Goal: Task Accomplishment & Management: Use online tool/utility

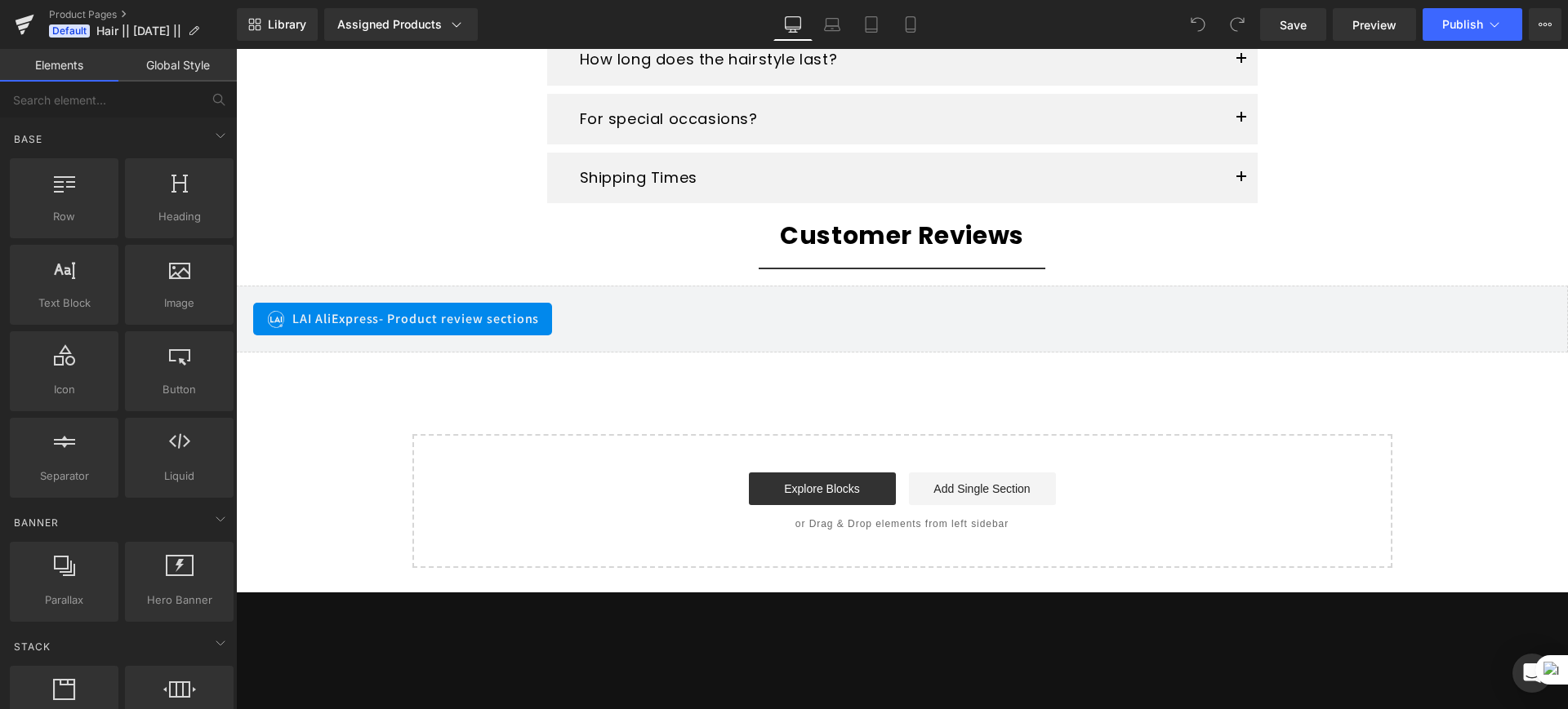
scroll to position [2987, 0]
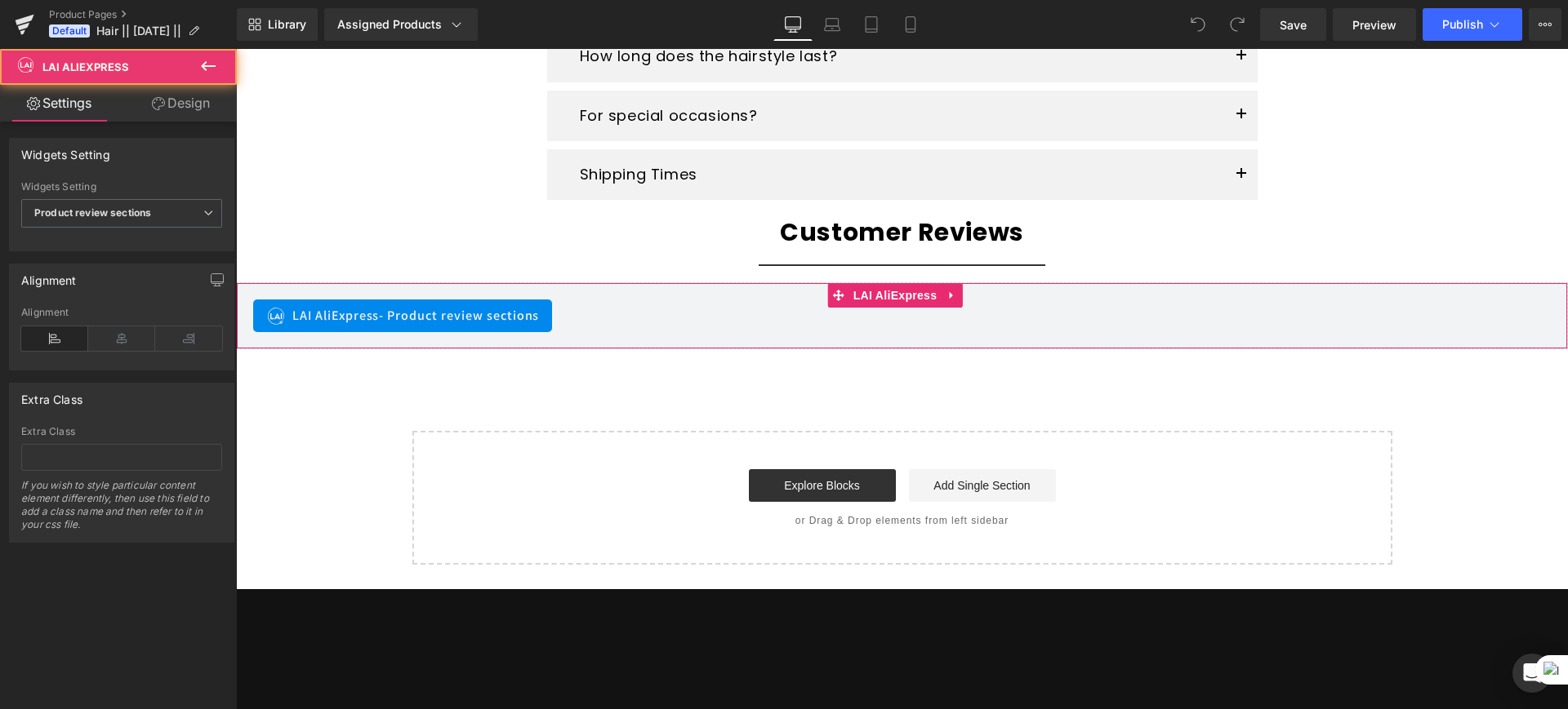
click at [730, 328] on div "LAI AliExpress - Product review sections" at bounding box center [901, 315] width 1297 height 32
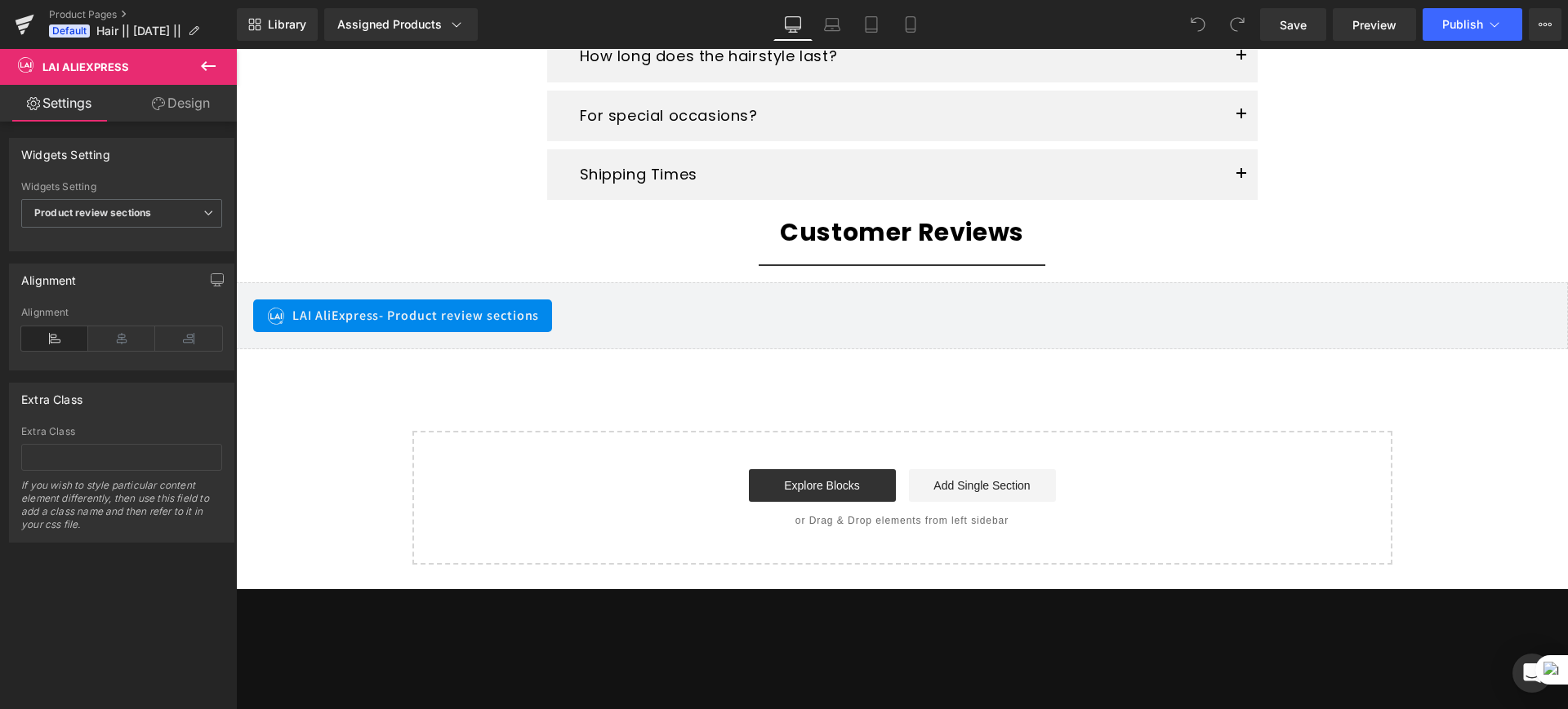
click at [203, 70] on icon at bounding box center [208, 66] width 19 height 19
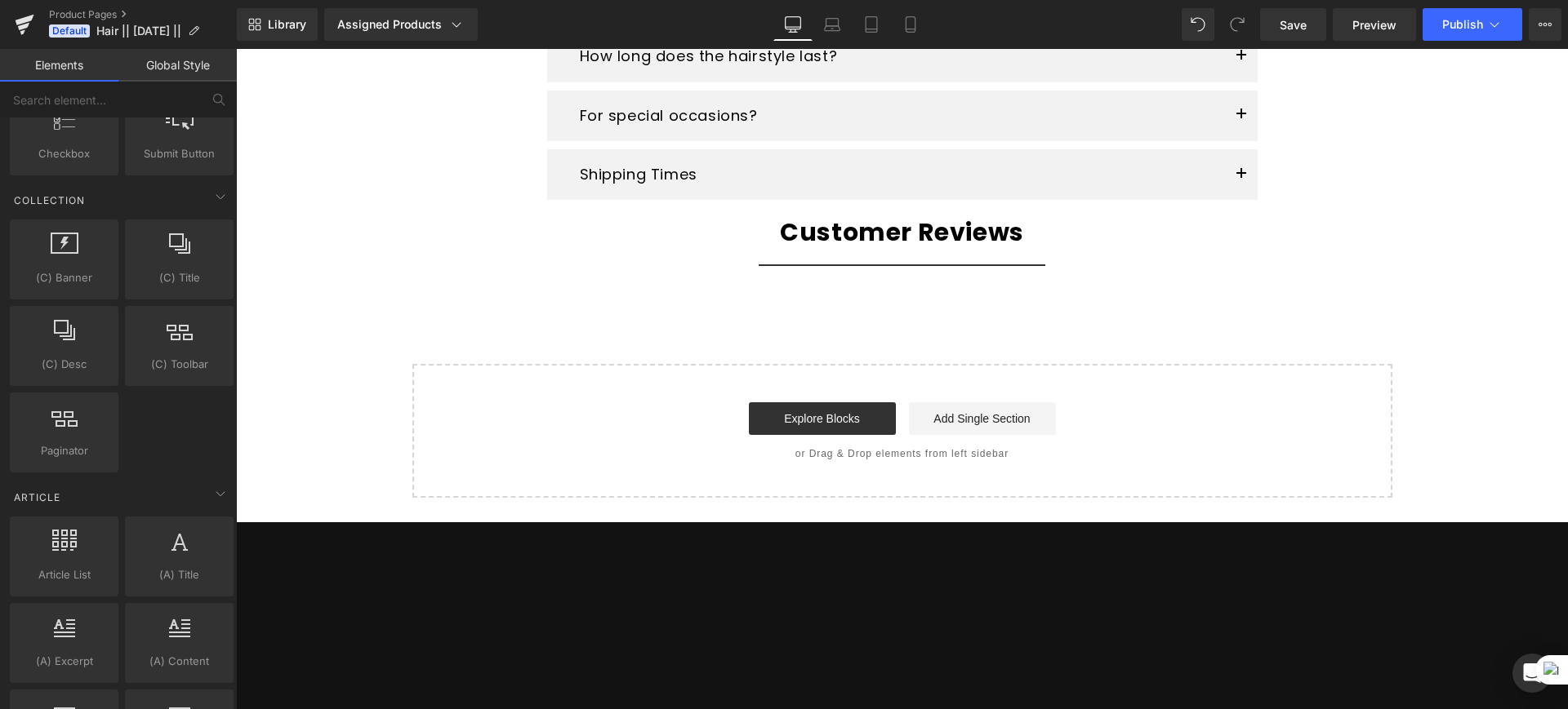
scroll to position [3185, 0]
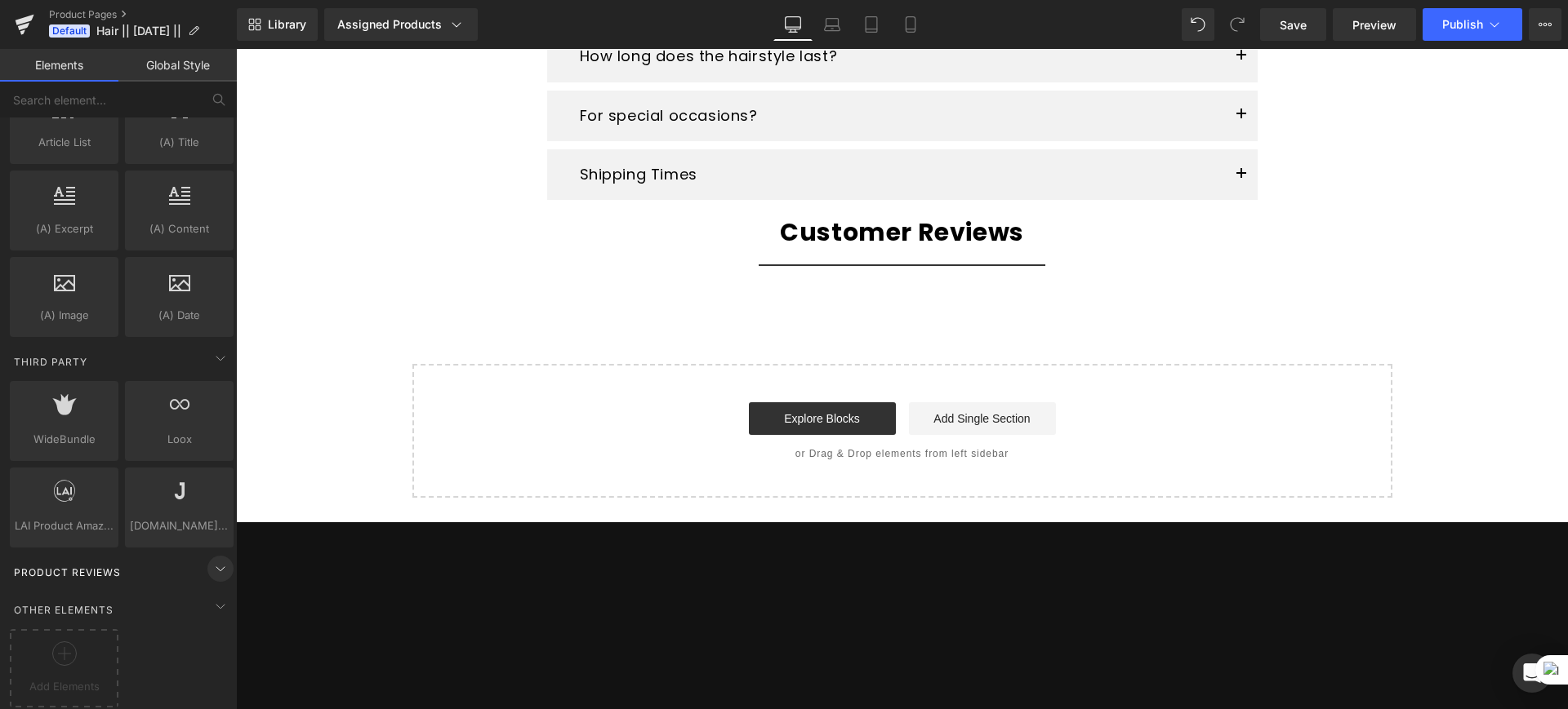
click at [211, 559] on icon at bounding box center [220, 568] width 19 height 19
click at [57, 481] on icon at bounding box center [64, 491] width 21 height 21
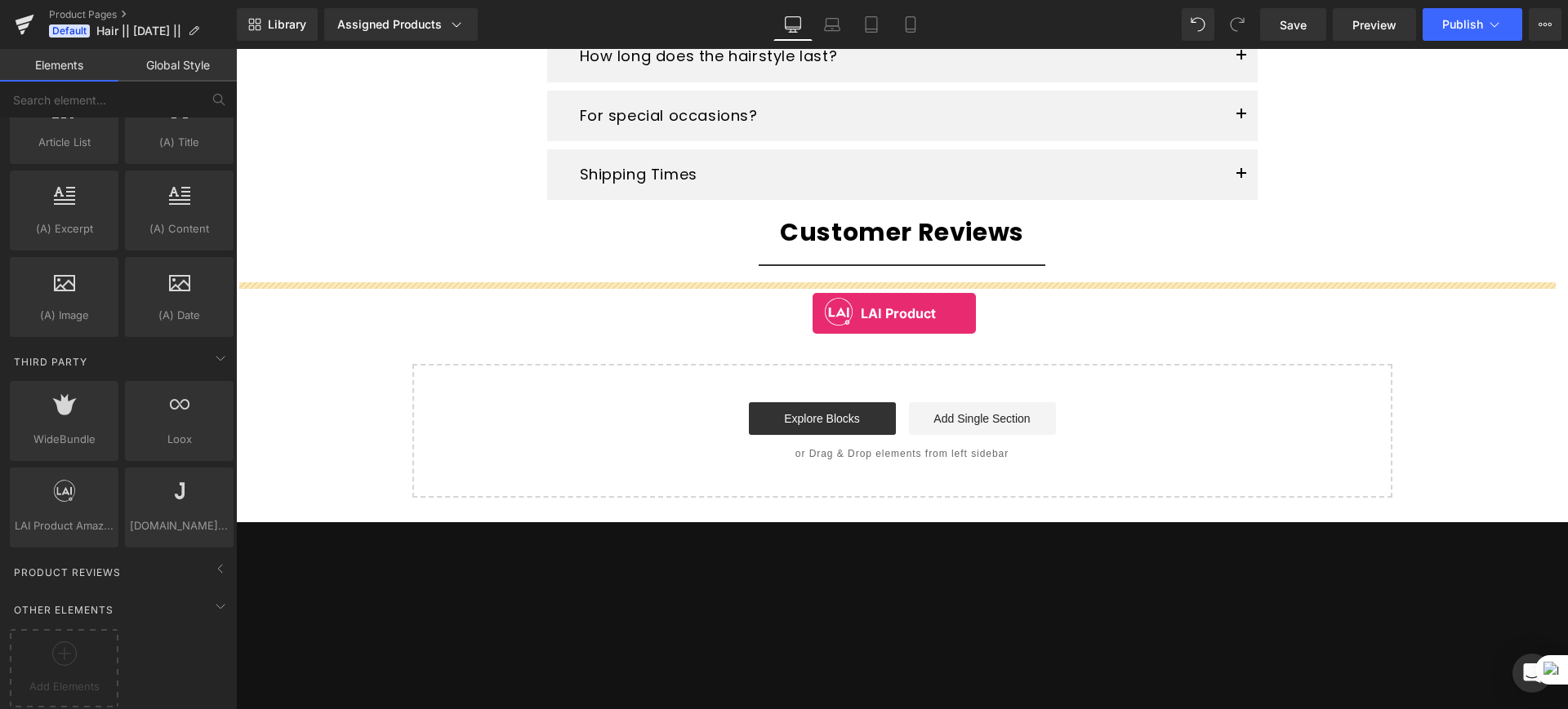
drag, startPoint x: 292, startPoint y: 522, endPoint x: 812, endPoint y: 313, distance: 560.4
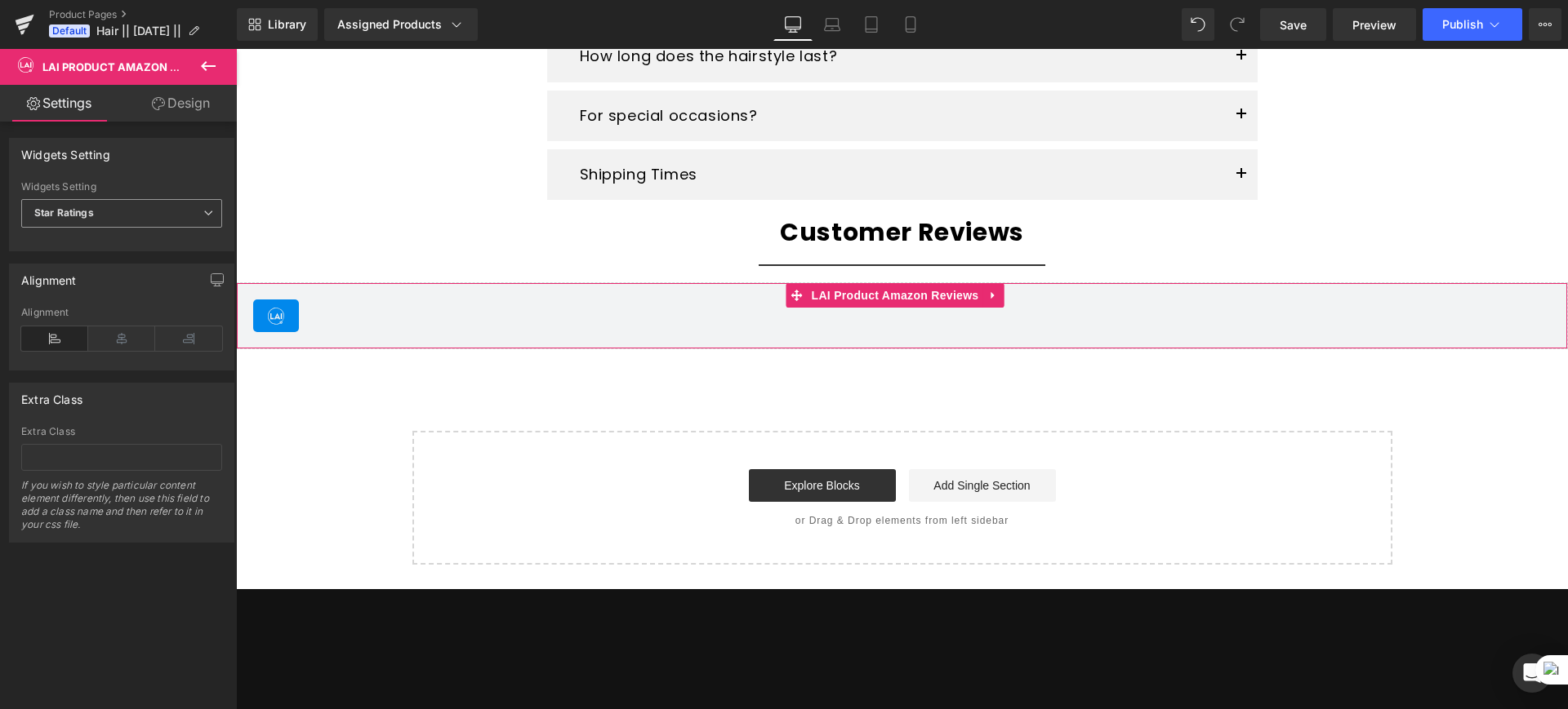
click at [161, 215] on span "Star Ratings" at bounding box center [121, 213] width 201 height 29
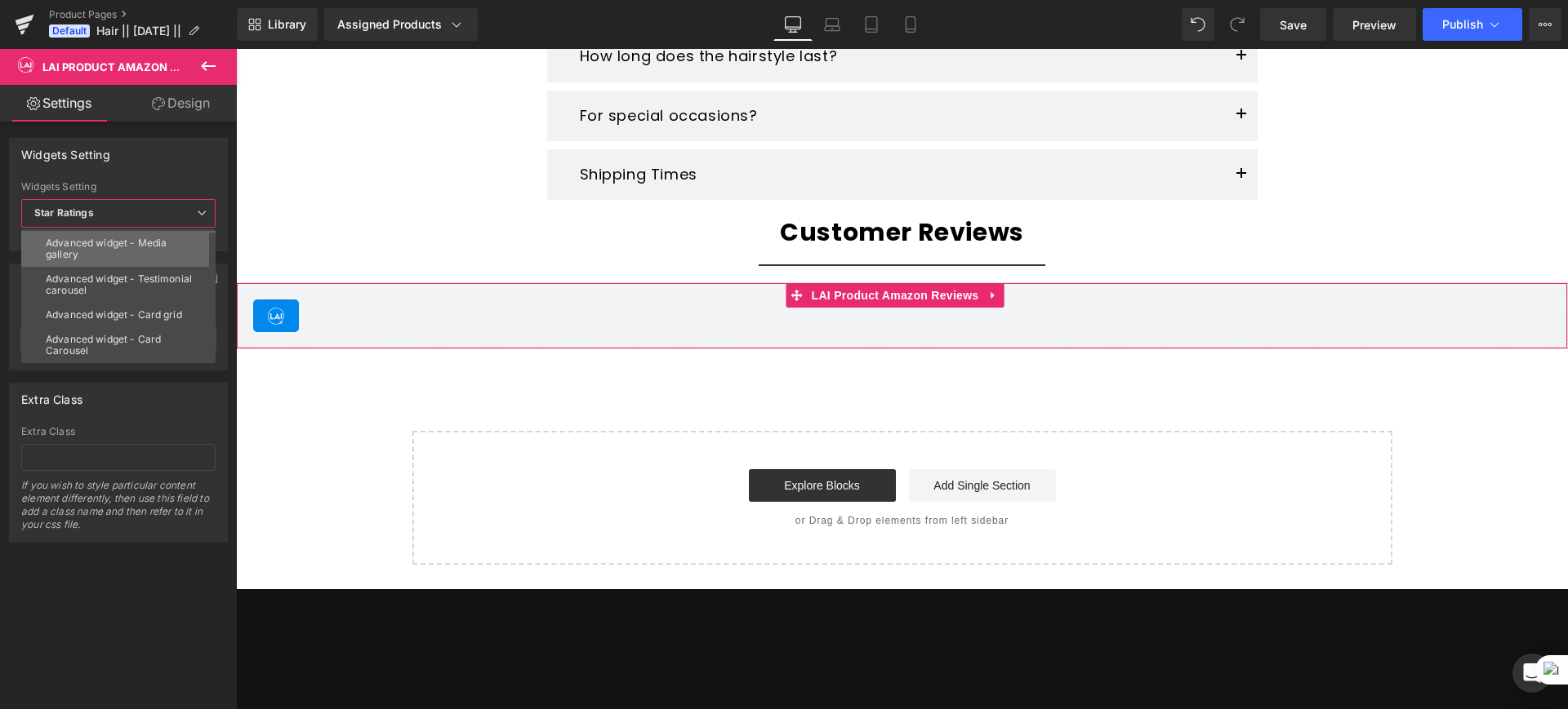
scroll to position [0, 0]
click at [124, 237] on div "Product review sections" at bounding box center [102, 242] width 114 height 11
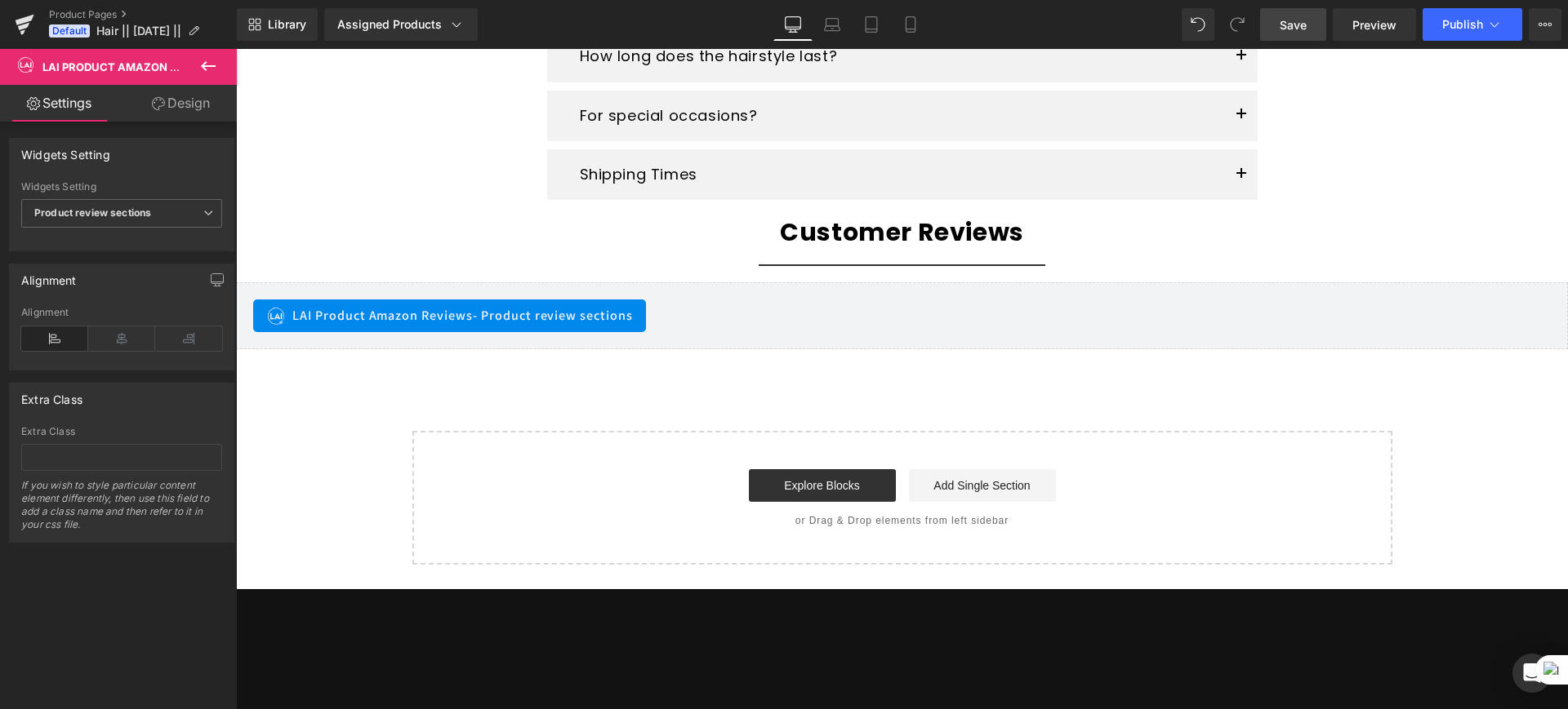
click at [1297, 20] on span "Save" at bounding box center [1293, 25] width 27 height 17
click at [1504, 26] on button "Publish" at bounding box center [1472, 24] width 99 height 32
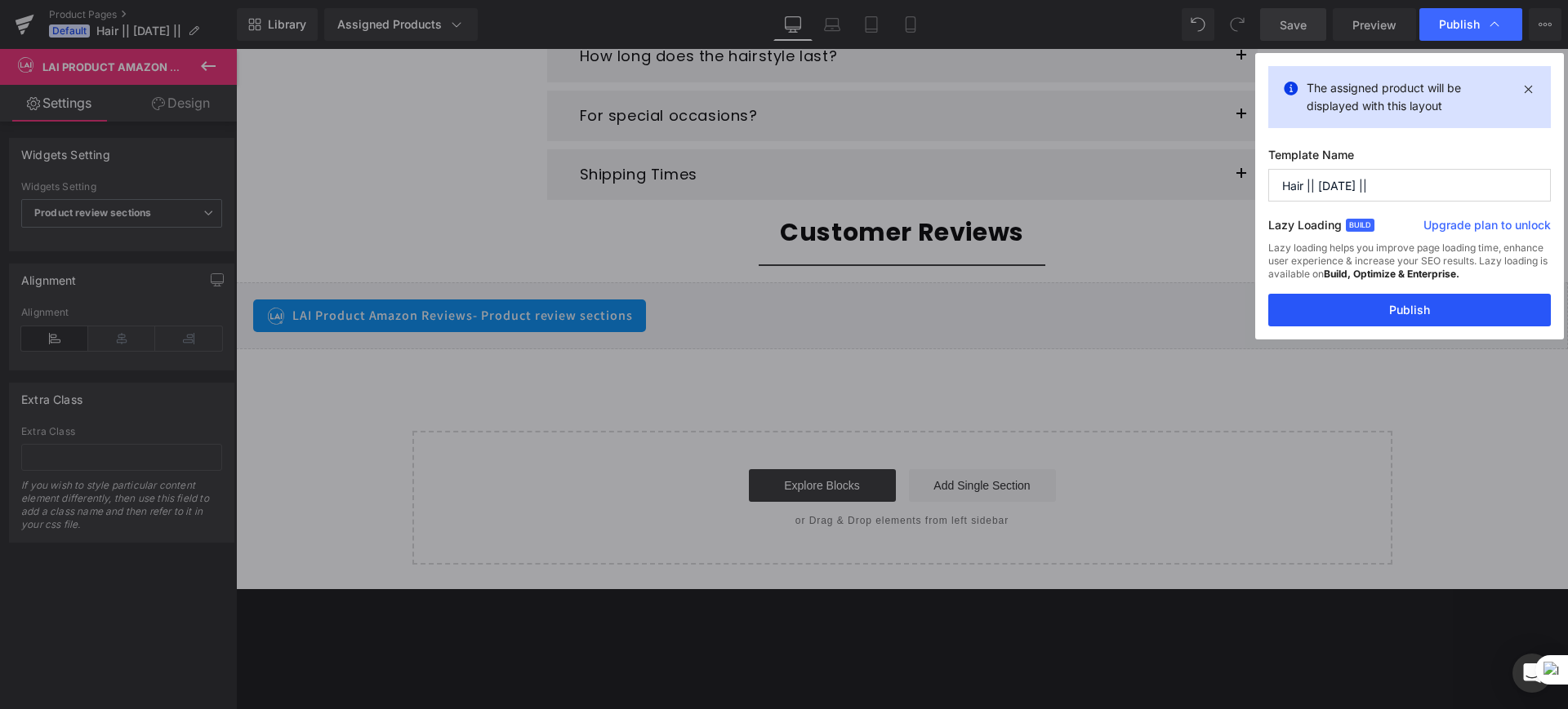
click at [1421, 316] on button "Publish" at bounding box center [1409, 310] width 283 height 32
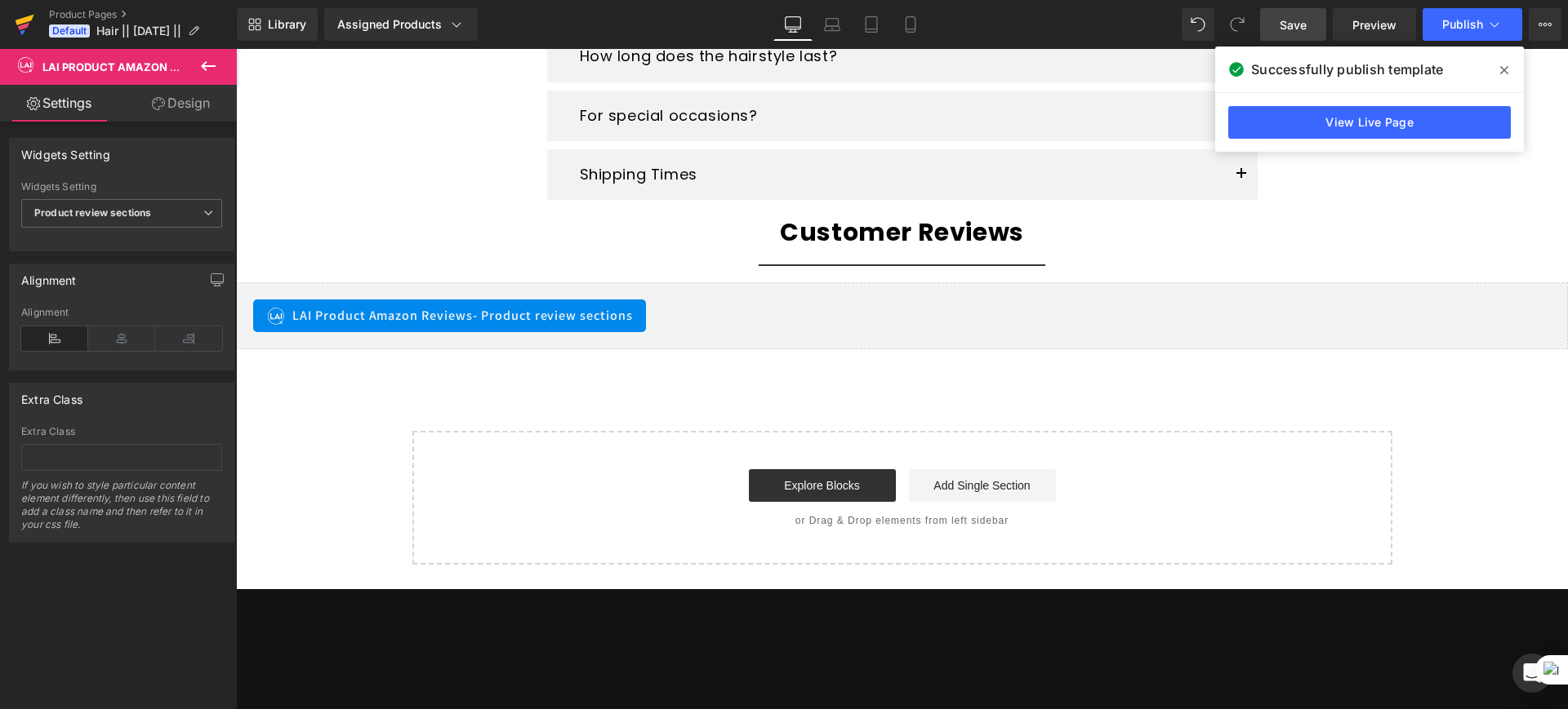
click at [12, 23] on link at bounding box center [24, 24] width 49 height 49
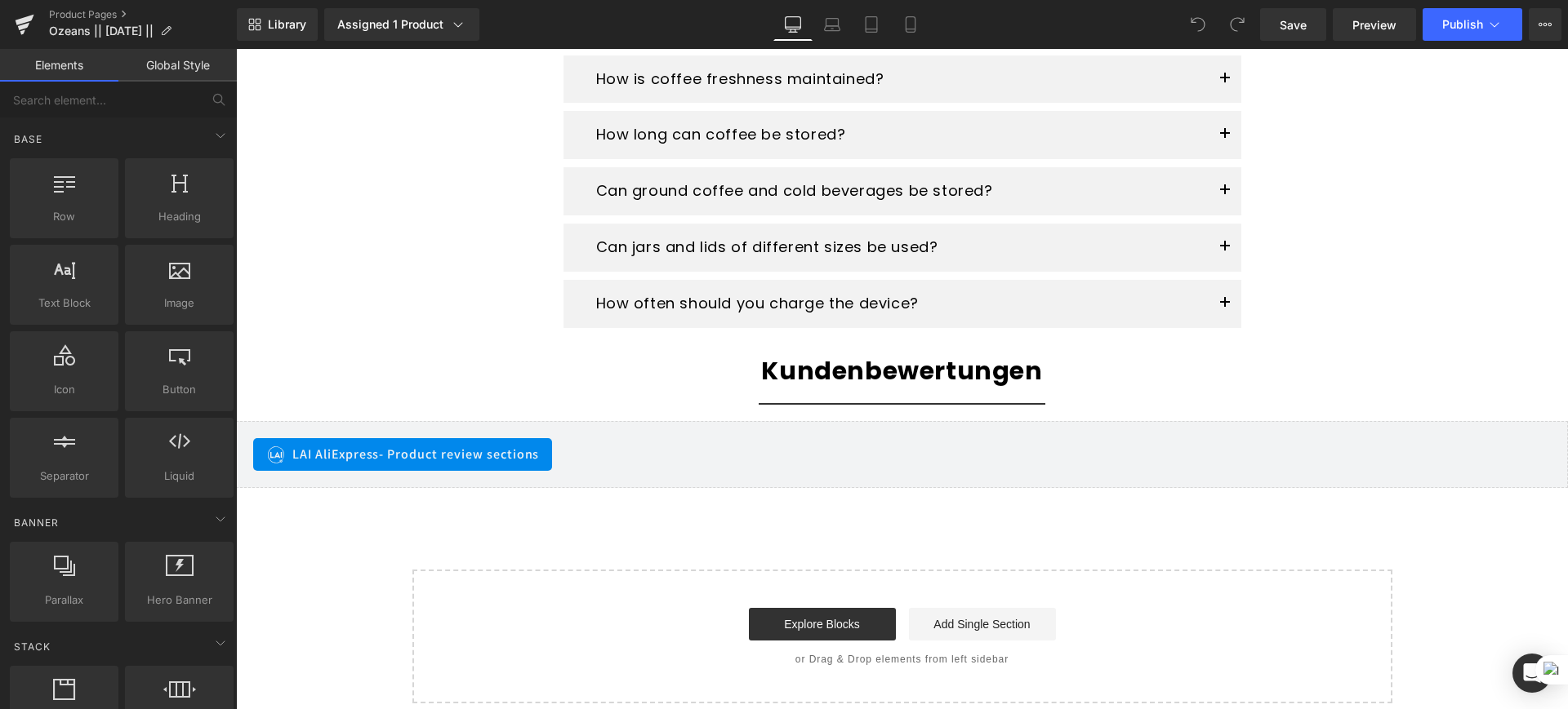
scroll to position [2871, 0]
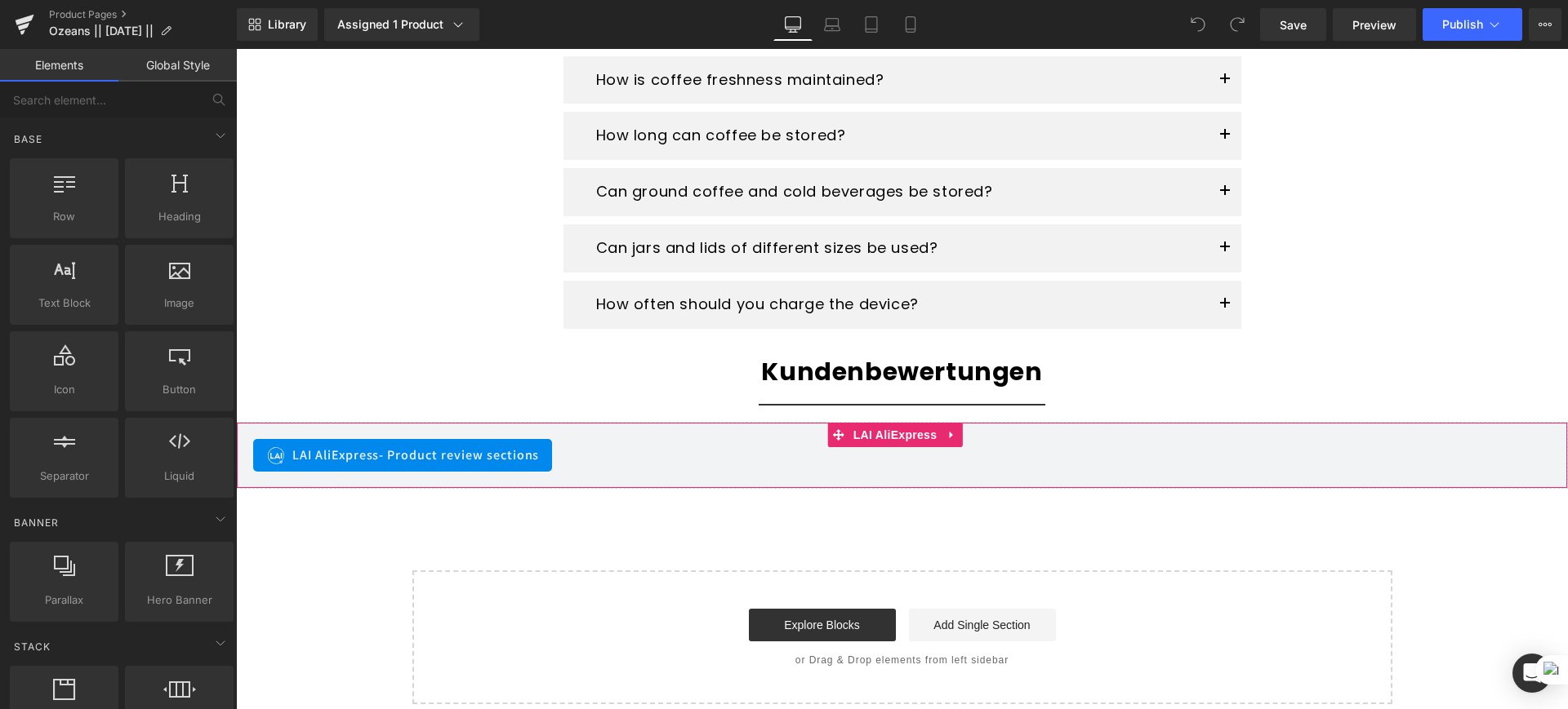
click at [679, 459] on div "LAI AliExpress - Product review sections" at bounding box center [901, 455] width 1297 height 32
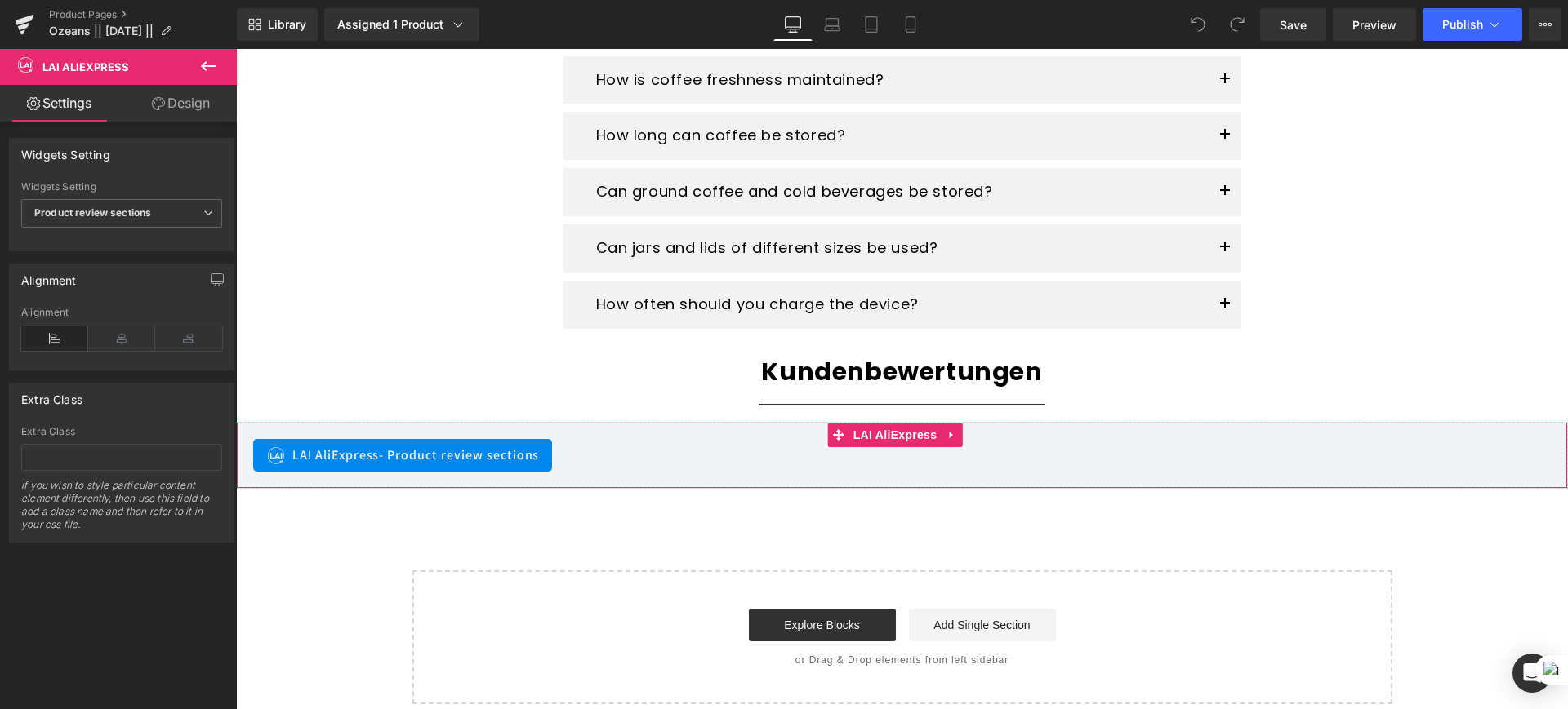
click at [679, 459] on div "LAI AliExpress - Product review sections" at bounding box center [901, 455] width 1297 height 32
click at [949, 457] on div "LAI AliExpress - Product review sections" at bounding box center [901, 455] width 1297 height 32
click at [948, 440] on icon at bounding box center [951, 434] width 11 height 12
click at [962, 439] on icon at bounding box center [962, 435] width 11 height 11
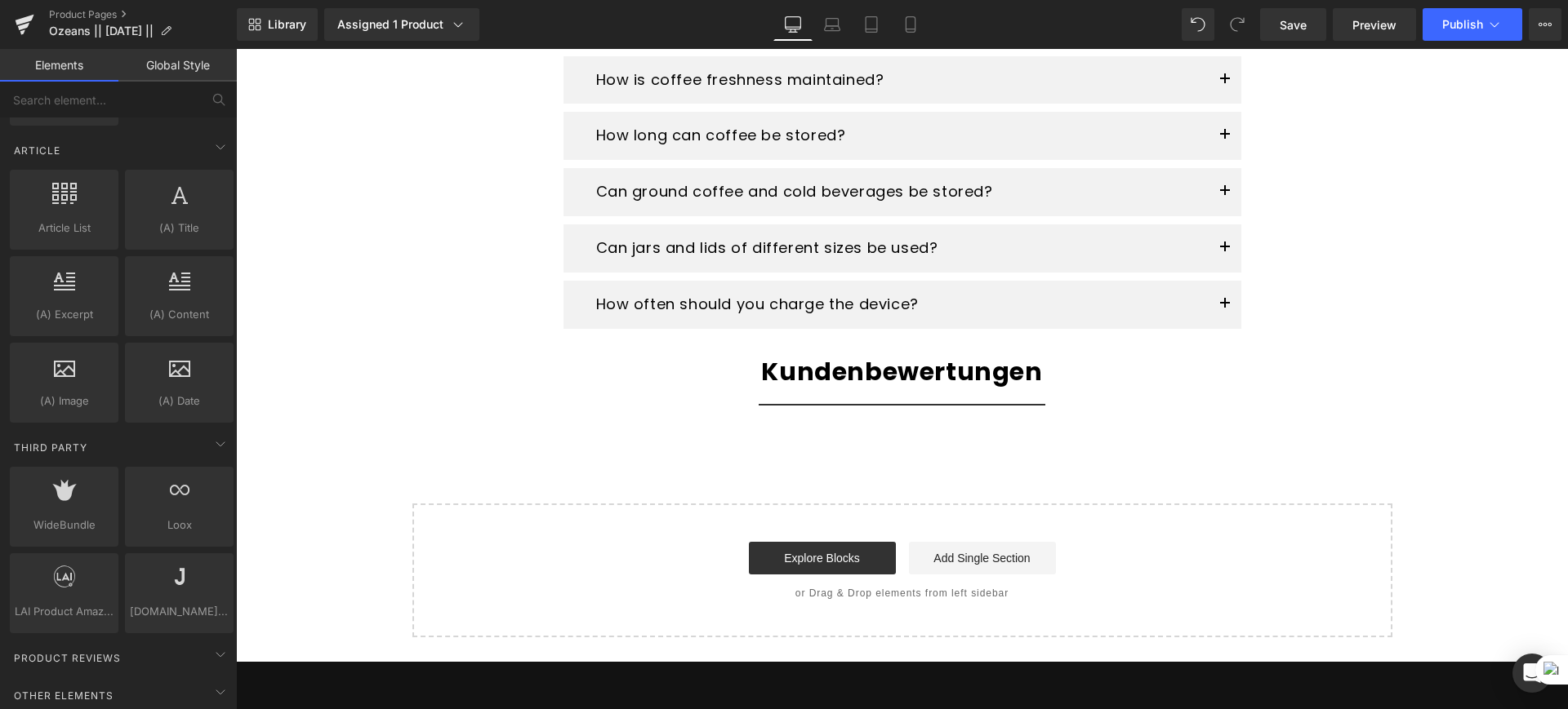
scroll to position [3185, 0]
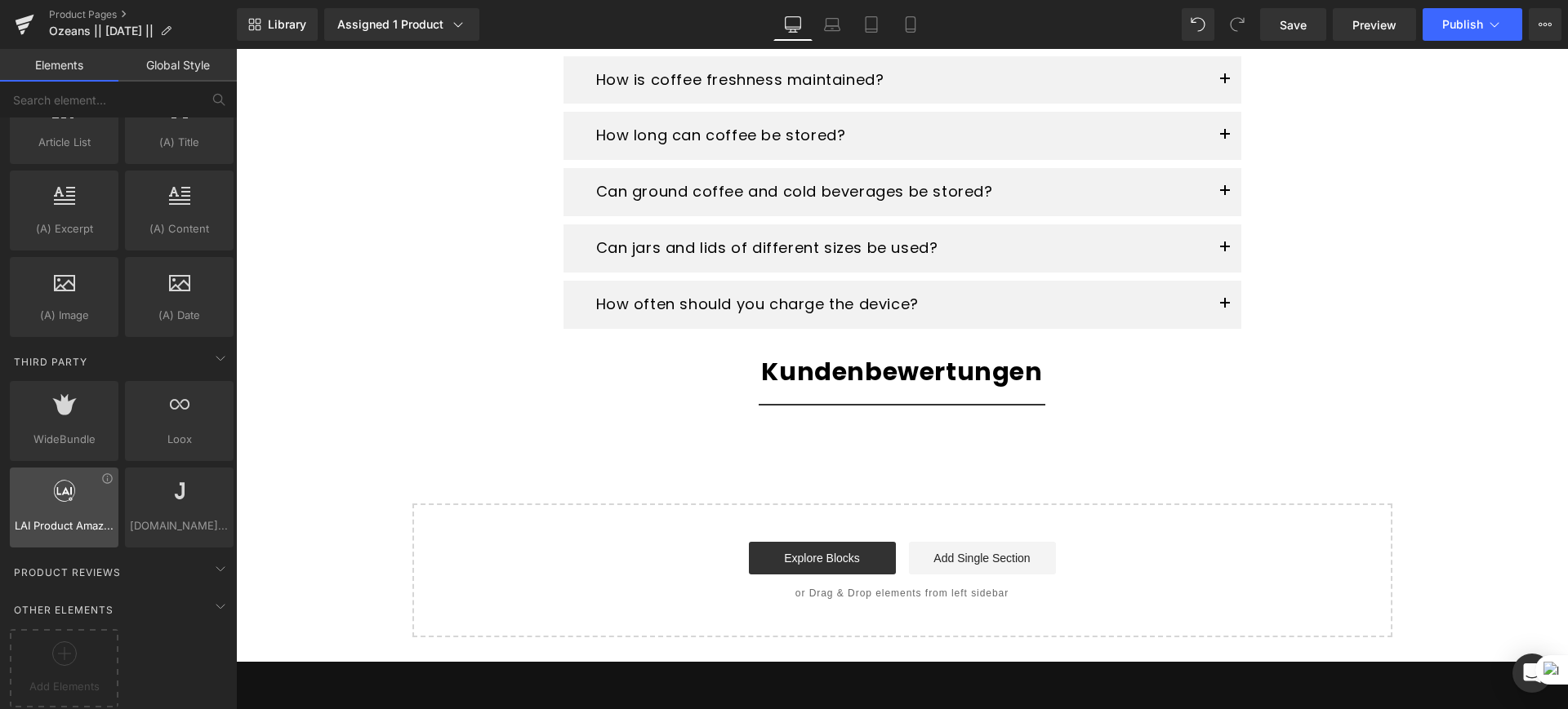
click at [68, 481] on icon at bounding box center [64, 491] width 21 height 21
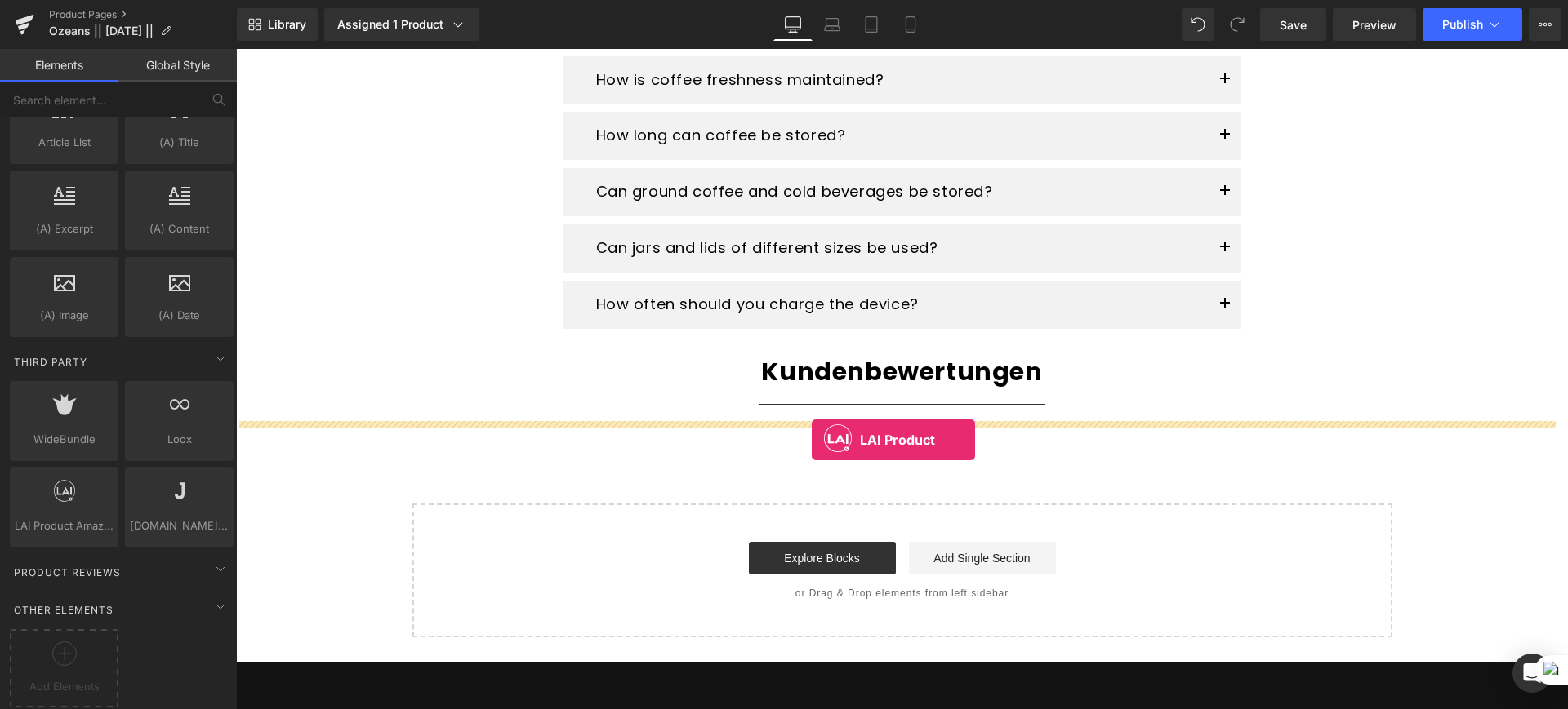
drag, startPoint x: 304, startPoint y: 523, endPoint x: 811, endPoint y: 440, distance: 513.7
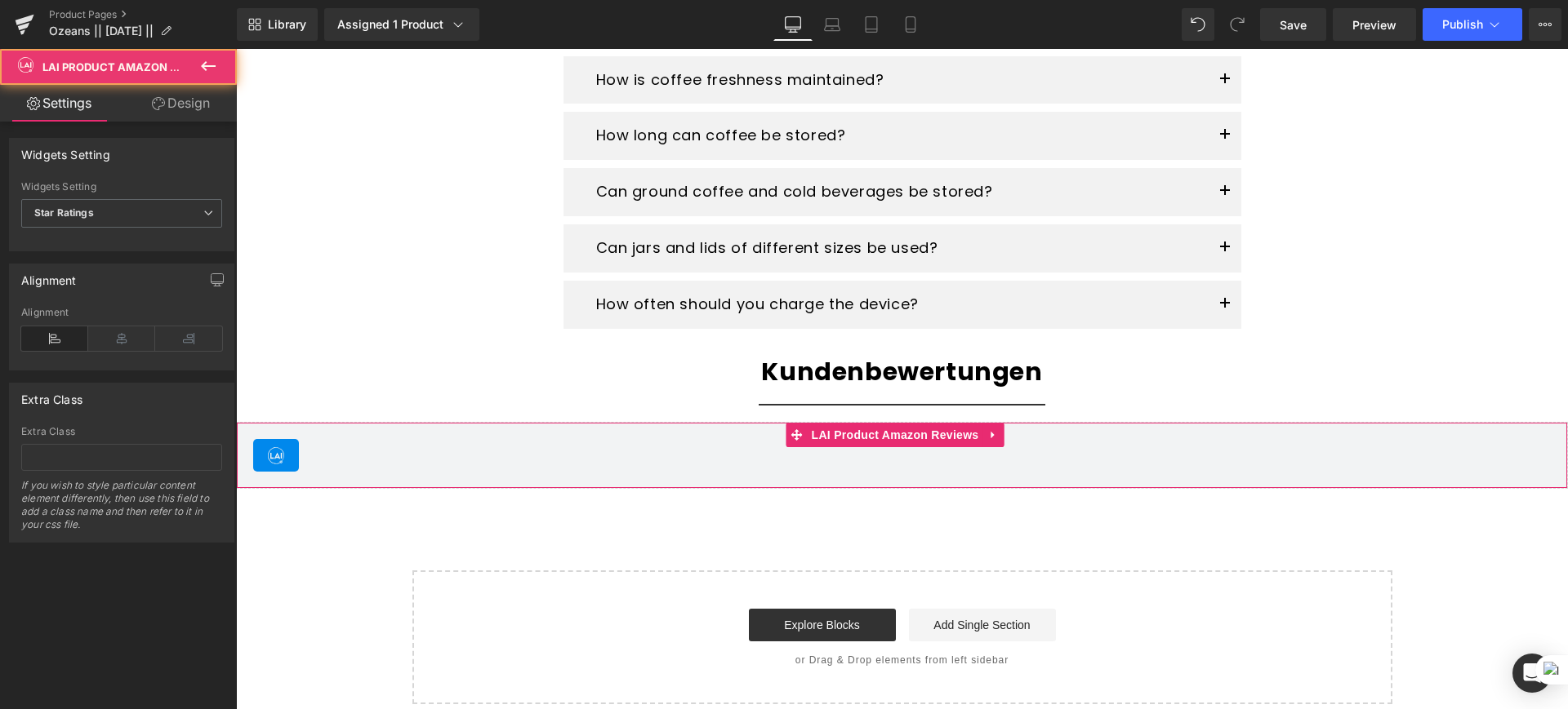
click at [620, 449] on div "LAI Product Amazon Reviews - Star Ratings" at bounding box center [901, 455] width 1297 height 32
click at [140, 207] on span "Star Ratings" at bounding box center [121, 213] width 201 height 29
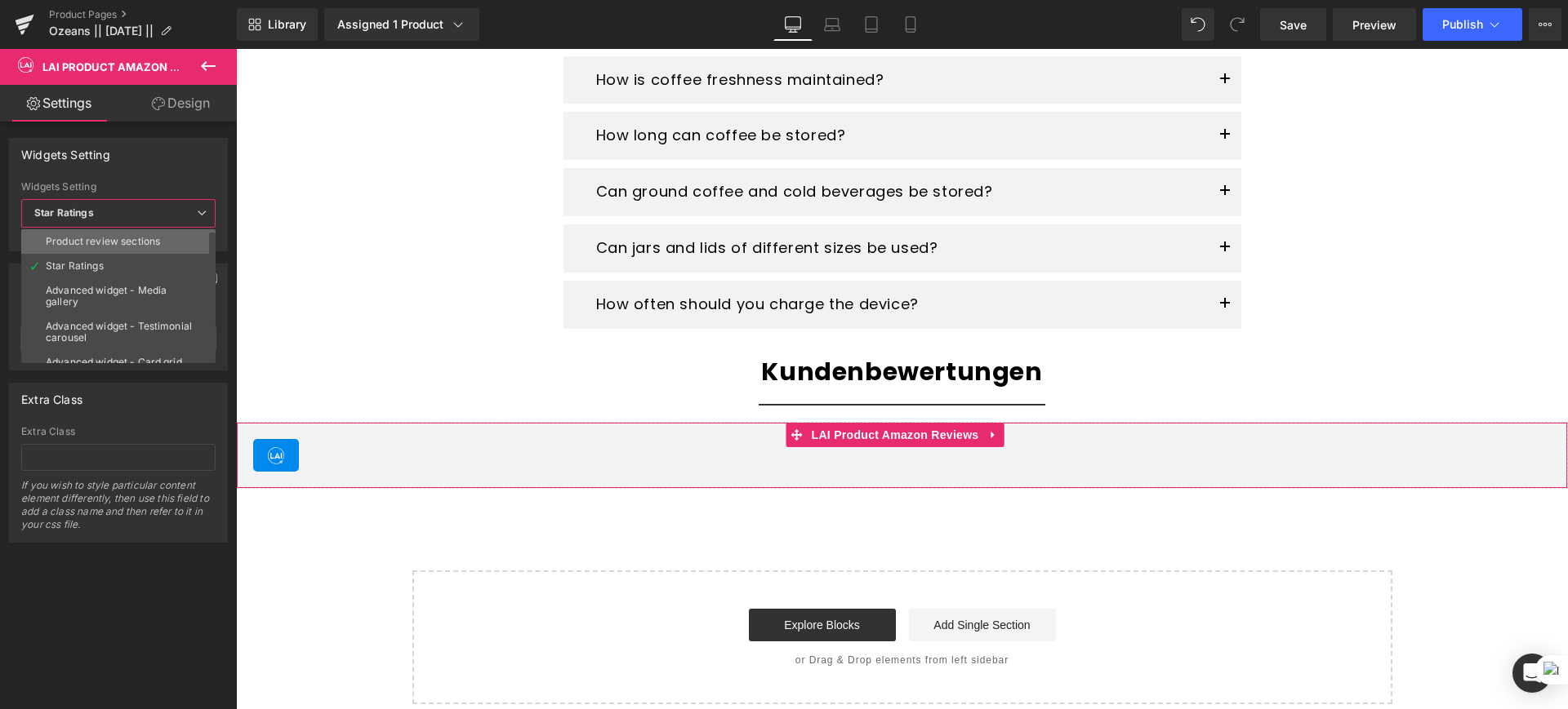
click at [168, 246] on li "Product review sections" at bounding box center [122, 241] width 202 height 24
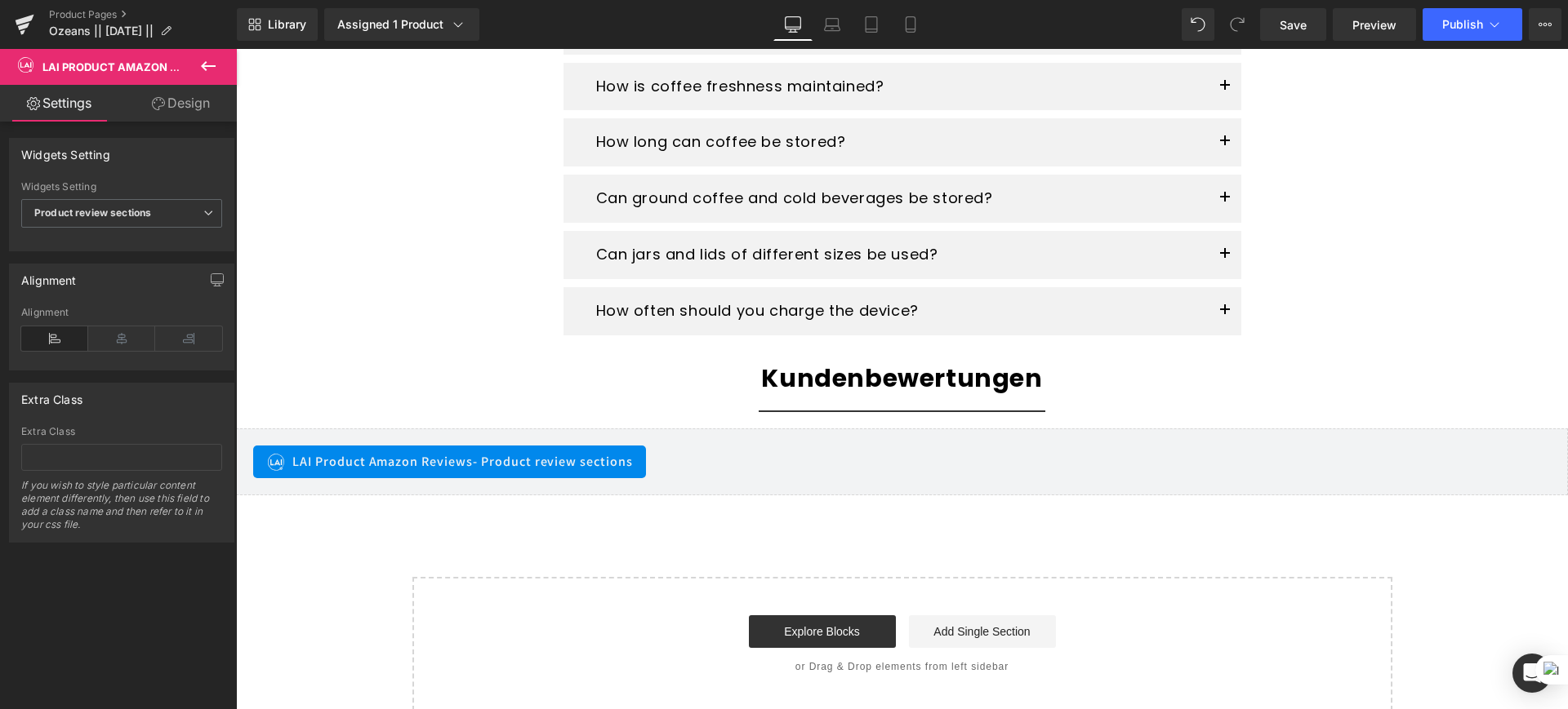
scroll to position [2866, 0]
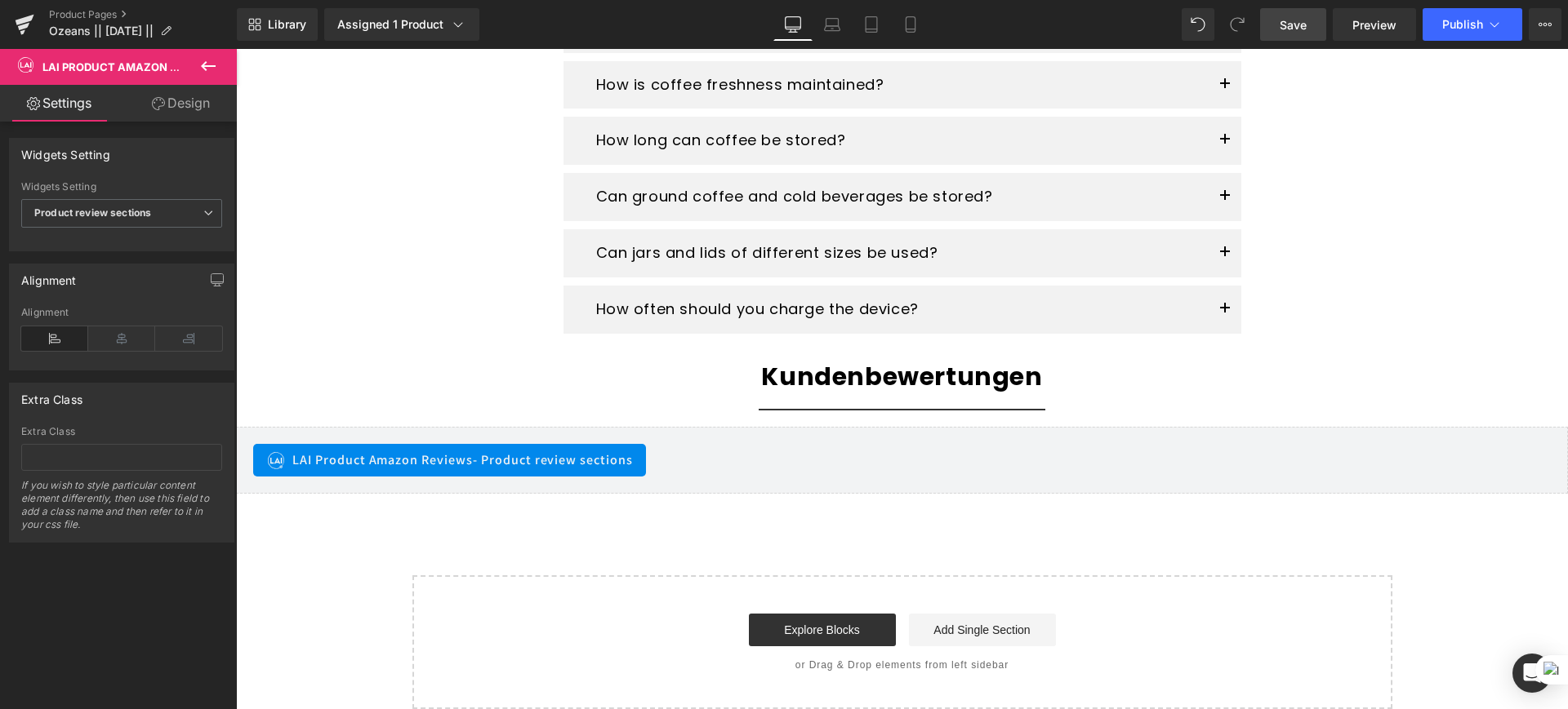
click at [1305, 17] on span "Save" at bounding box center [1293, 25] width 27 height 17
click at [1451, 20] on span "Publish" at bounding box center [1462, 24] width 41 height 13
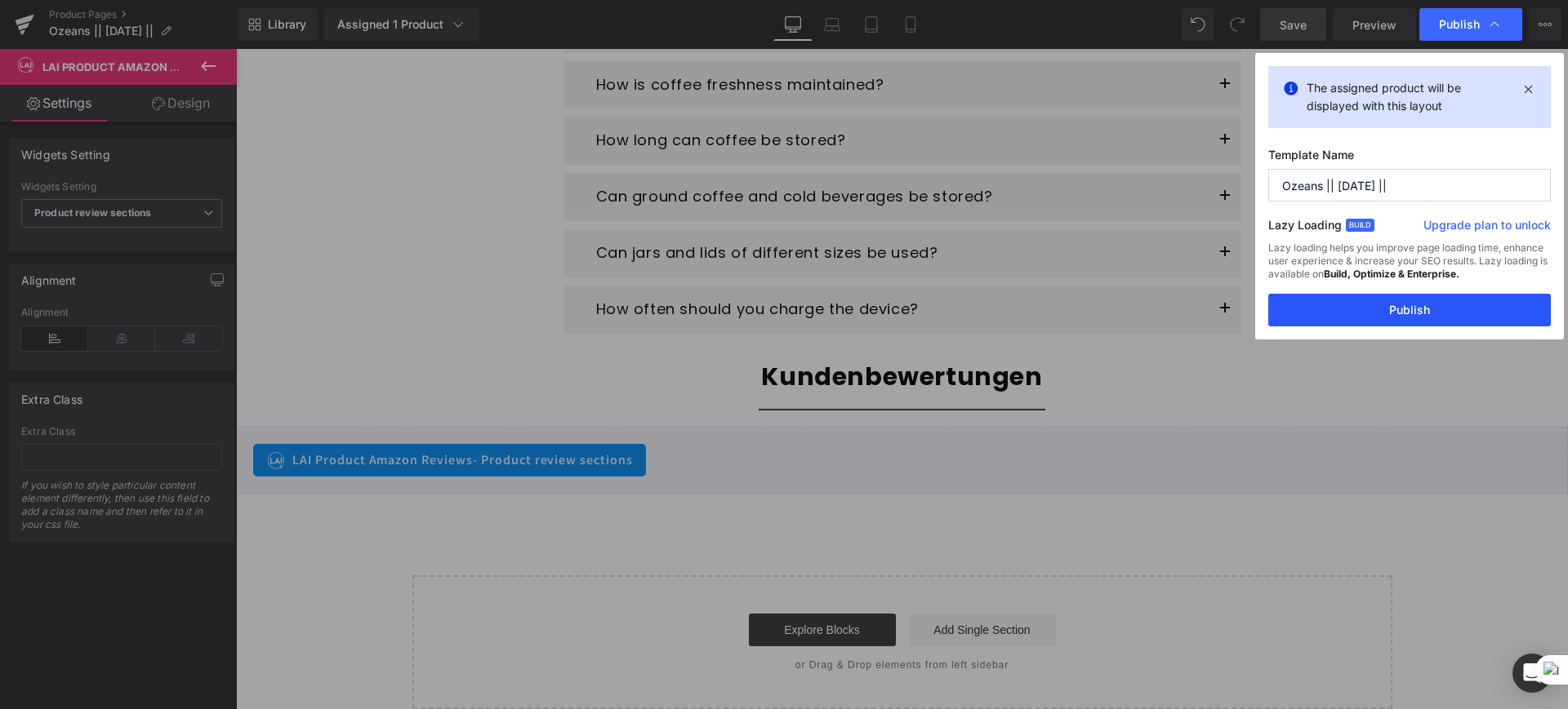
click at [1380, 319] on button "Publish" at bounding box center [1409, 310] width 283 height 32
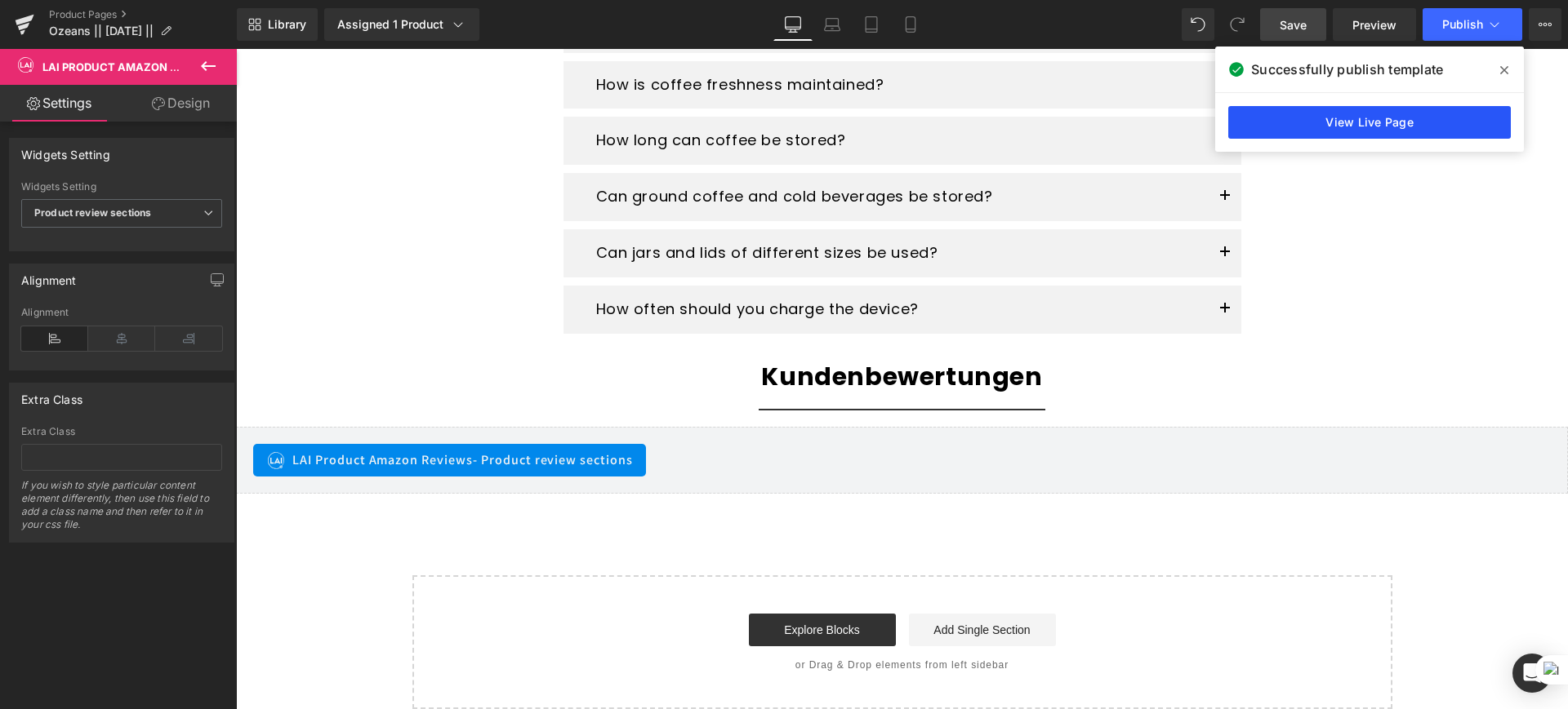
click at [1367, 127] on link "View Live Page" at bounding box center [1370, 121] width 283 height 32
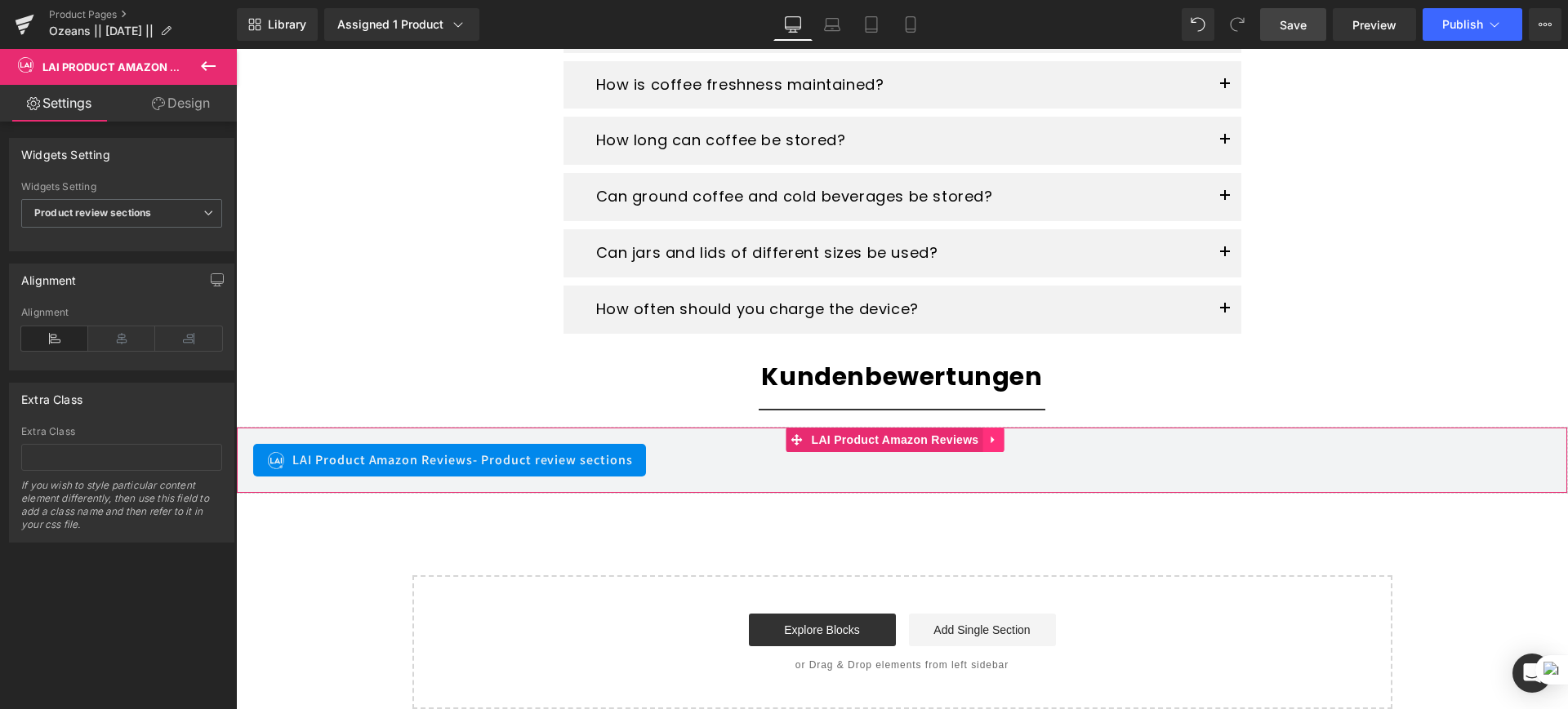
click at [997, 446] on link at bounding box center [993, 440] width 21 height 24
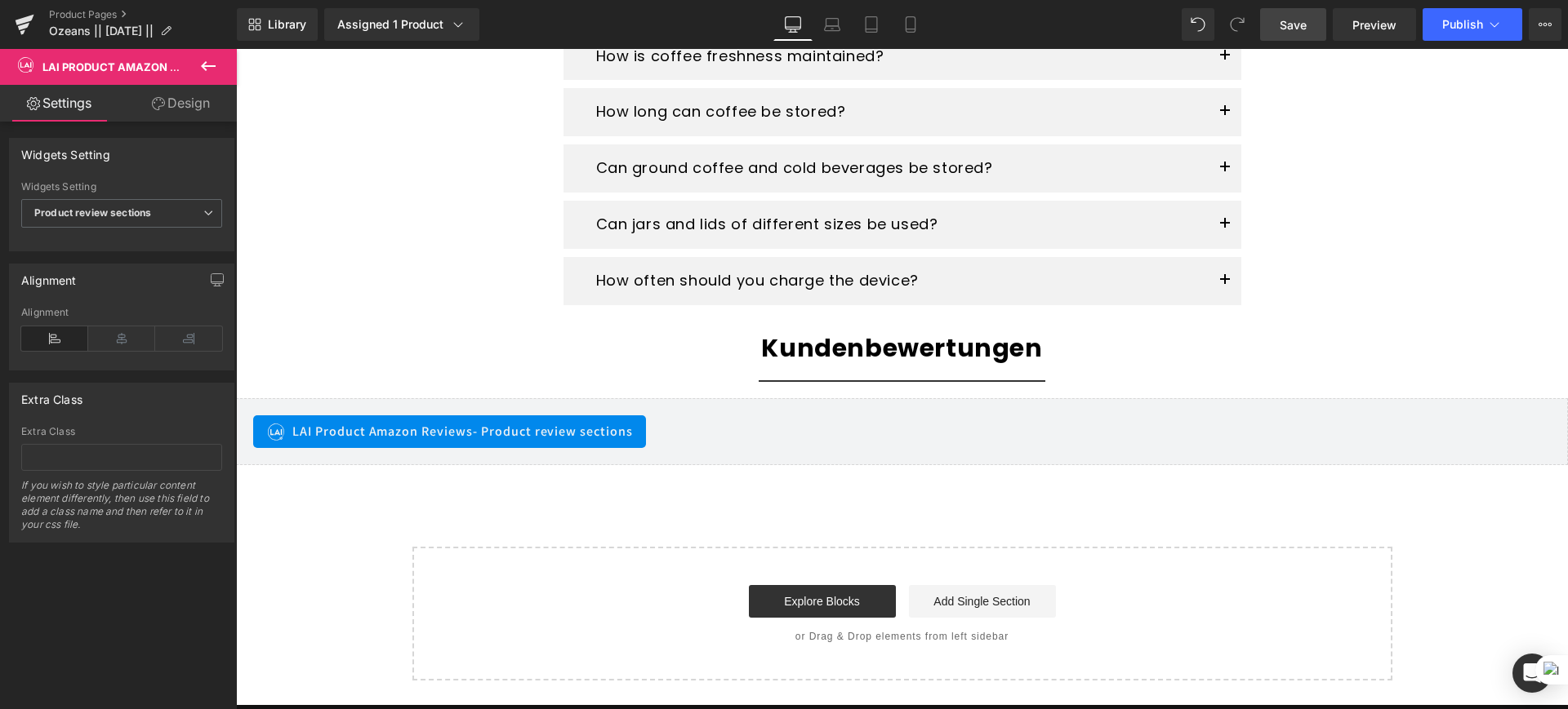
scroll to position [2845, 0]
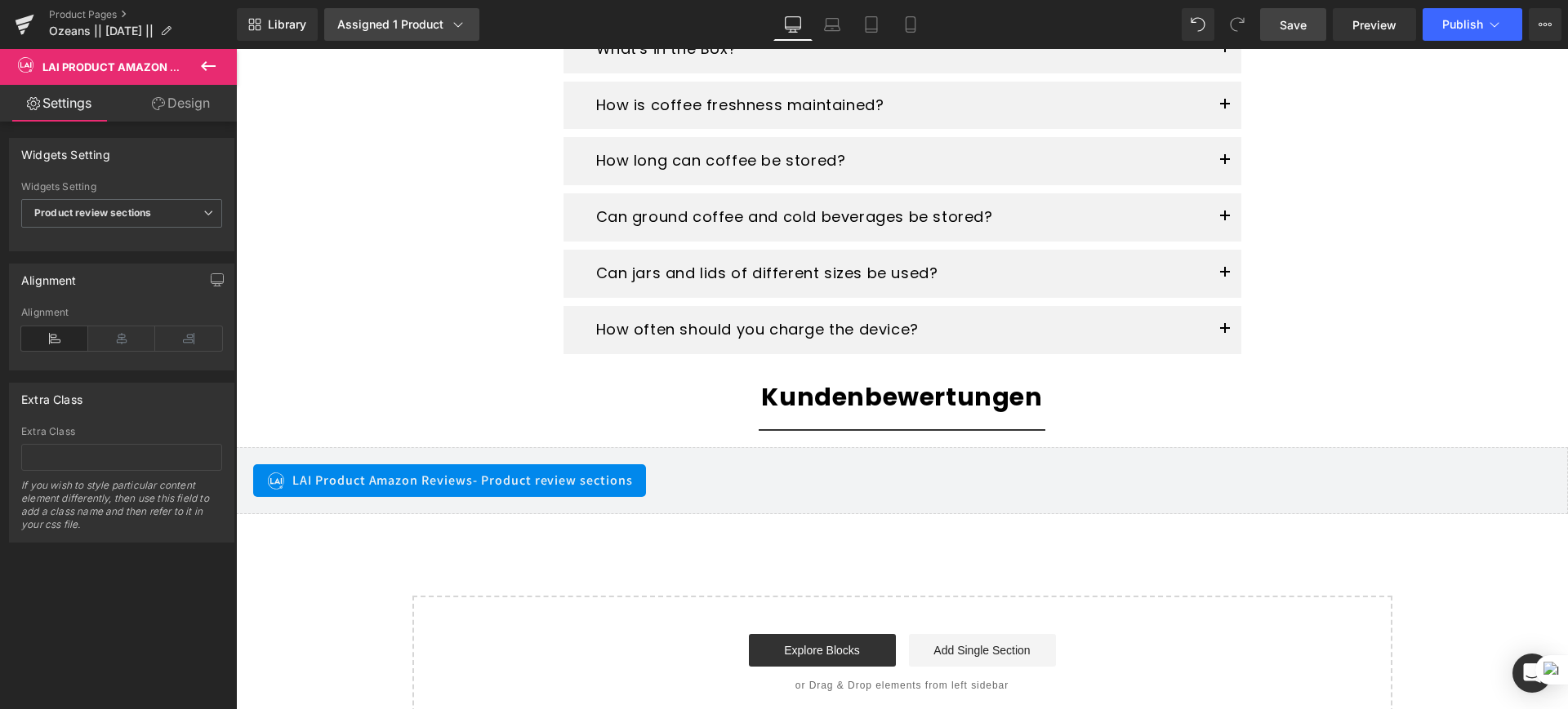
click at [420, 32] on link "Assigned 1 Product" at bounding box center [402, 24] width 155 height 32
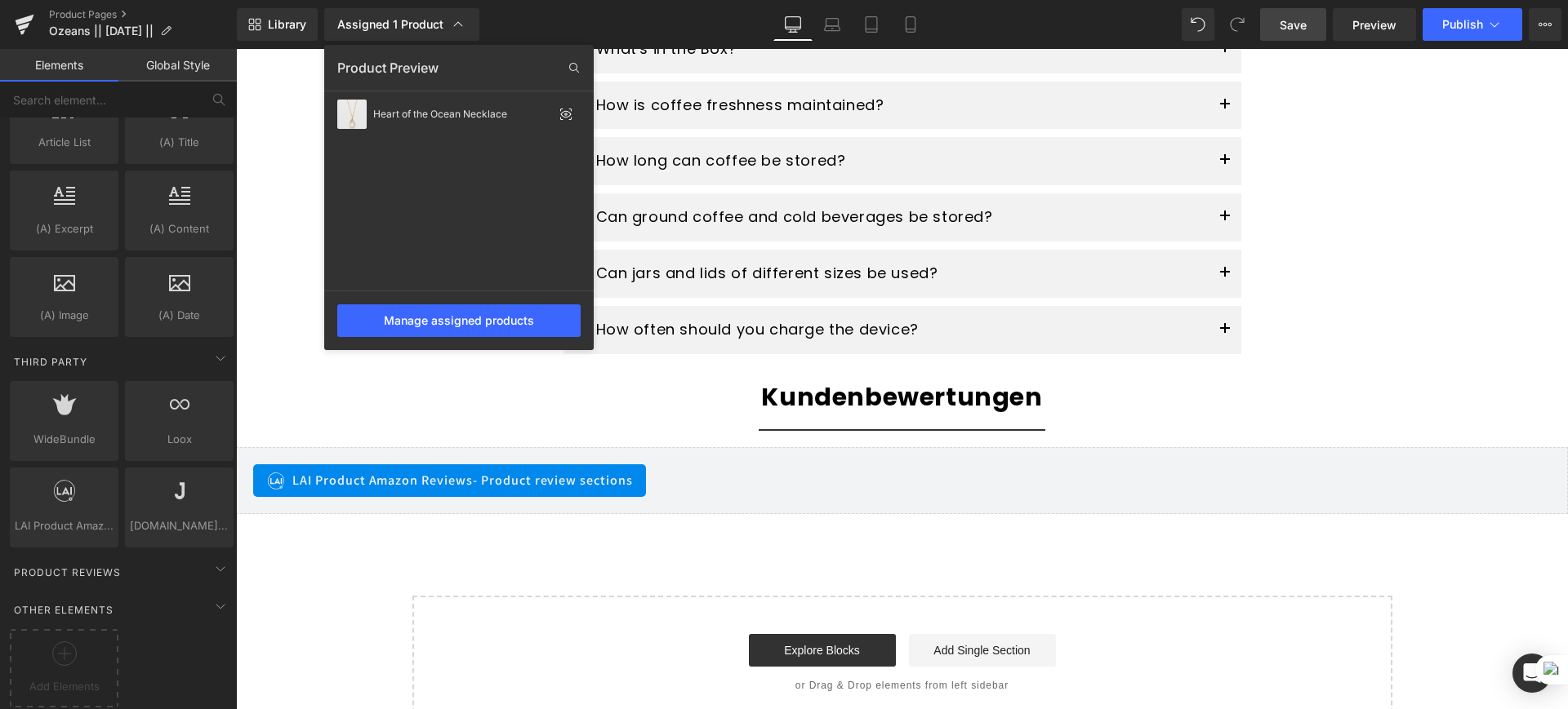
click at [411, 403] on div at bounding box center [902, 379] width 1332 height 661
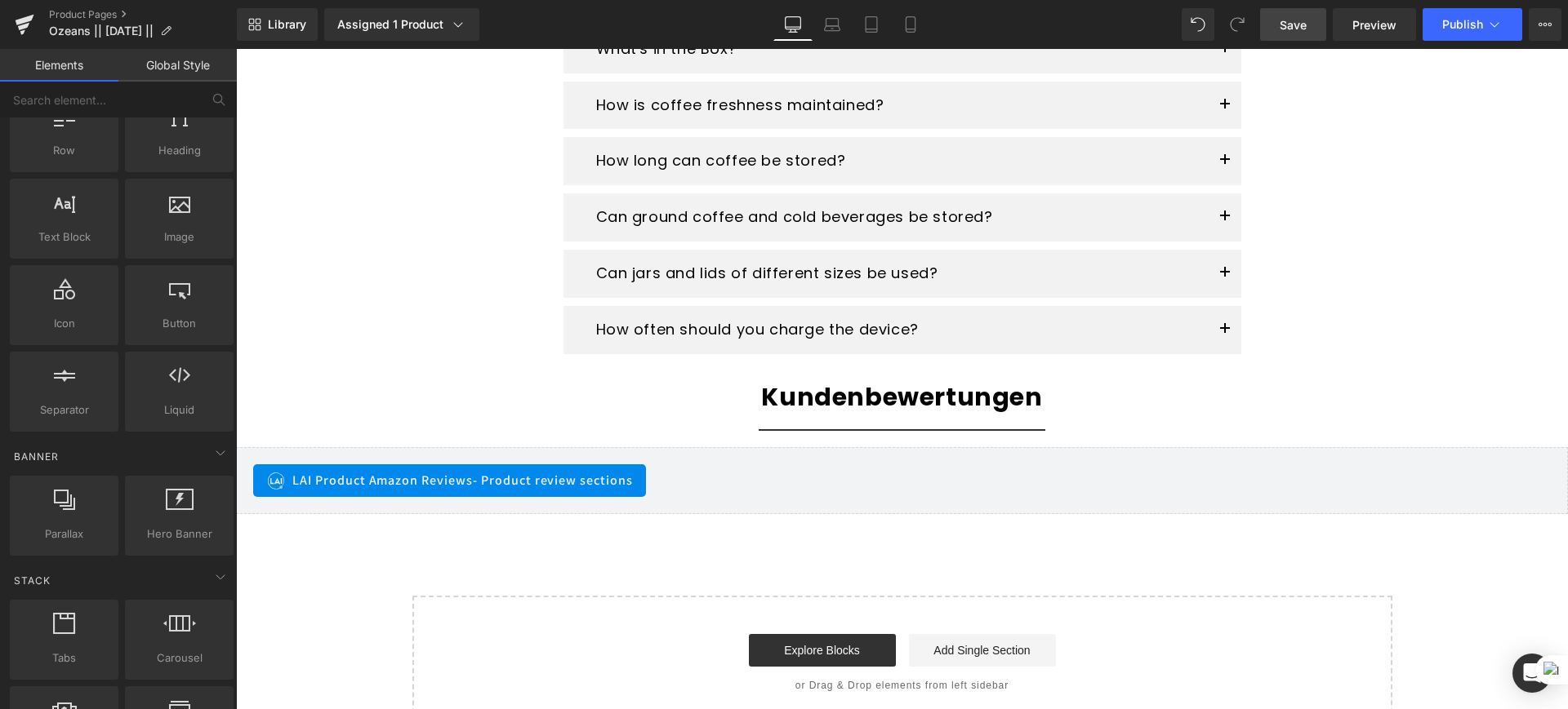
scroll to position [0, 0]
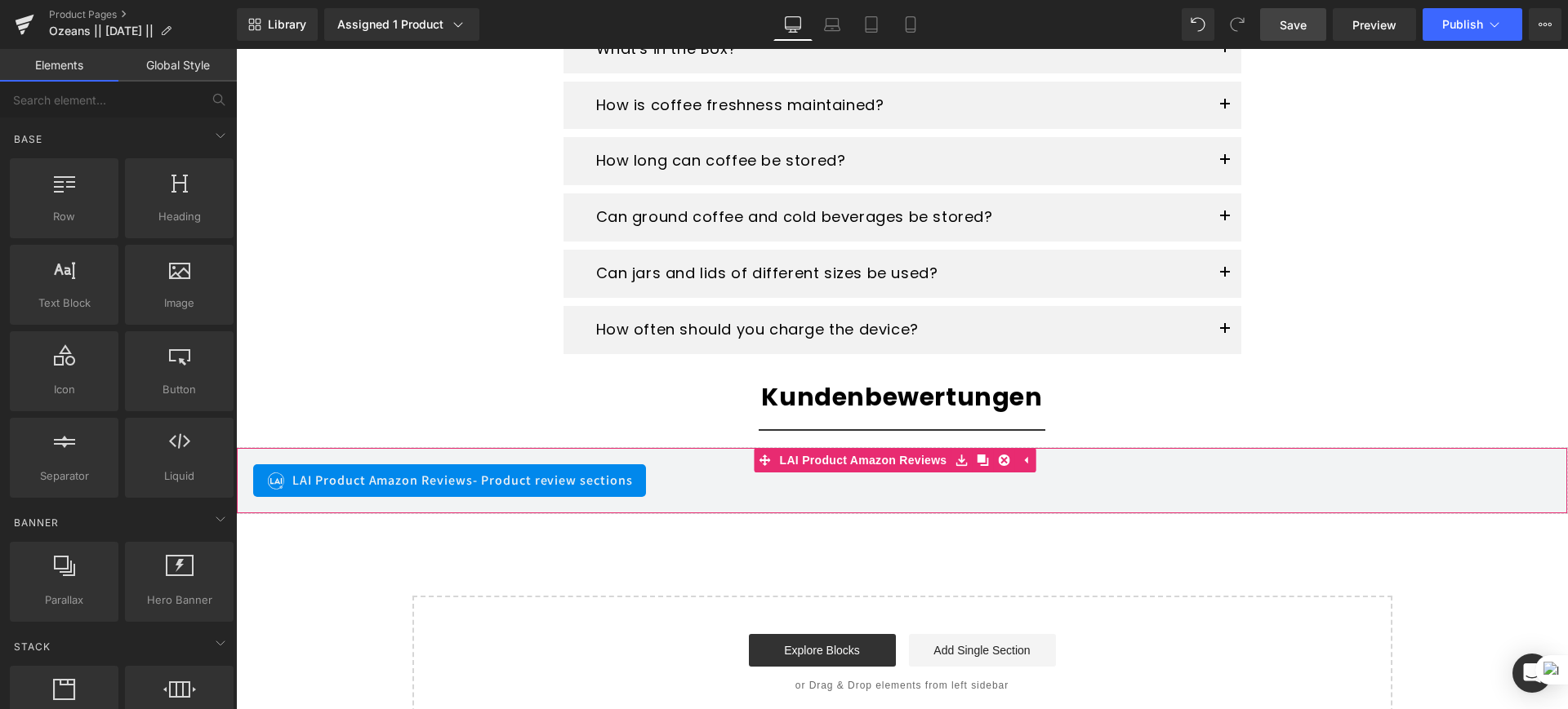
drag, startPoint x: 812, startPoint y: 466, endPoint x: 818, endPoint y: 363, distance: 103.2
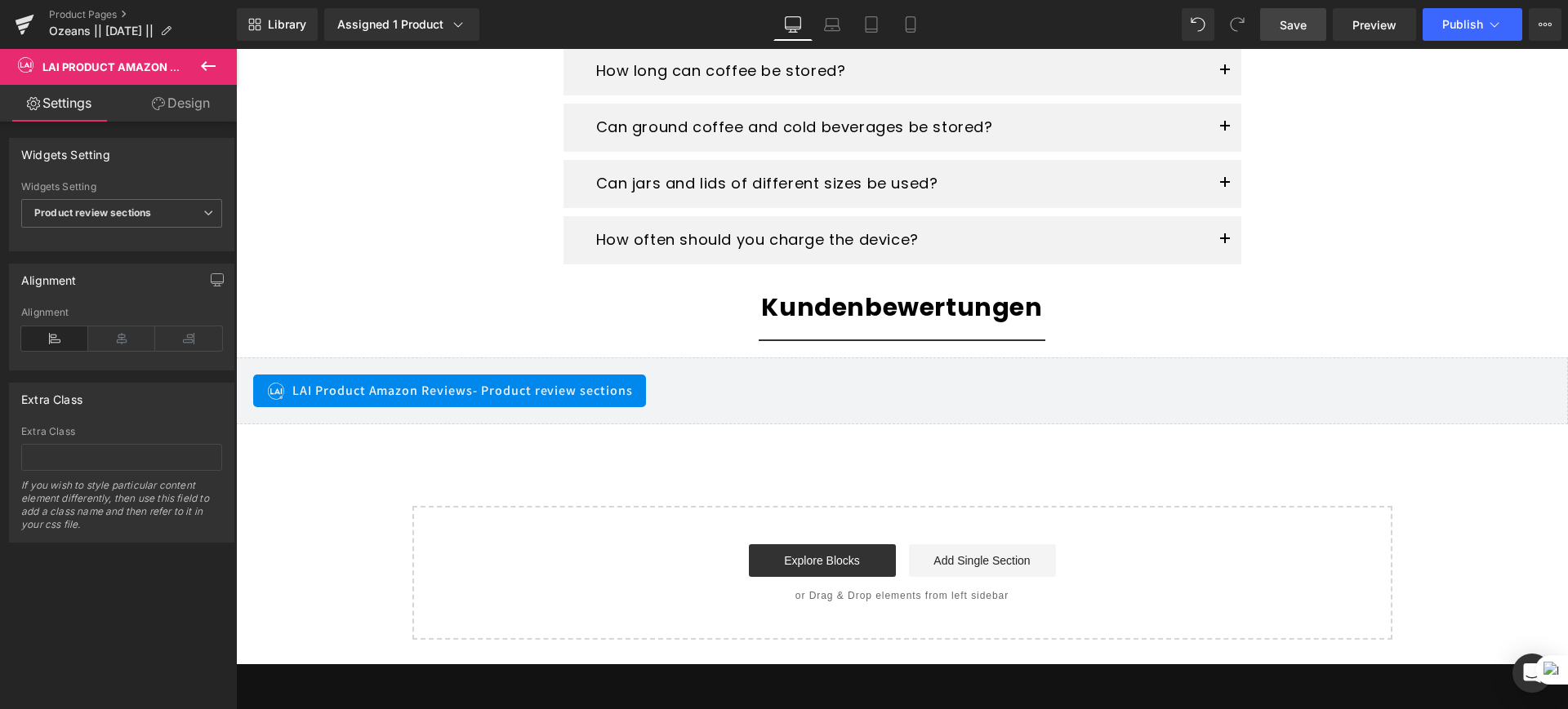
scroll to position [2933, 0]
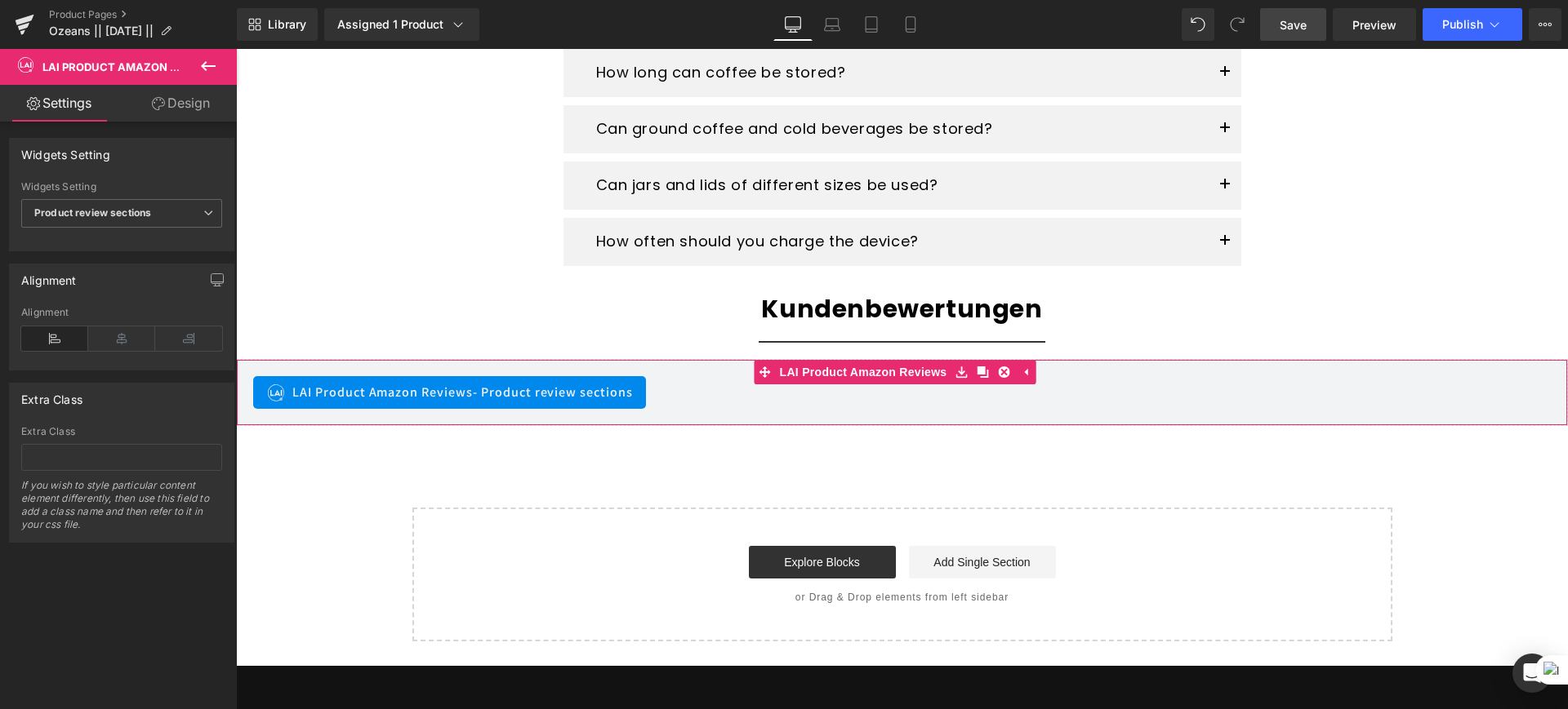
click at [555, 373] on div "LAI Product Amazon Reviews - Product review sections LAI Product Amazon Reviews" at bounding box center [902, 393] width 1332 height 67
click at [570, 392] on span "- Product review sections" at bounding box center [553, 392] width 160 height 17
click at [688, 400] on div "LAI Product Amazon Reviews - Product review sections" at bounding box center [901, 392] width 1297 height 32
click at [159, 68] on span "LAI Product Amazon Reviews" at bounding box center [131, 67] width 177 height 13
click at [184, 108] on link "Design" at bounding box center [181, 104] width 119 height 37
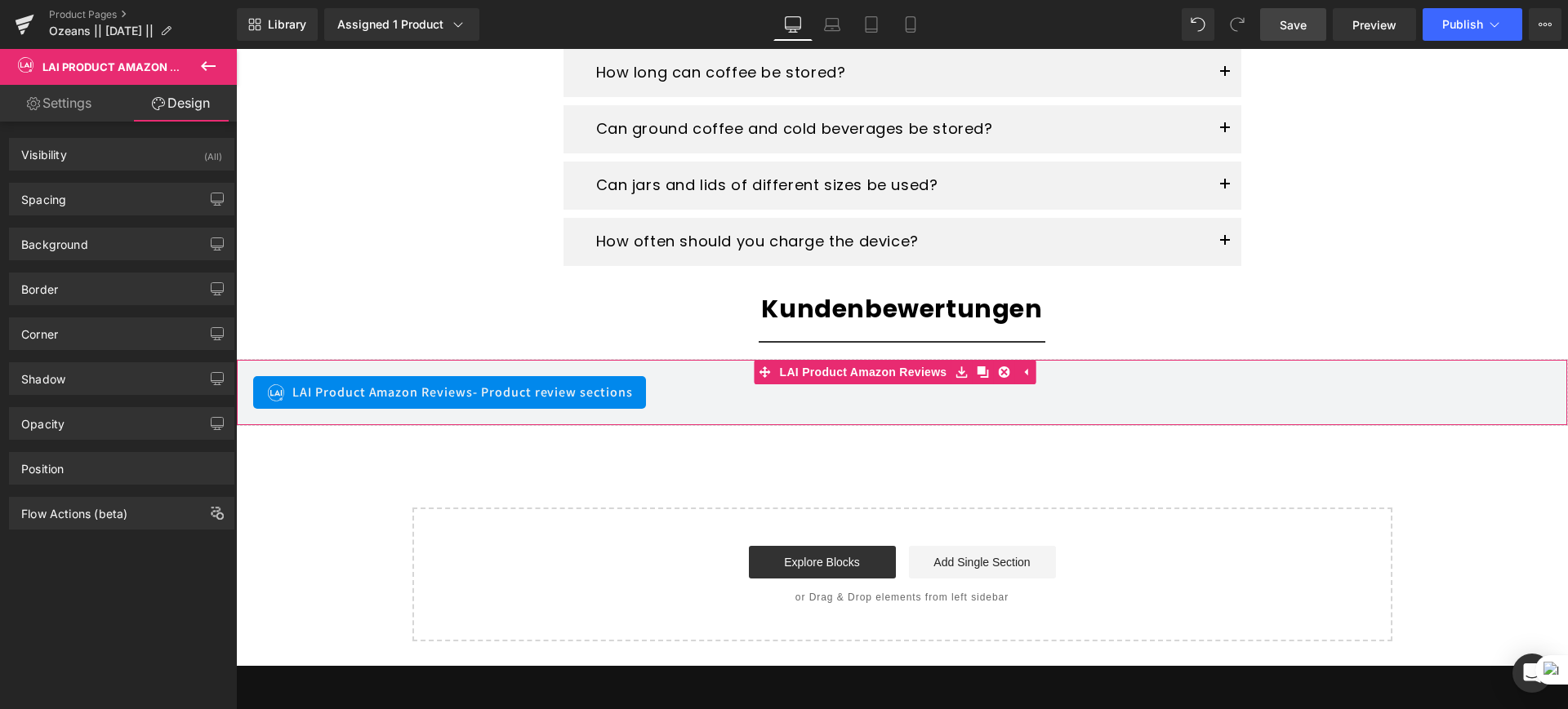
click at [89, 104] on link "Settings" at bounding box center [59, 104] width 119 height 37
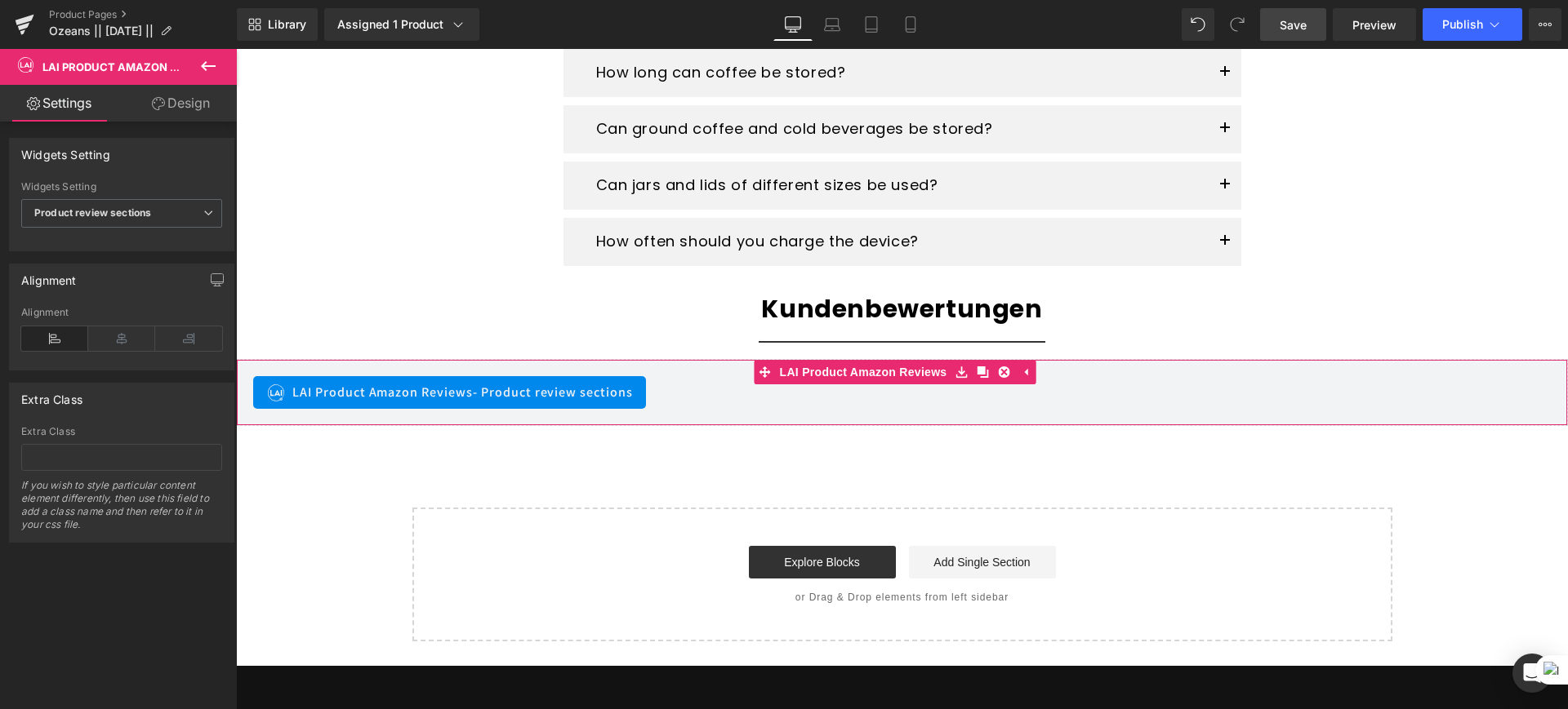
click at [477, 404] on div "LAI Product Amazon Reviews - Product review sections" at bounding box center [450, 392] width 393 height 32
click at [558, 397] on span "- Product review sections" at bounding box center [553, 392] width 160 height 17
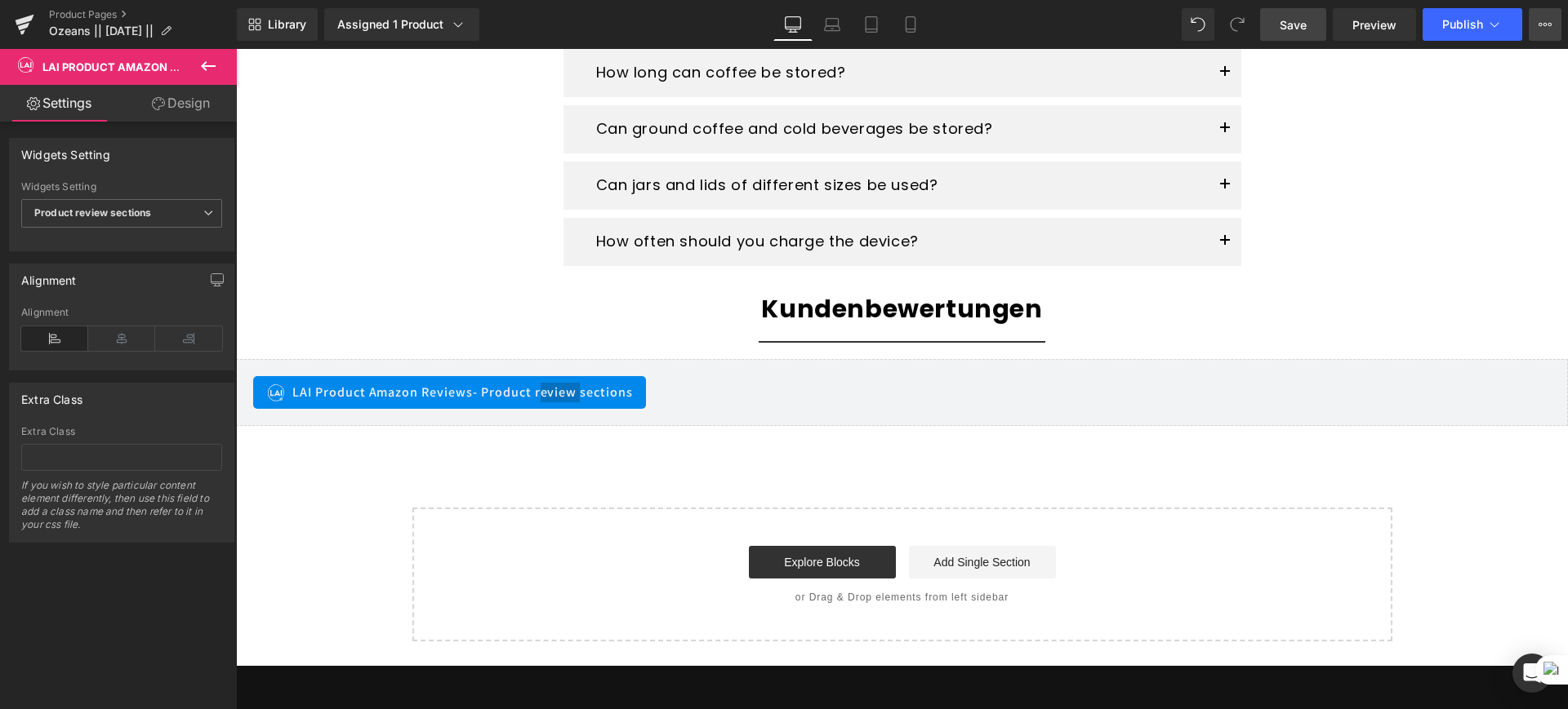
click at [1538, 31] on button "Upgrade Plan View Live Page View with current Template Save Template to Library…" at bounding box center [1545, 24] width 32 height 32
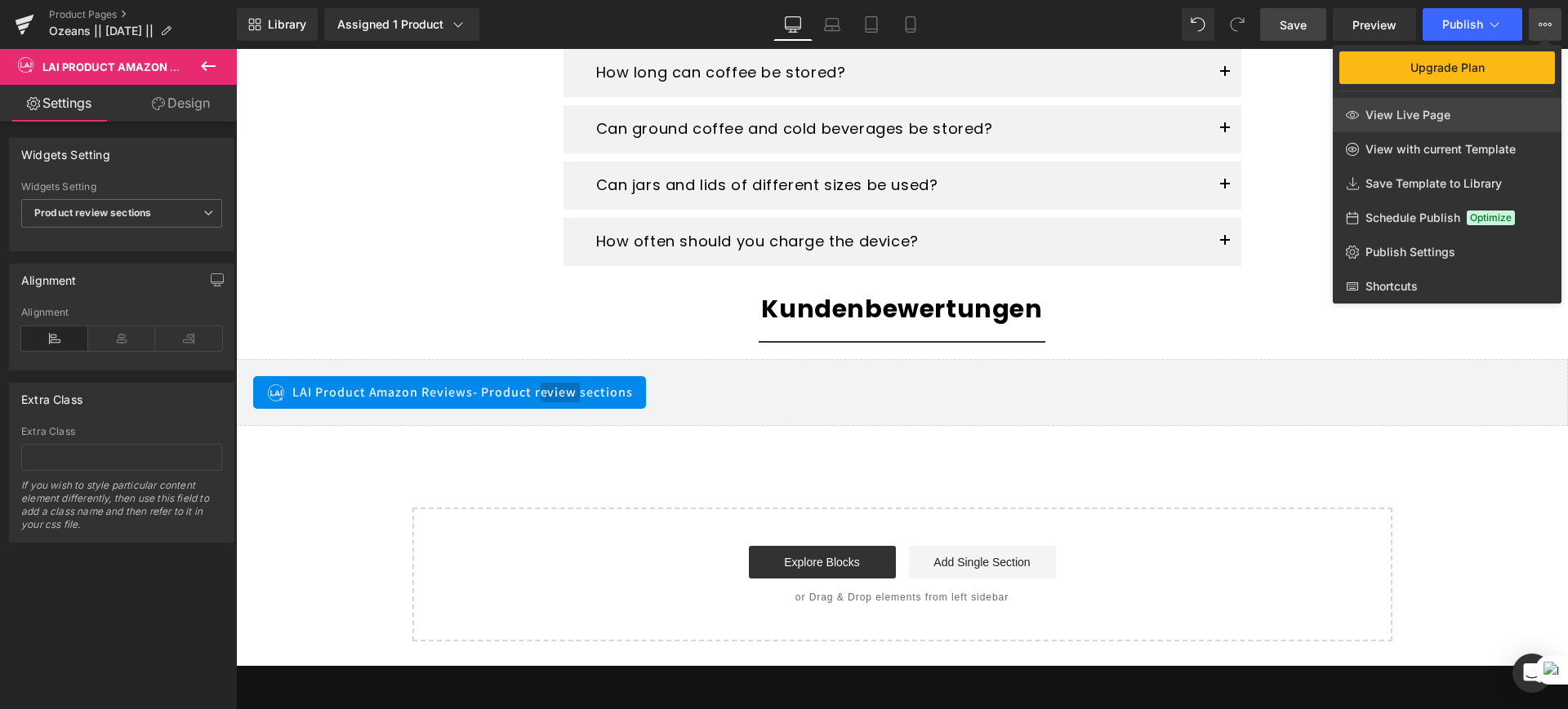
click at [1465, 118] on link "View Live Page" at bounding box center [1447, 115] width 229 height 34
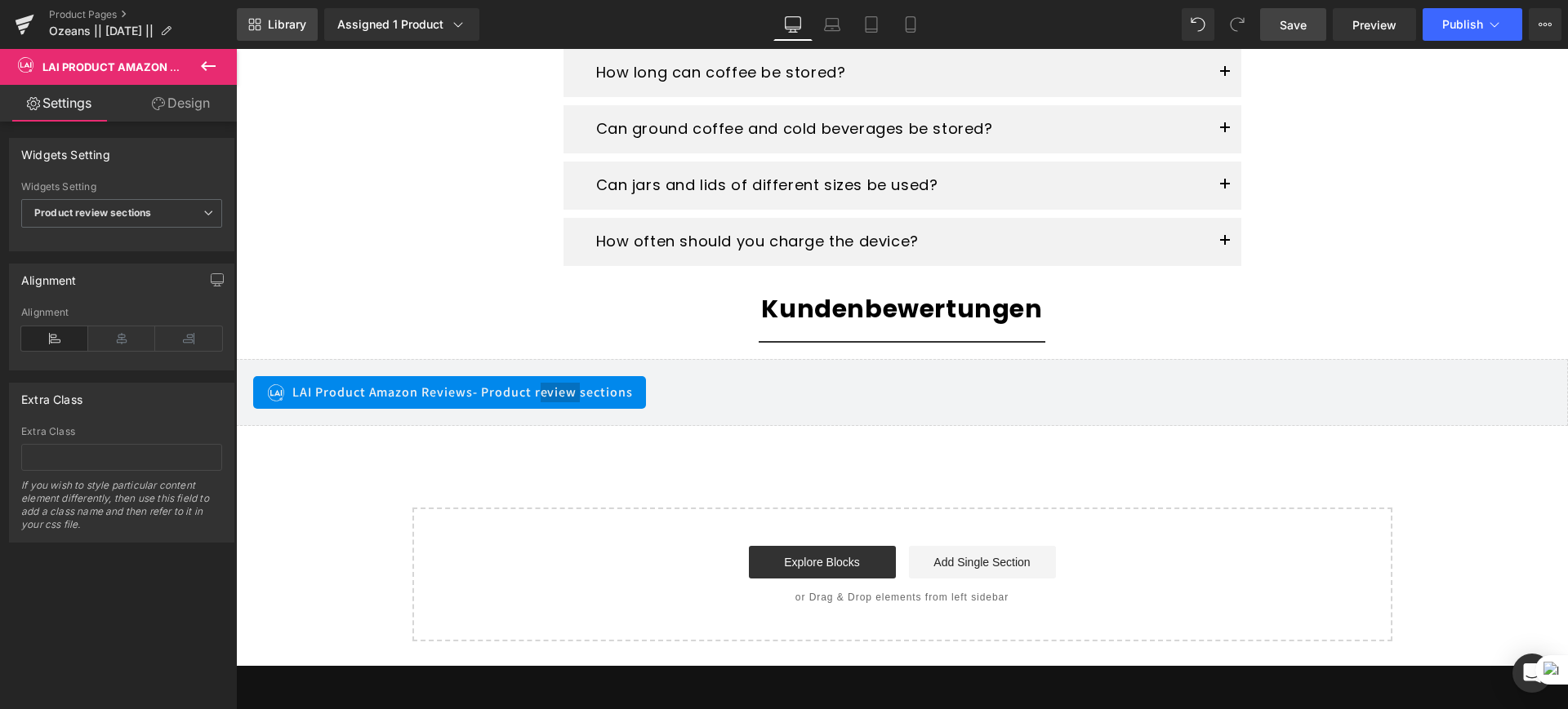
click at [285, 27] on span "Library" at bounding box center [287, 24] width 38 height 15
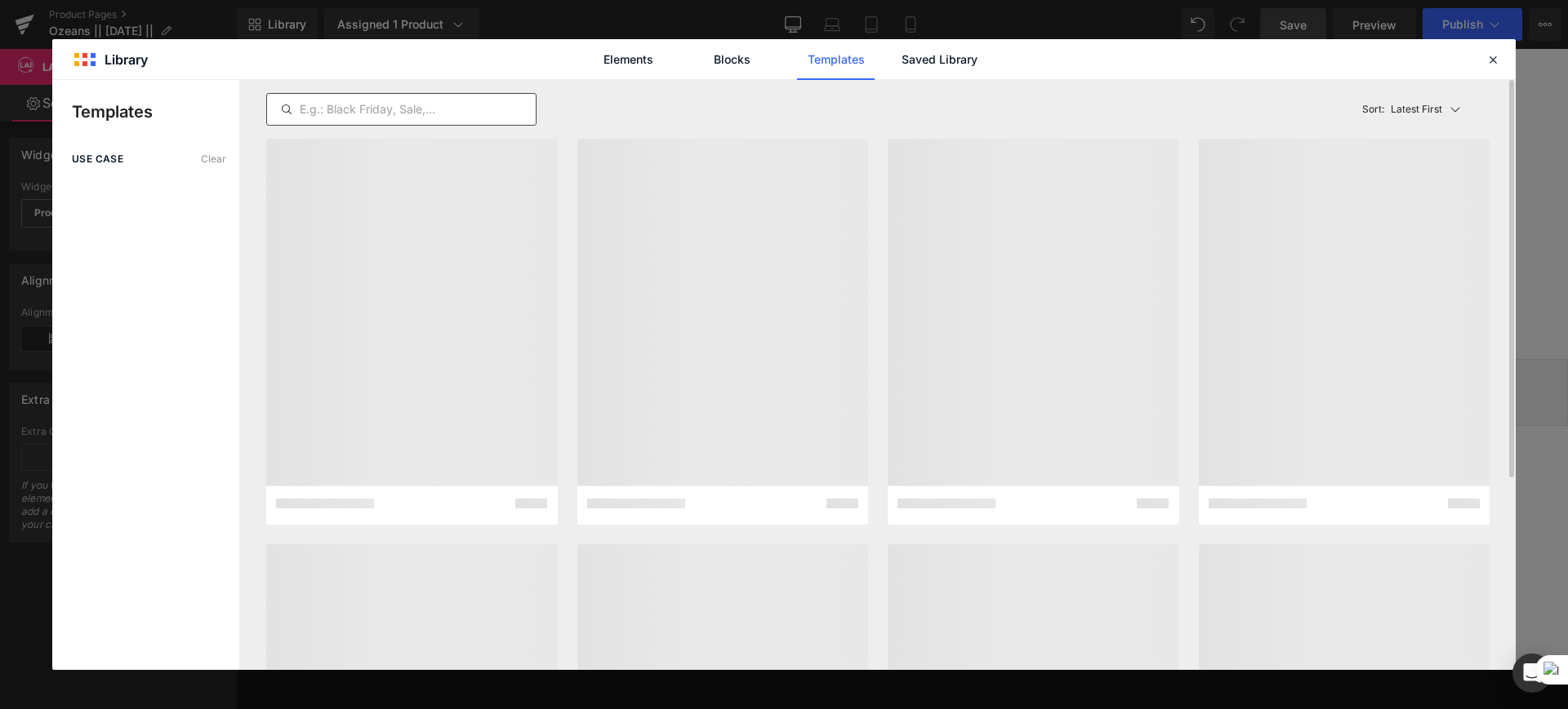
click at [371, 120] on div at bounding box center [402, 108] width 271 height 32
click at [364, 116] on input "text" at bounding box center [402, 108] width 269 height 19
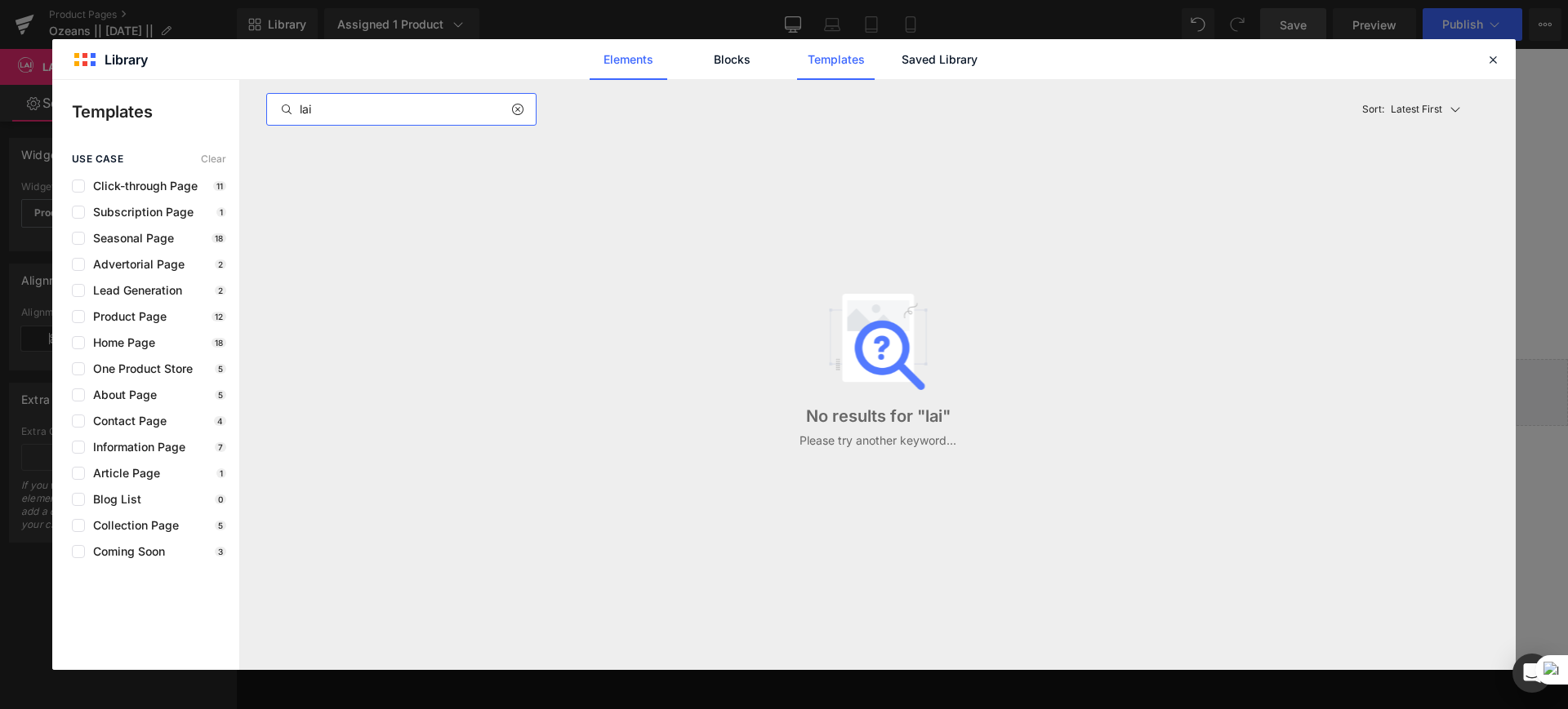
type input "lai"
click at [648, 59] on link "Elements" at bounding box center [629, 59] width 78 height 41
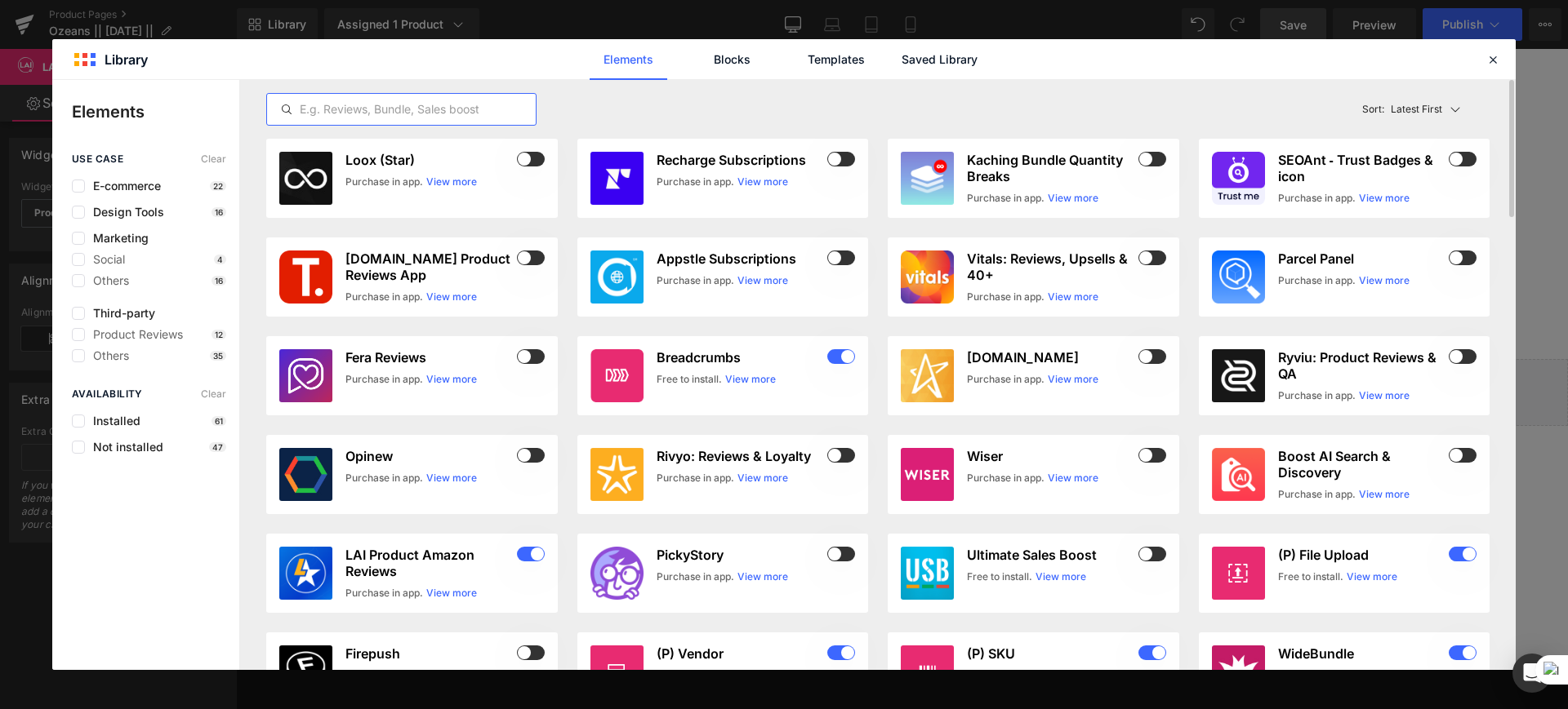
click at [387, 115] on input "text" at bounding box center [402, 108] width 269 height 19
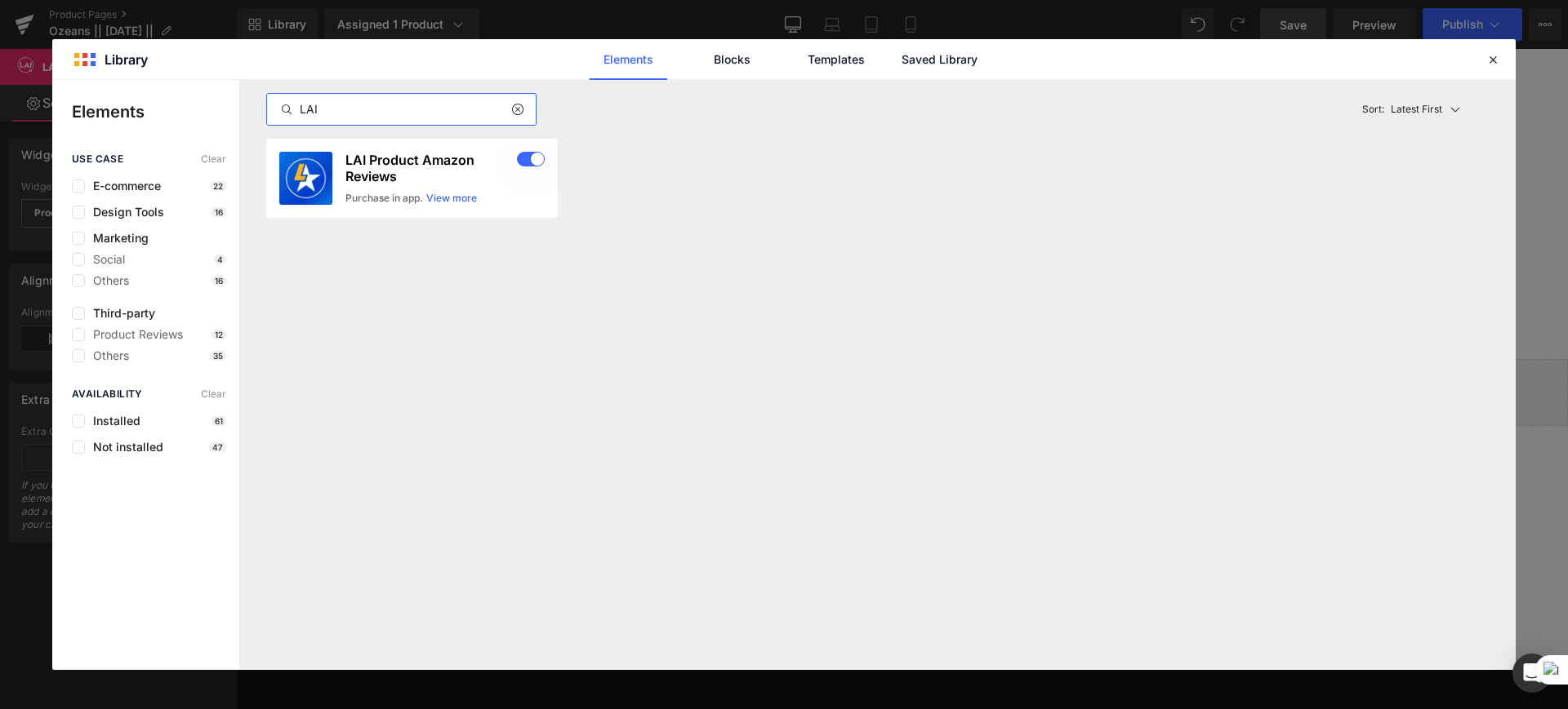
type input "LAI"
click at [1487, 58] on icon at bounding box center [1493, 59] width 15 height 15
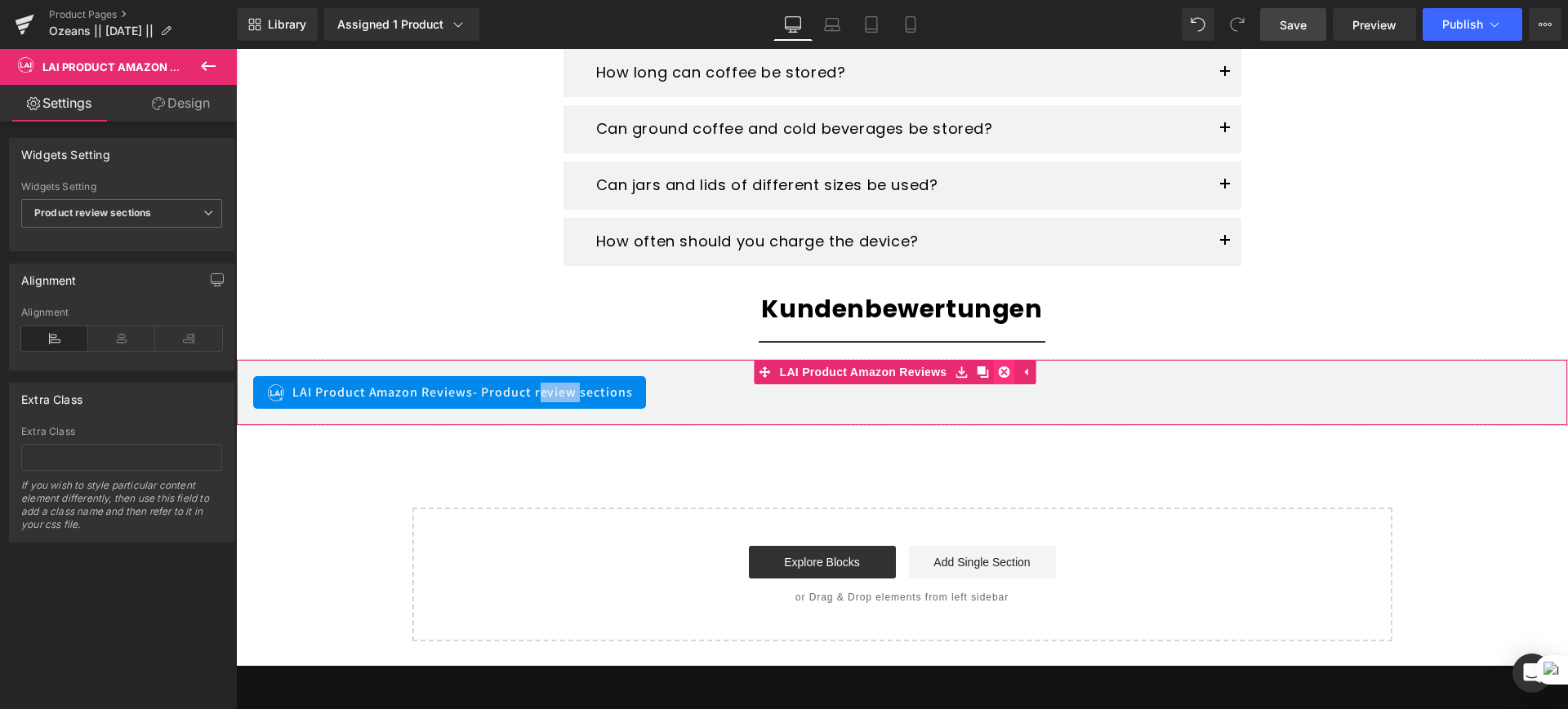
click at [1000, 368] on icon at bounding box center [1003, 372] width 11 height 11
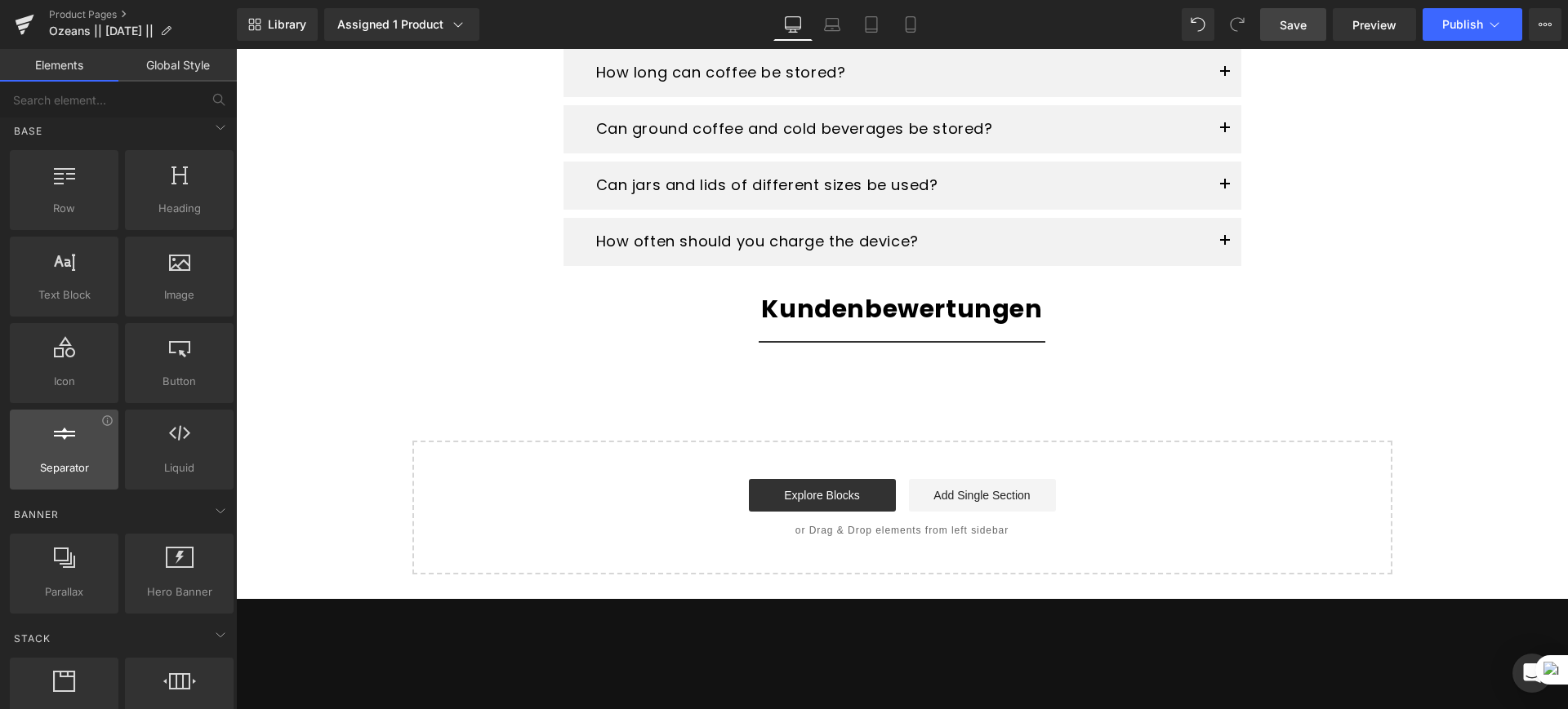
scroll to position [7, 0]
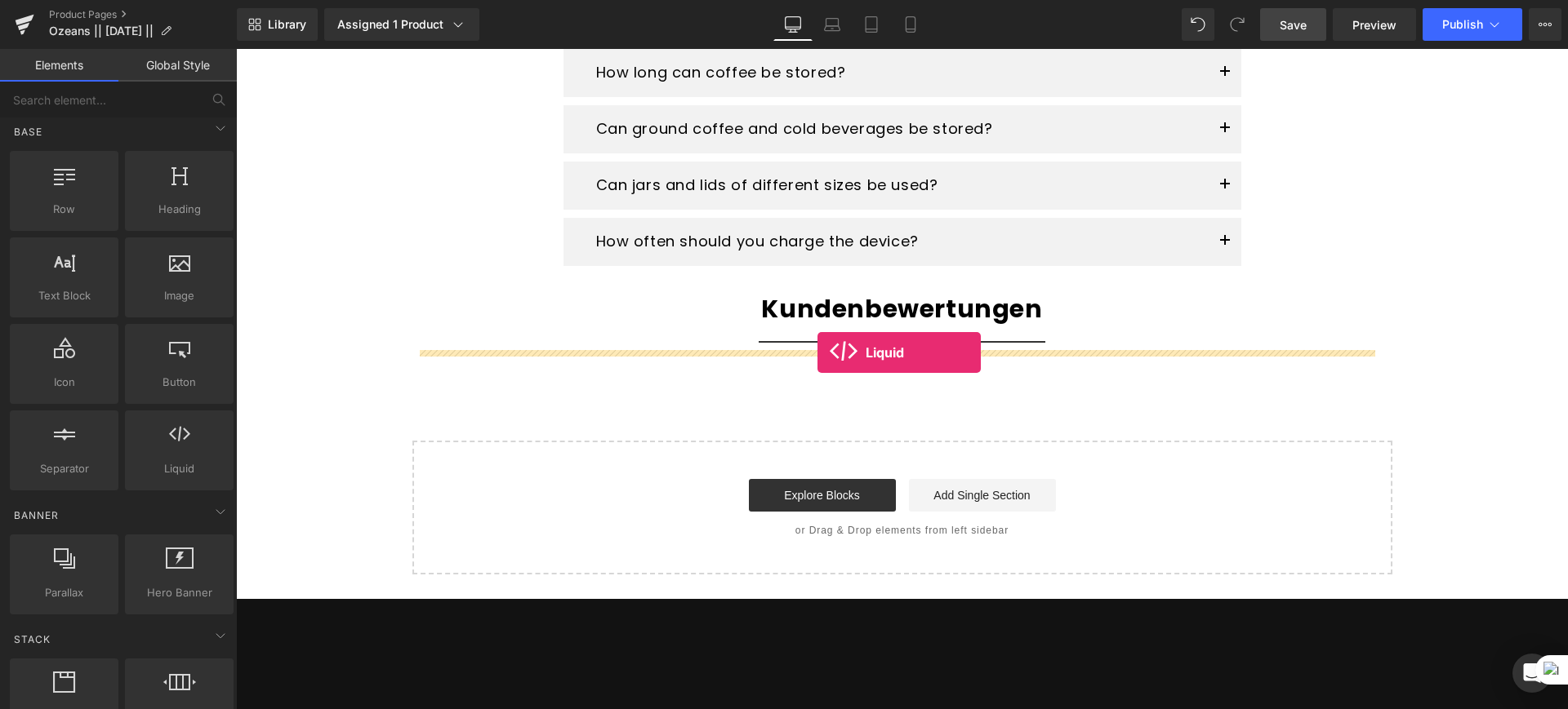
drag, startPoint x: 390, startPoint y: 496, endPoint x: 818, endPoint y: 352, distance: 451.6
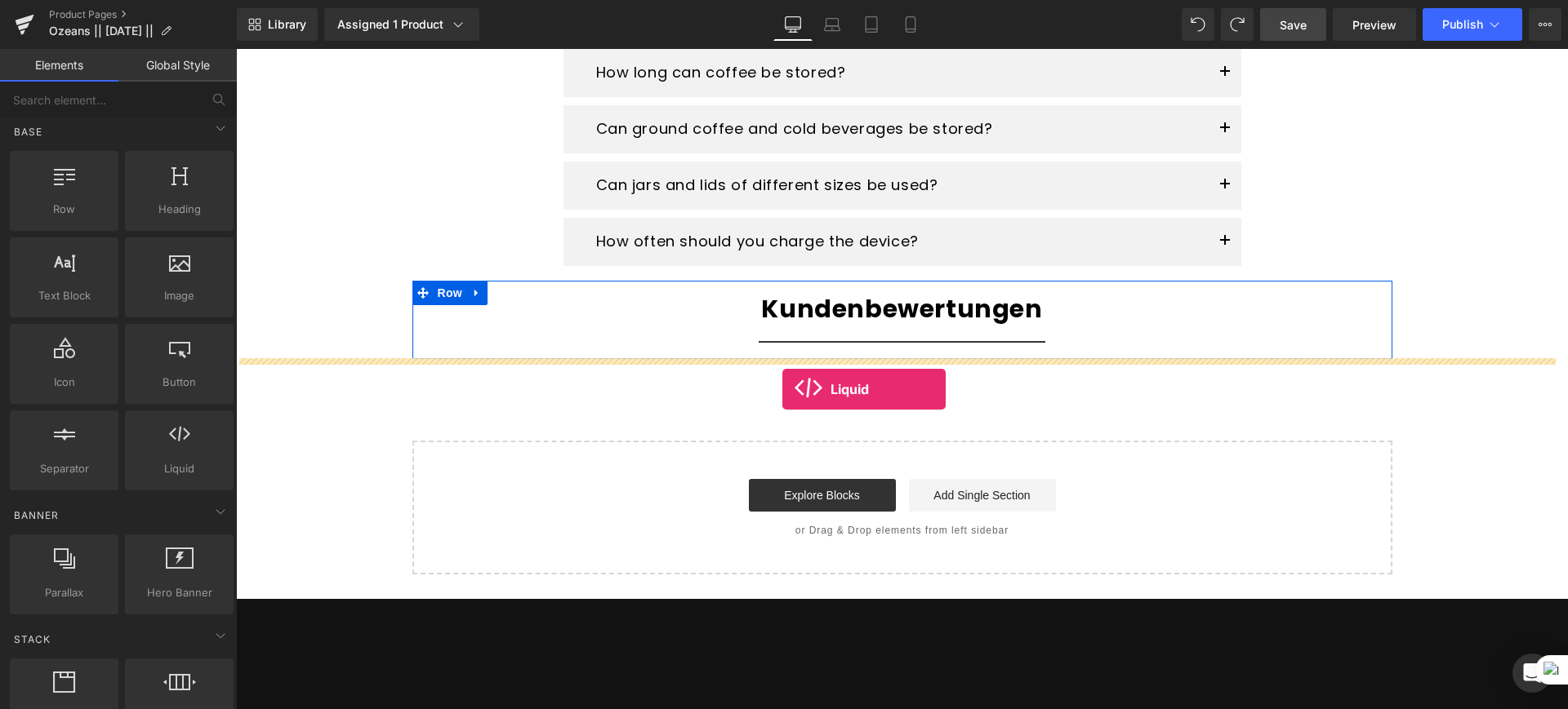
drag, startPoint x: 431, startPoint y: 514, endPoint x: 784, endPoint y: 386, distance: 375.5
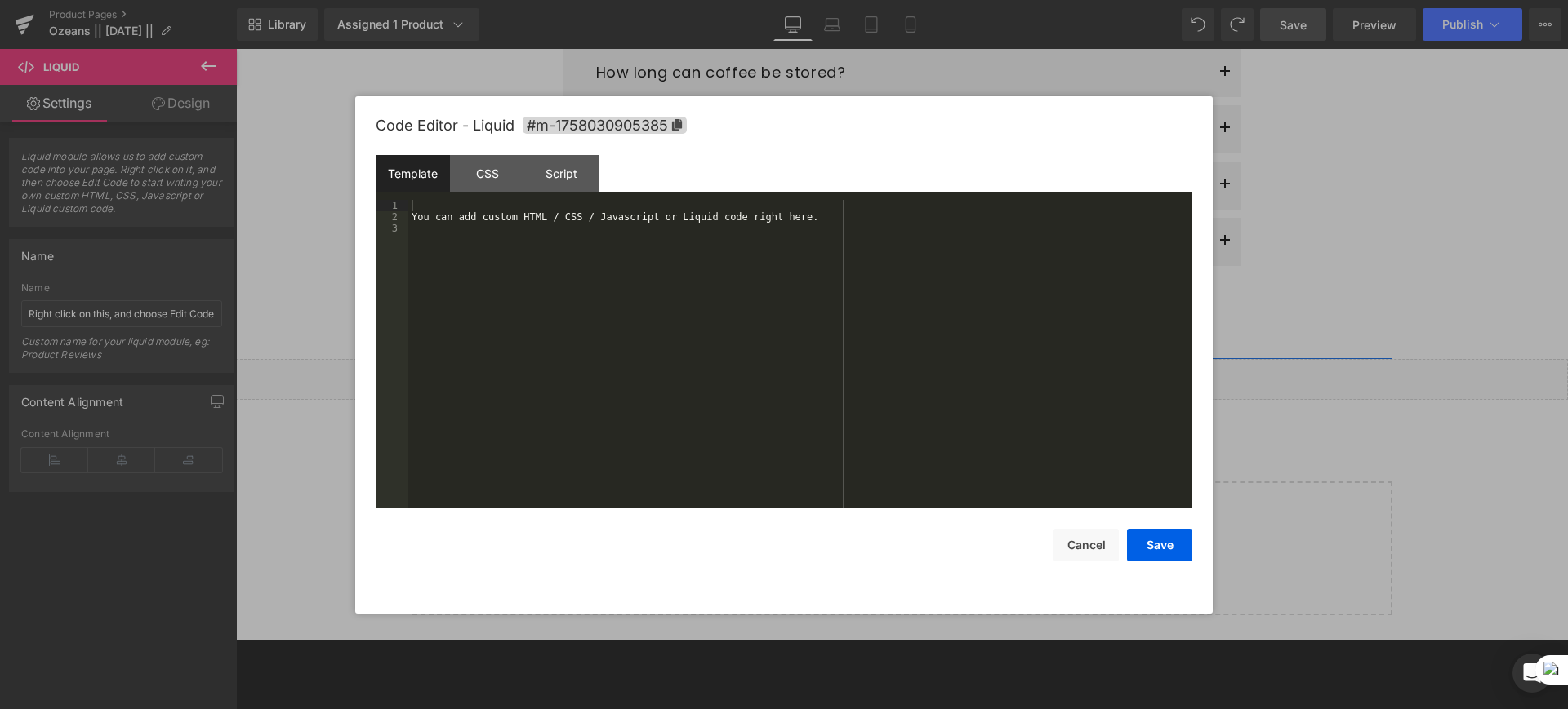
click at [839, 0] on div "Liquid You are previewing how the will restyle your page. You can not edit Elem…" at bounding box center [784, 0] width 1568 height 0
click at [509, 217] on div "You can add custom HTML / CSS / Javascript or Liquid code right here." at bounding box center [800, 366] width 784 height 332
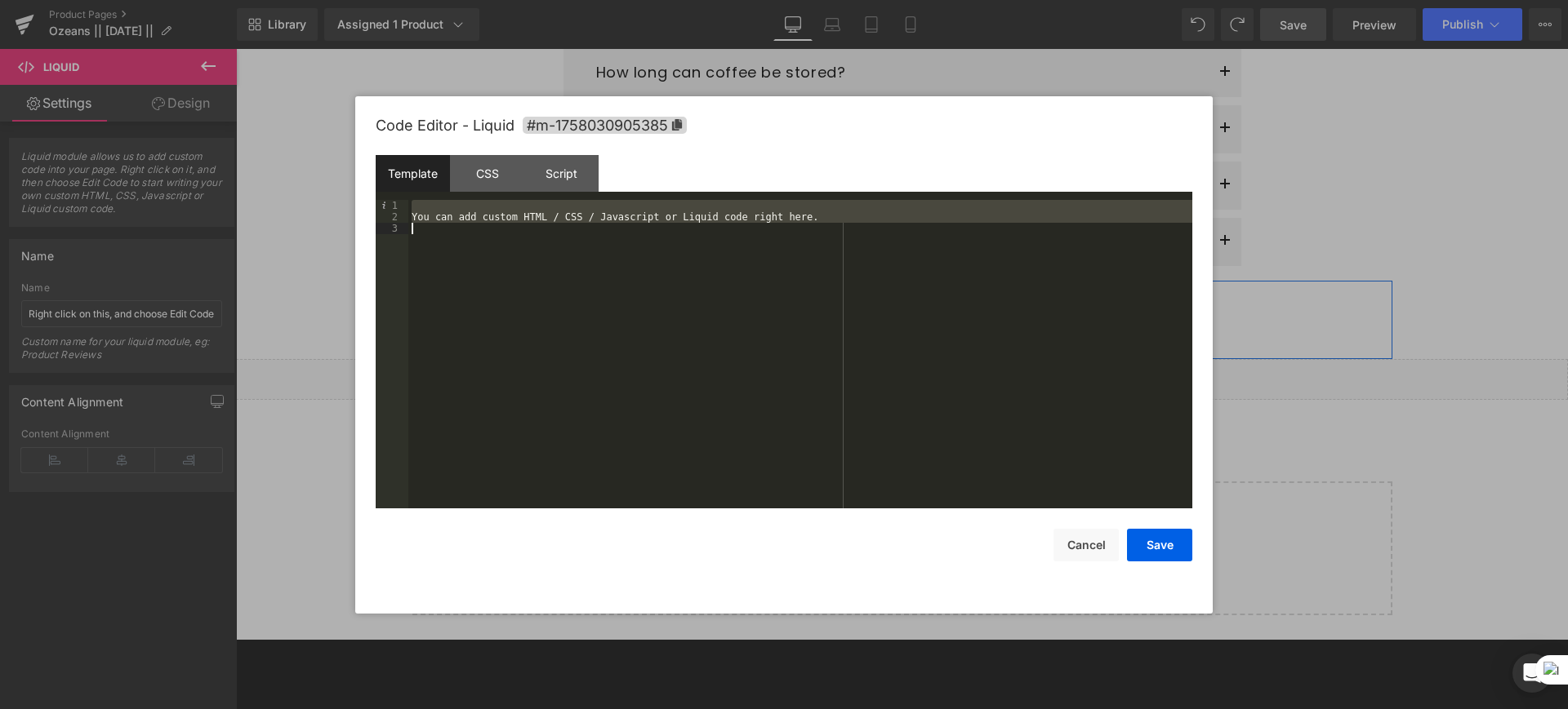
click at [509, 217] on div "You can add custom HTML / CSS / Javascript or Liquid code right here." at bounding box center [800, 366] width 784 height 332
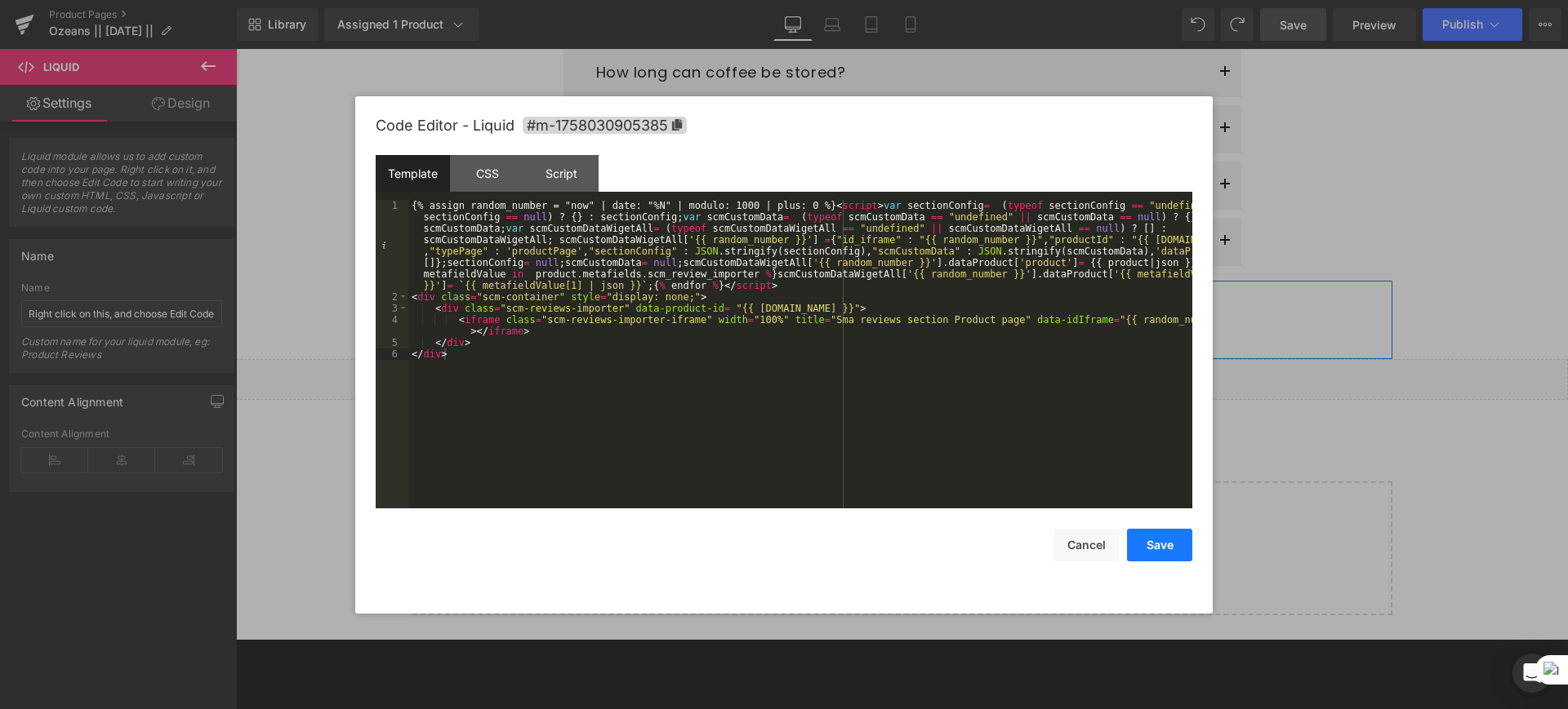
click at [1161, 551] on button "Save" at bounding box center [1159, 545] width 65 height 32
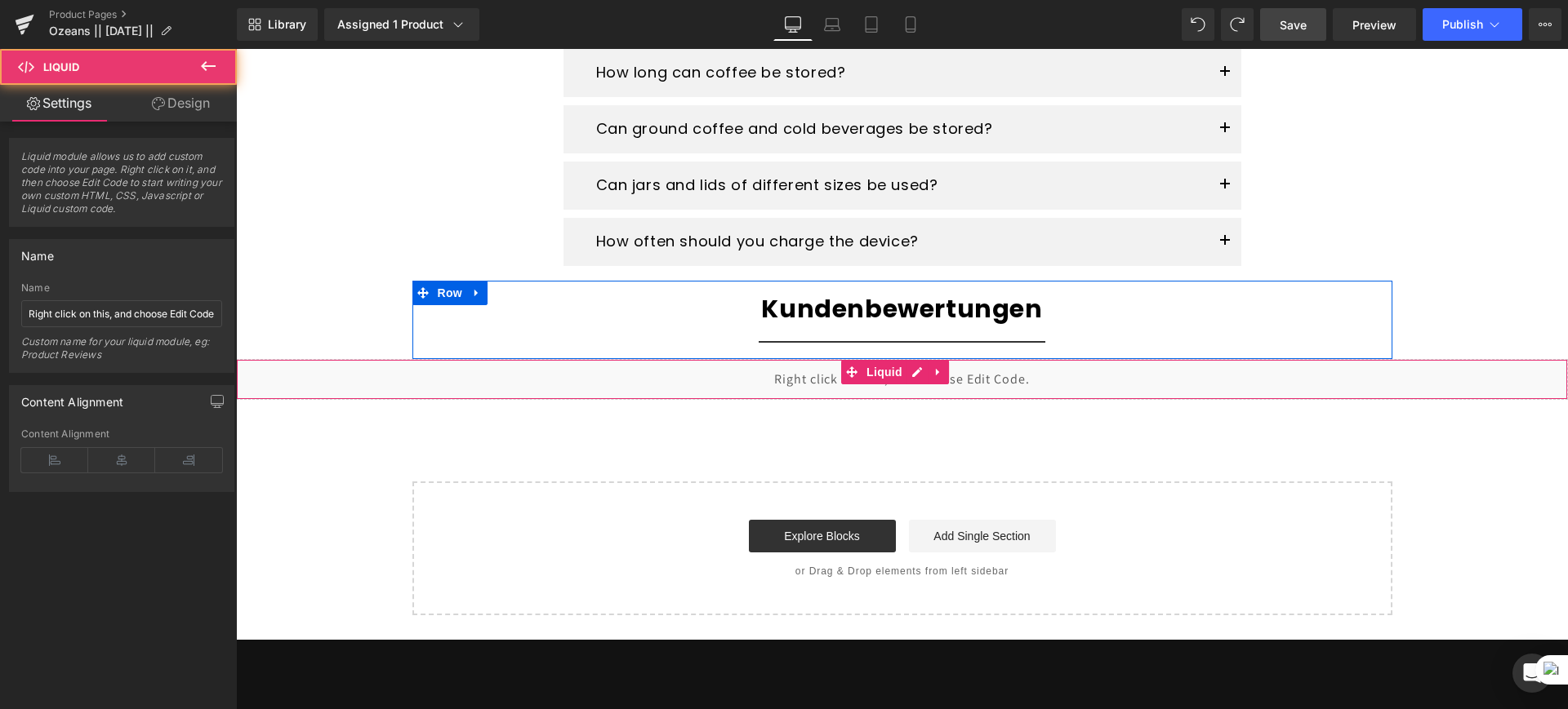
click at [965, 371] on div "Liquid" at bounding box center [902, 380] width 1332 height 41
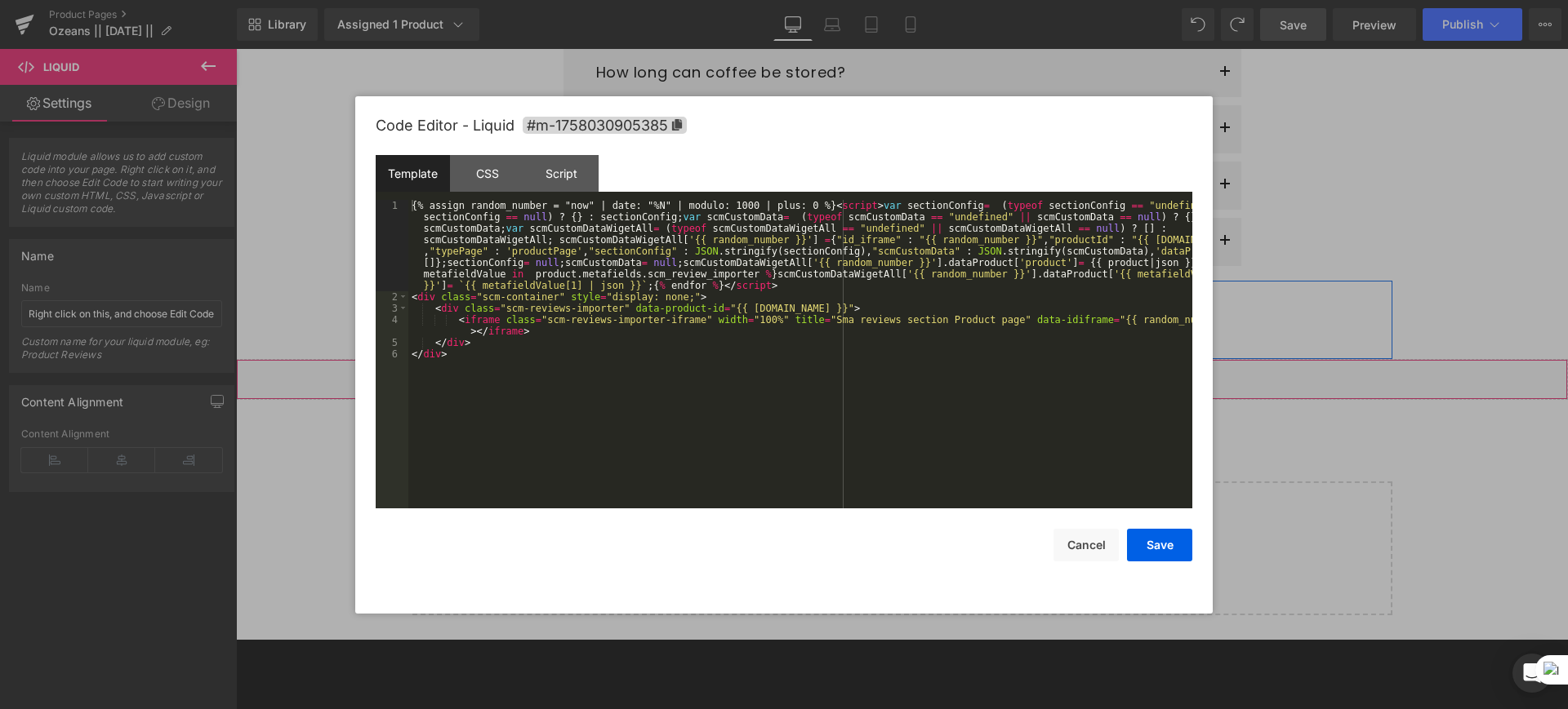
click at [953, 0] on div "Liquid You are previewing how the will restyle your page. You can not edit Elem…" at bounding box center [784, 0] width 1568 height 0
click at [1099, 538] on button "Cancel" at bounding box center [1086, 545] width 65 height 32
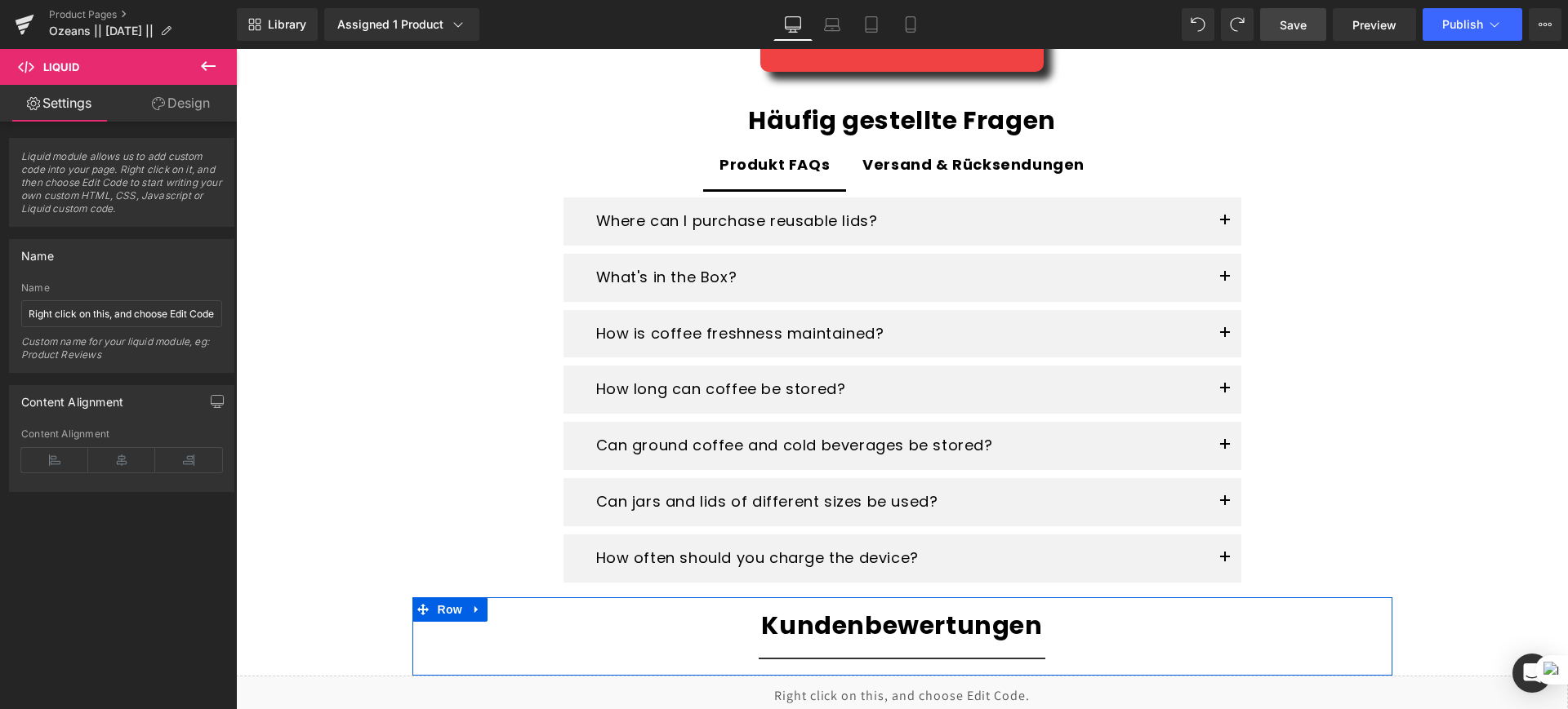
scroll to position [2936, 0]
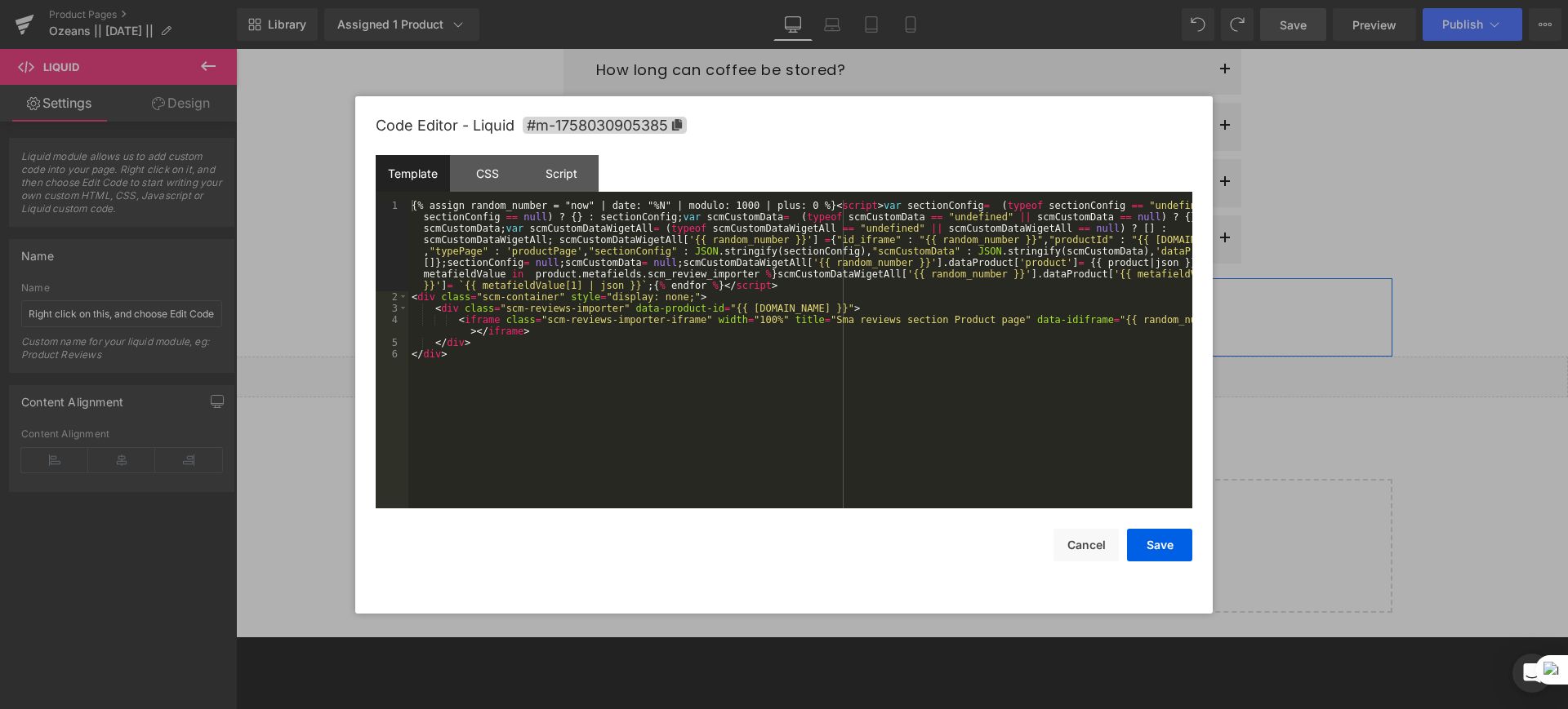
click at [932, 0] on div "Liquid You are previewing how the will restyle your page. You can not edit Elem…" at bounding box center [784, 0] width 1568 height 0
click at [606, 242] on div "{% assign random_number = "now" | date: "%N" | modulo: 1000 | plus: 0 %} < scri…" at bounding box center [800, 406] width 784 height 411
click at [1163, 547] on button "Save" at bounding box center [1159, 545] width 65 height 32
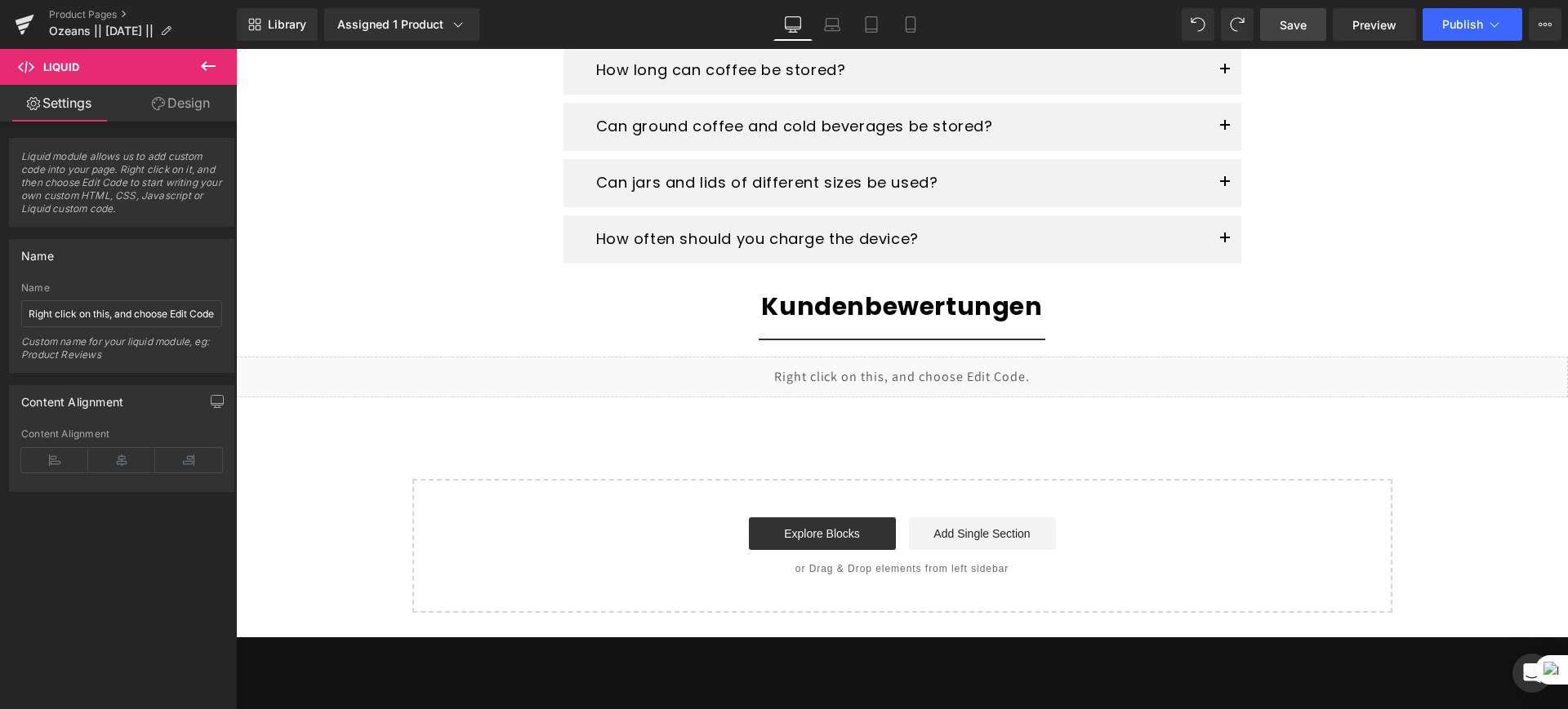
click at [1281, 21] on span "Save" at bounding box center [1293, 25] width 27 height 17
click at [1493, 30] on icon at bounding box center [1495, 25] width 17 height 17
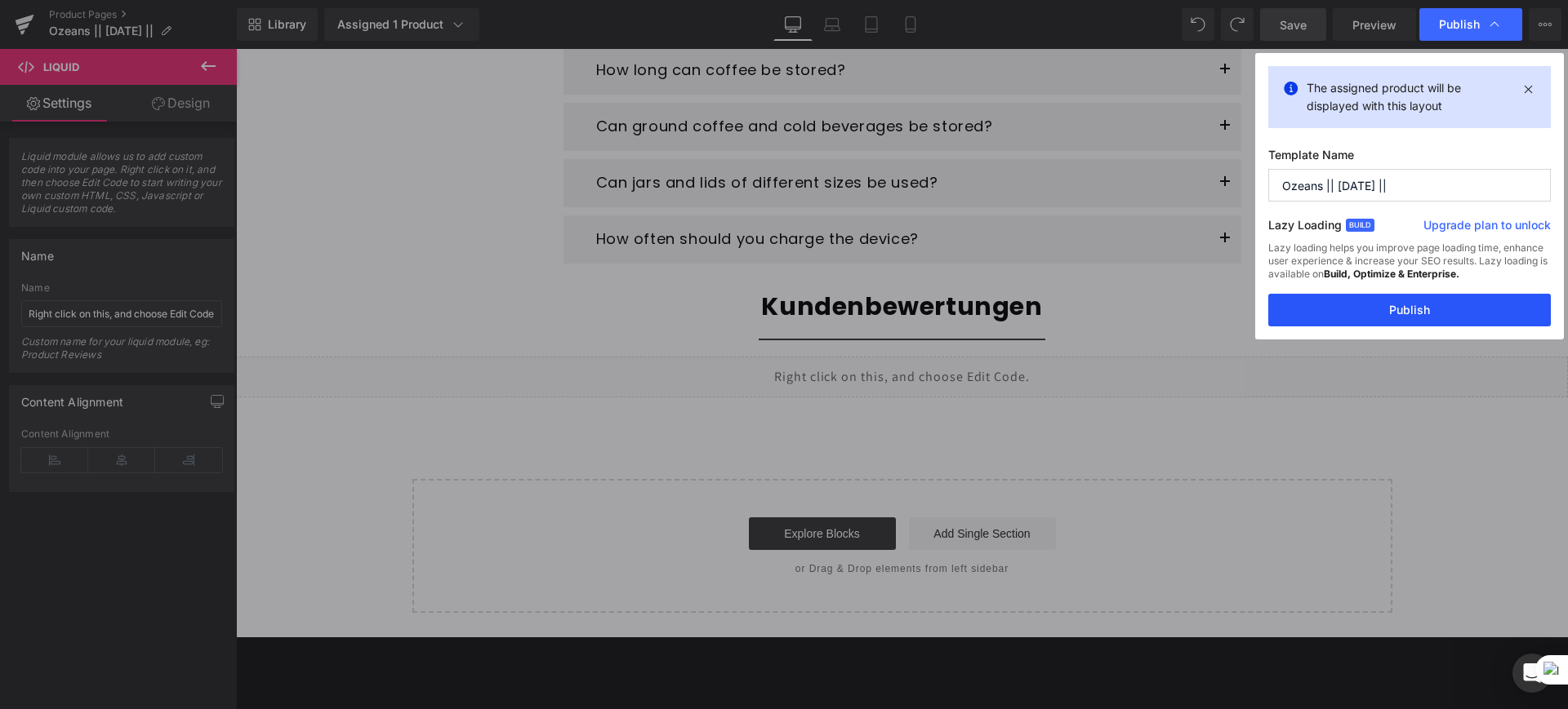
drag, startPoint x: 1371, startPoint y: 322, endPoint x: 832, endPoint y: 226, distance: 547.5
click at [1371, 322] on button "Publish" at bounding box center [1409, 310] width 283 height 32
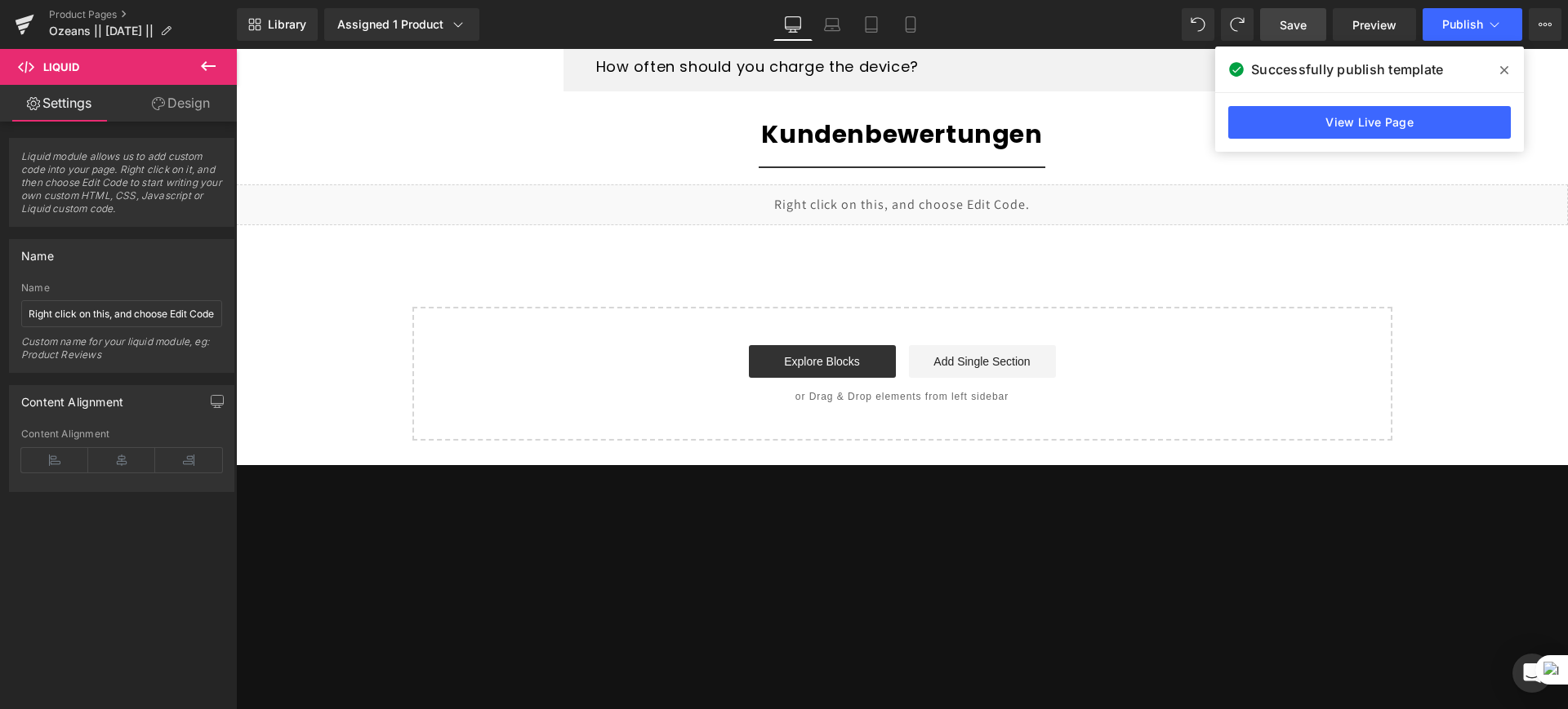
scroll to position [3109, 0]
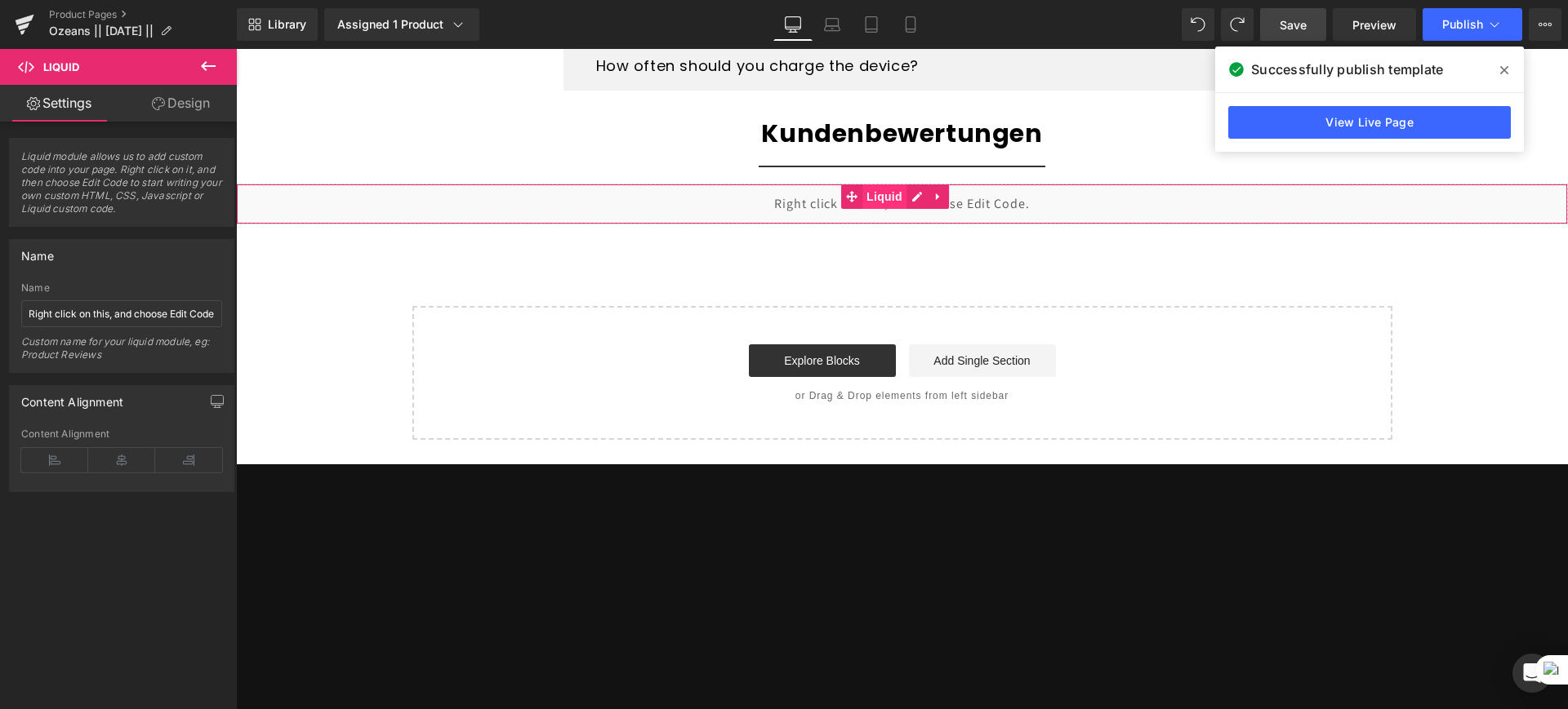
click at [884, 194] on span "Liquid" at bounding box center [885, 196] width 45 height 24
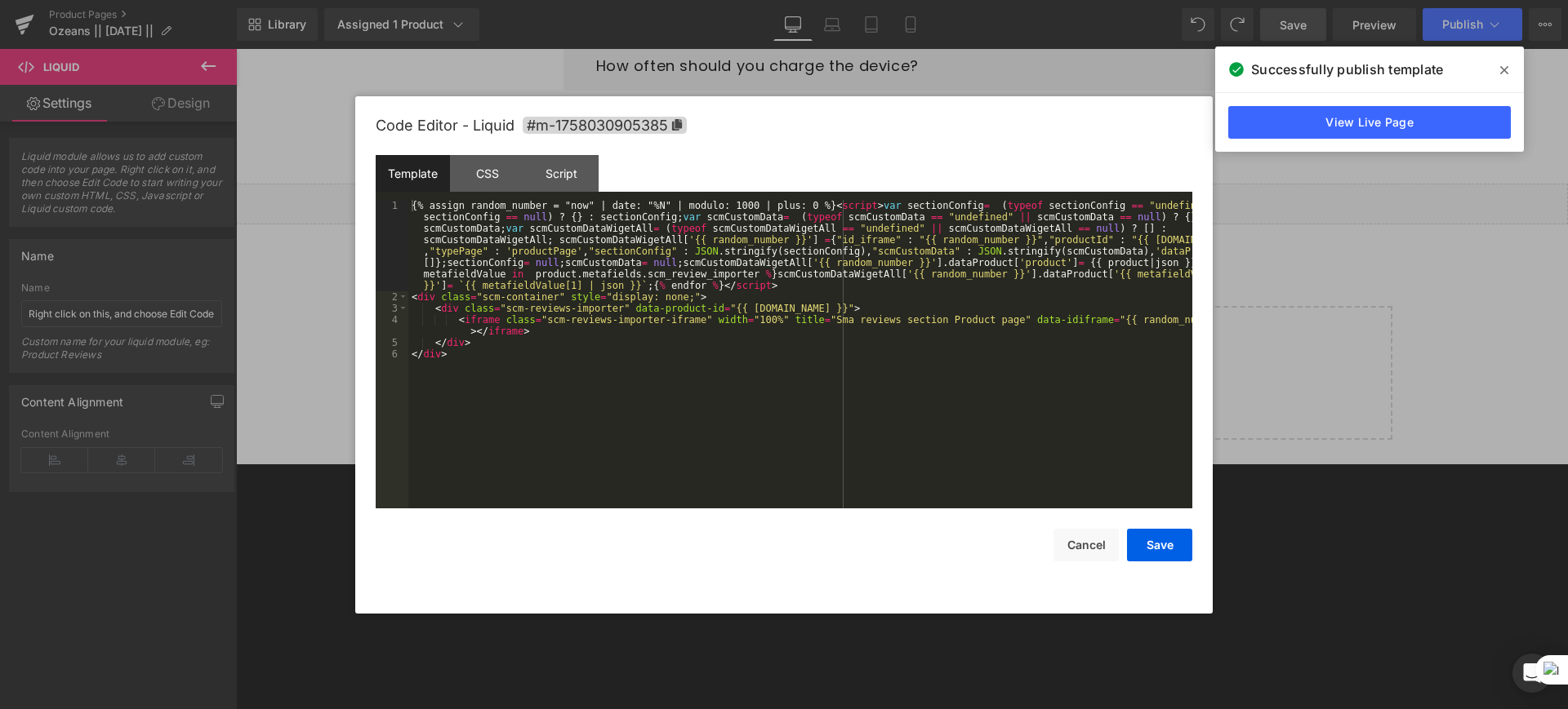
click at [917, 199] on icon at bounding box center [912, 196] width 9 height 10
click at [1303, 250] on div at bounding box center [784, 354] width 1568 height 709
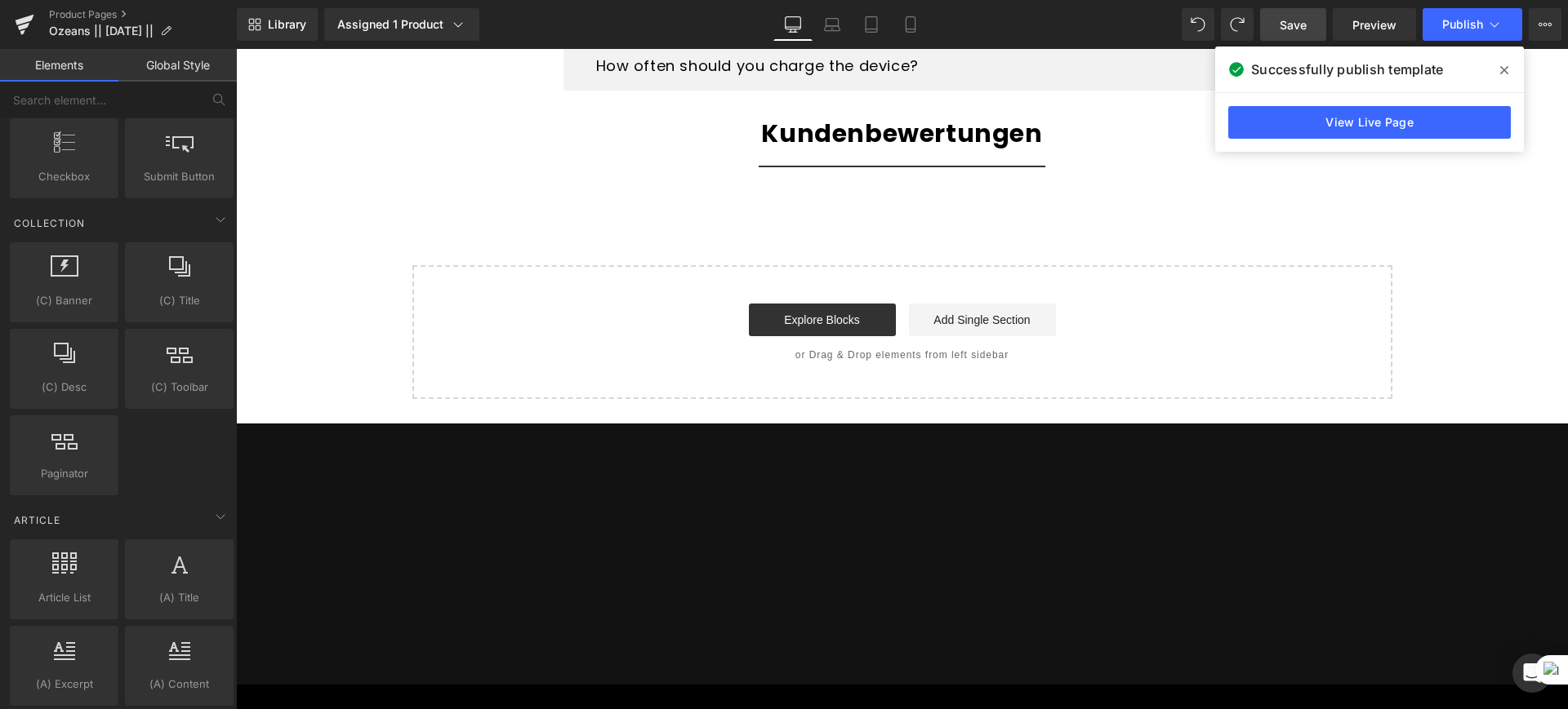
scroll to position [3185, 0]
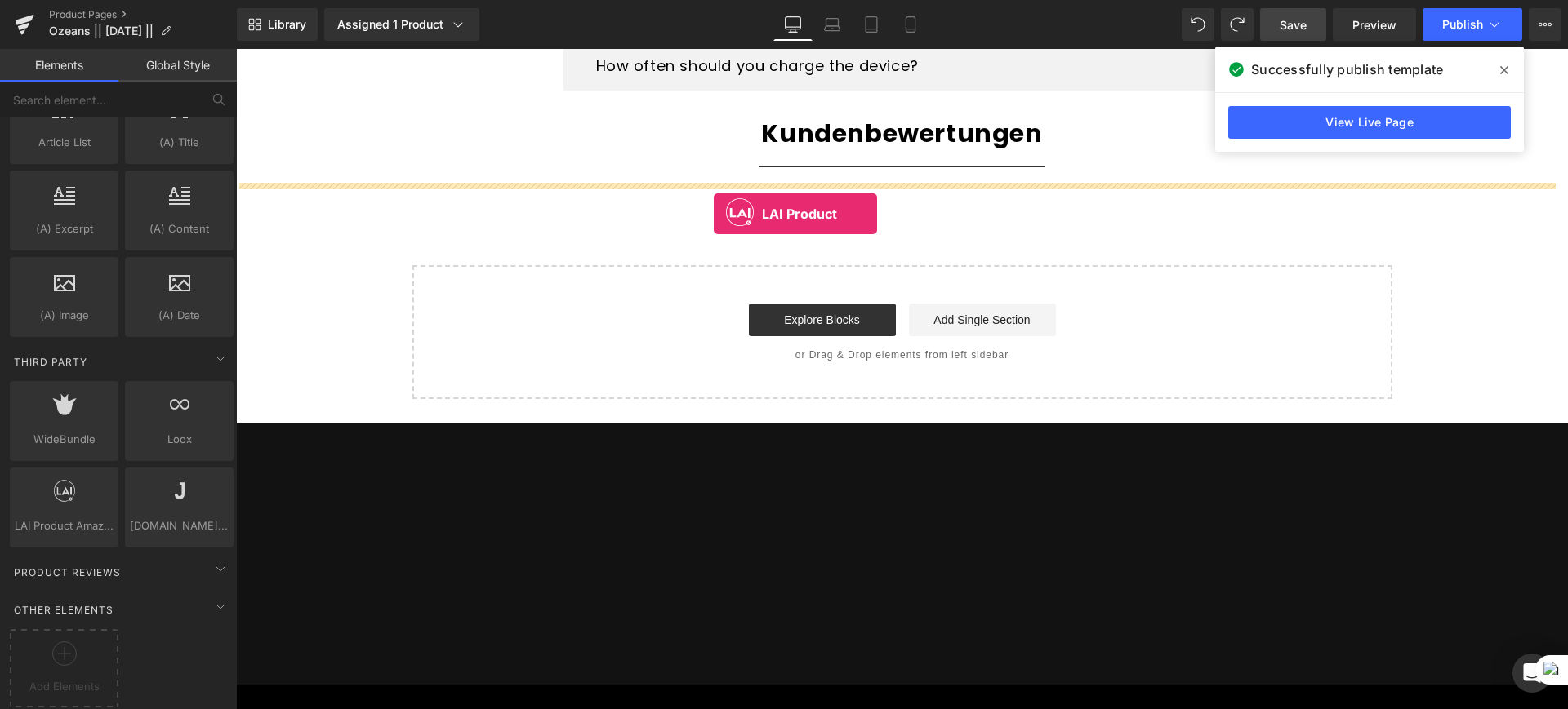
drag, startPoint x: 335, startPoint y: 525, endPoint x: 714, endPoint y: 214, distance: 490.3
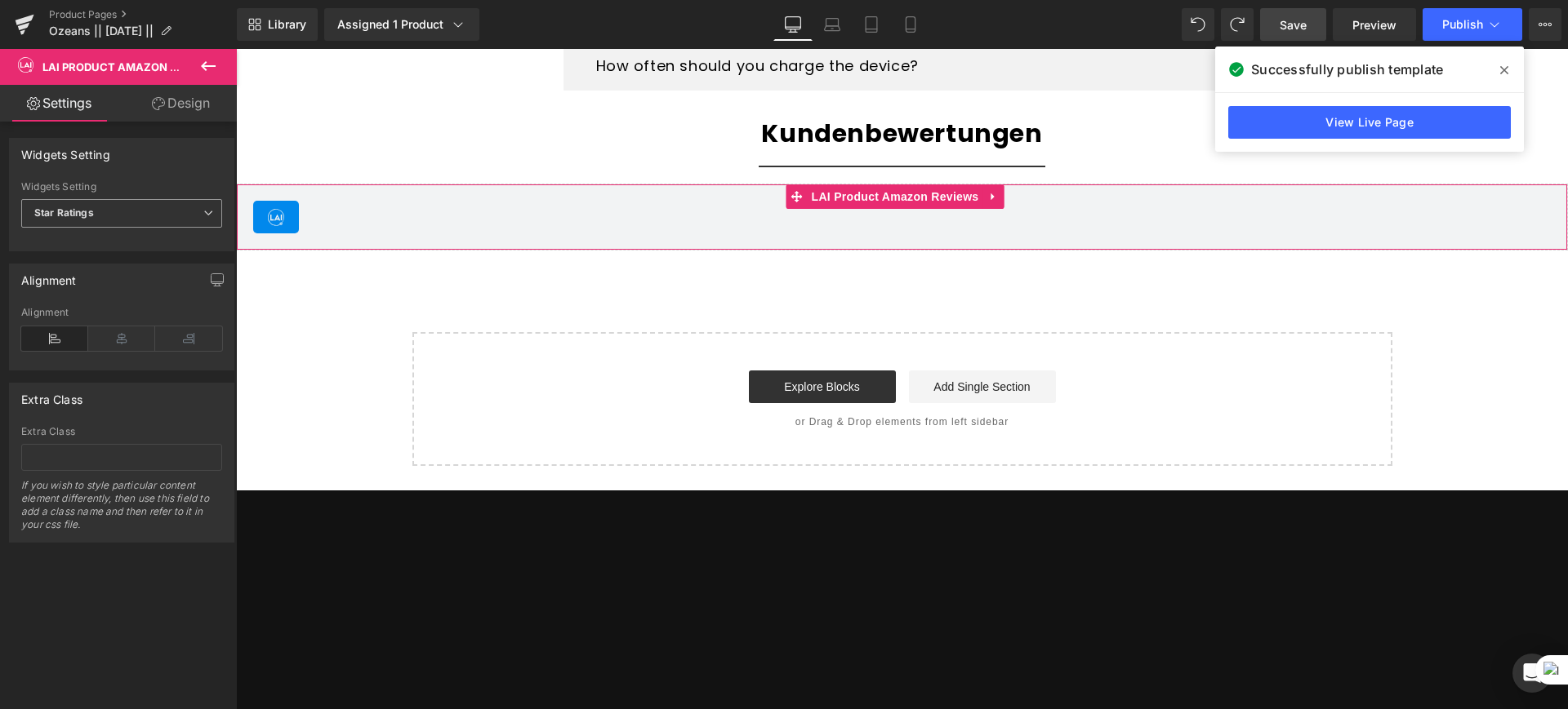
click at [127, 215] on span "Star Ratings" at bounding box center [121, 213] width 201 height 29
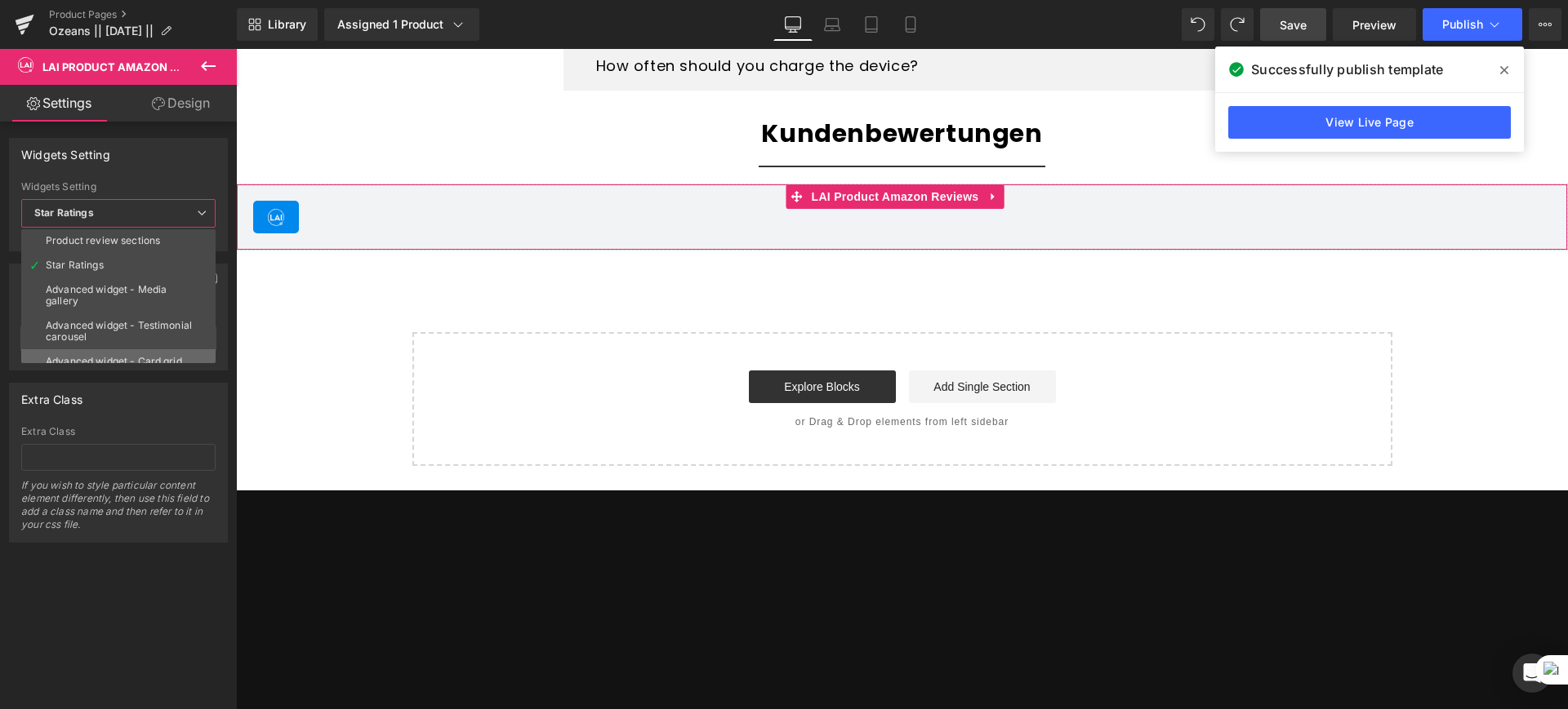
scroll to position [0, 0]
click at [147, 240] on div "Product review sections" at bounding box center [102, 242] width 114 height 11
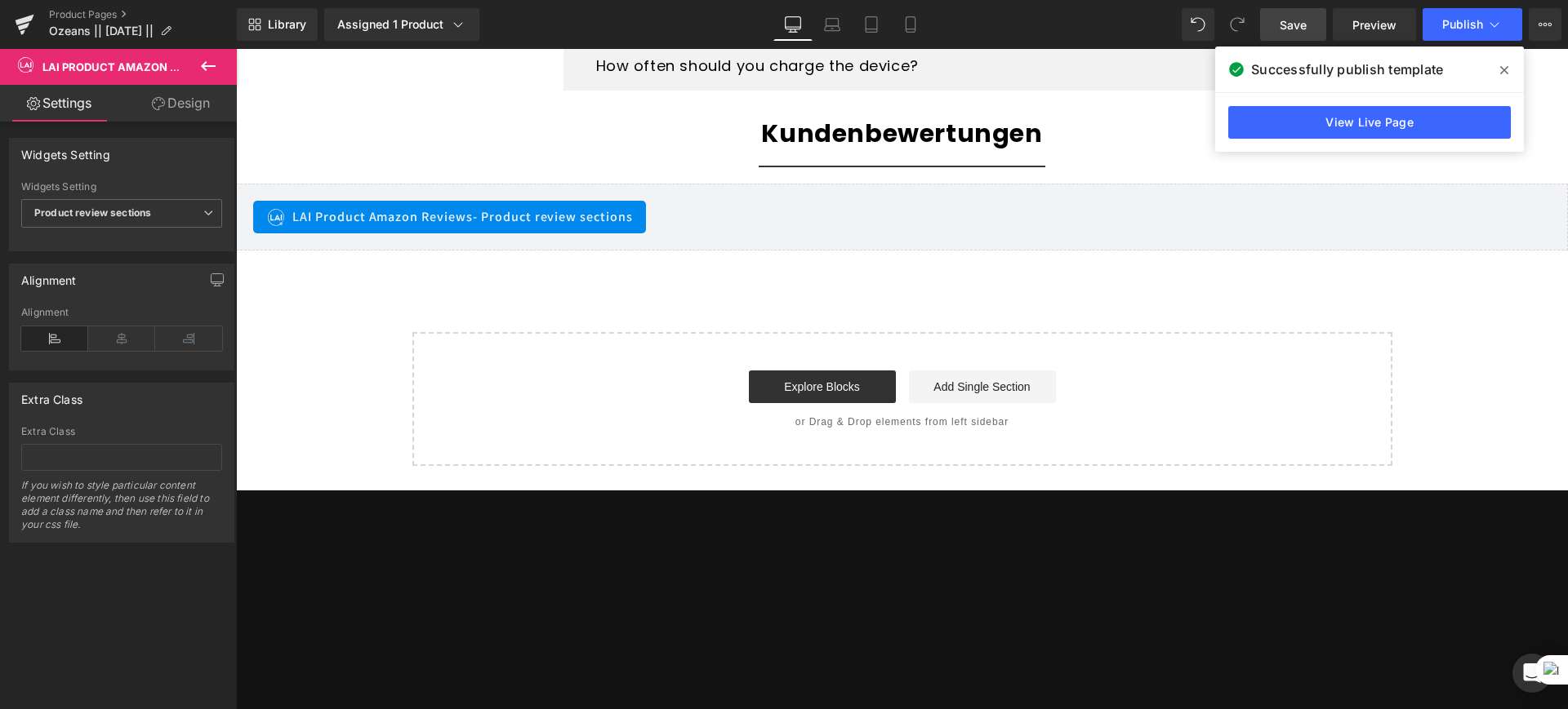
click at [1287, 27] on span "Save" at bounding box center [1293, 25] width 27 height 17
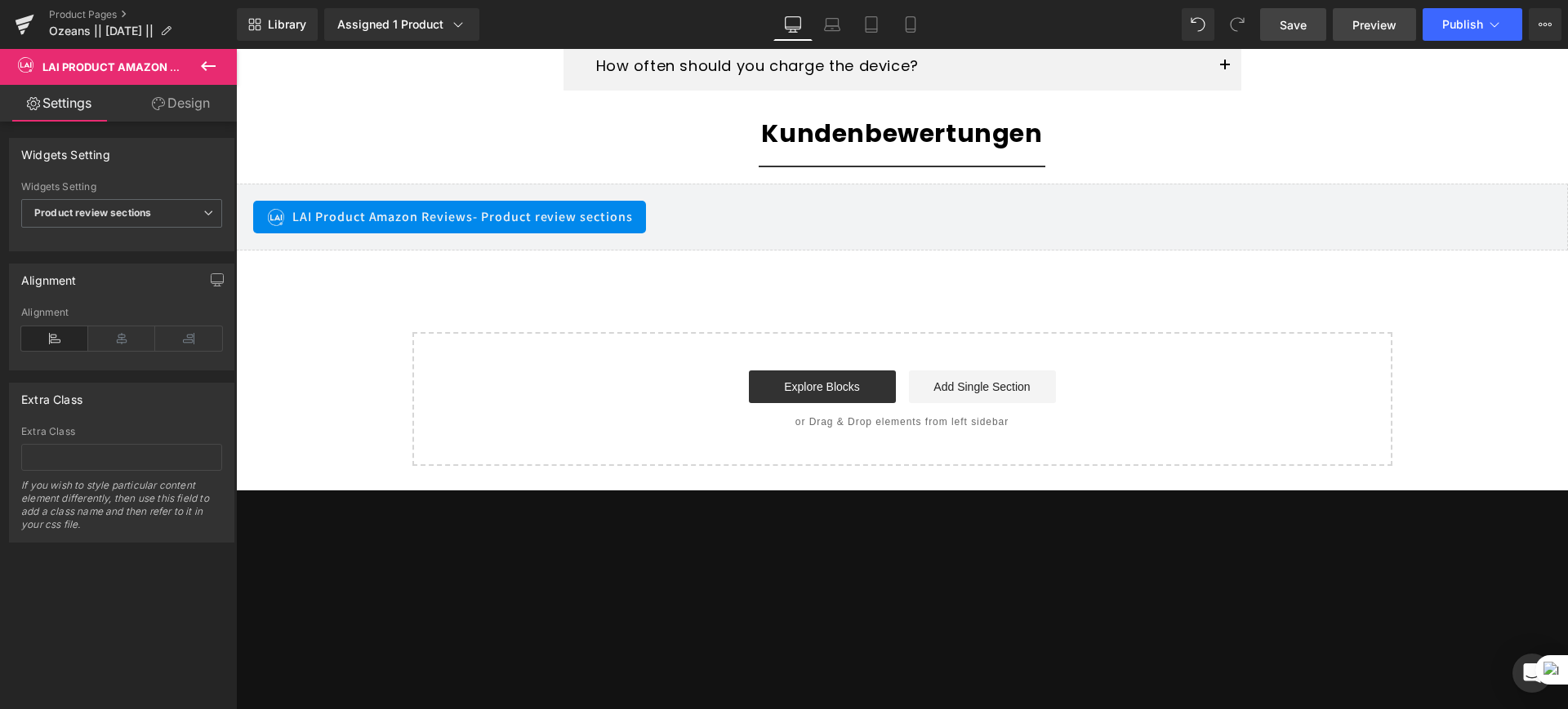
click at [1371, 14] on link "Preview" at bounding box center [1374, 24] width 83 height 32
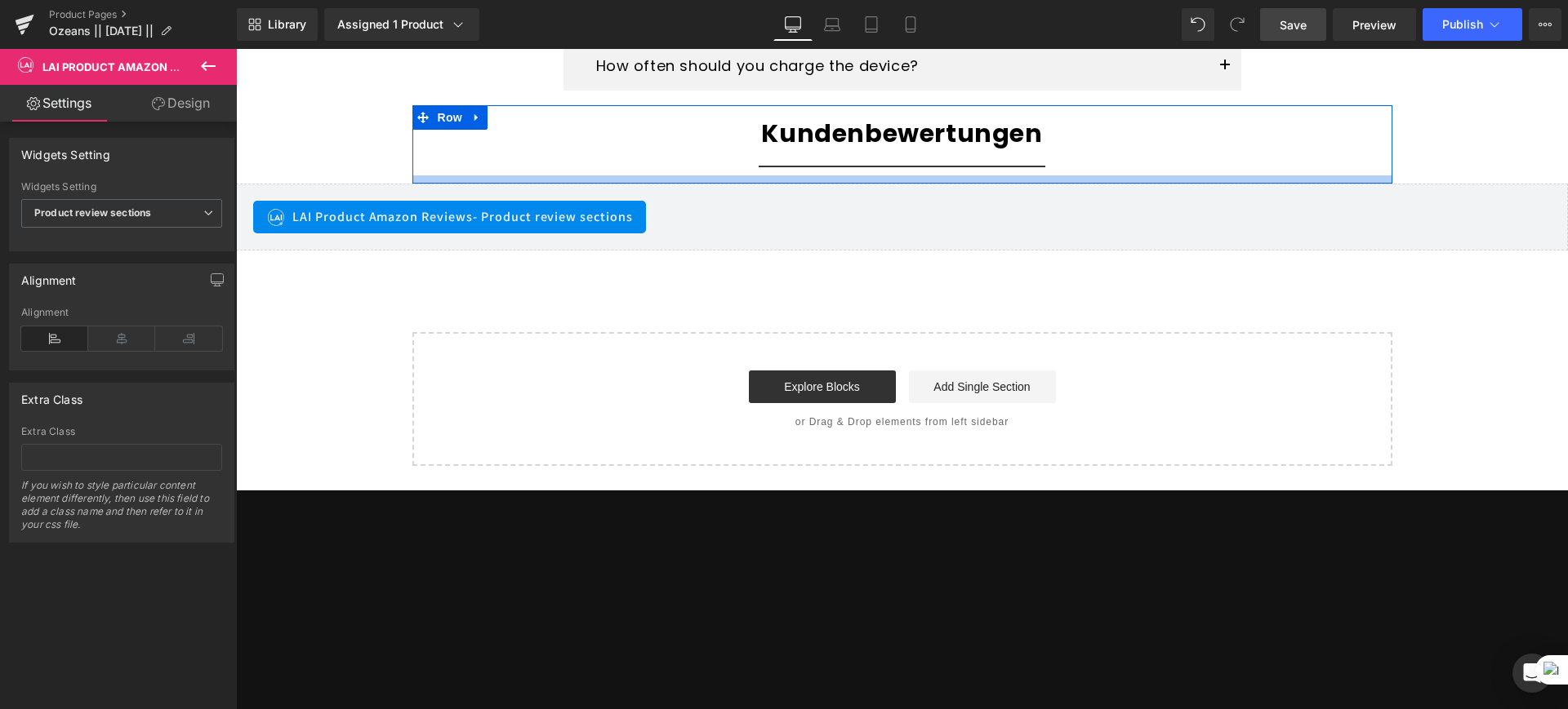
scroll to position [3051, 0]
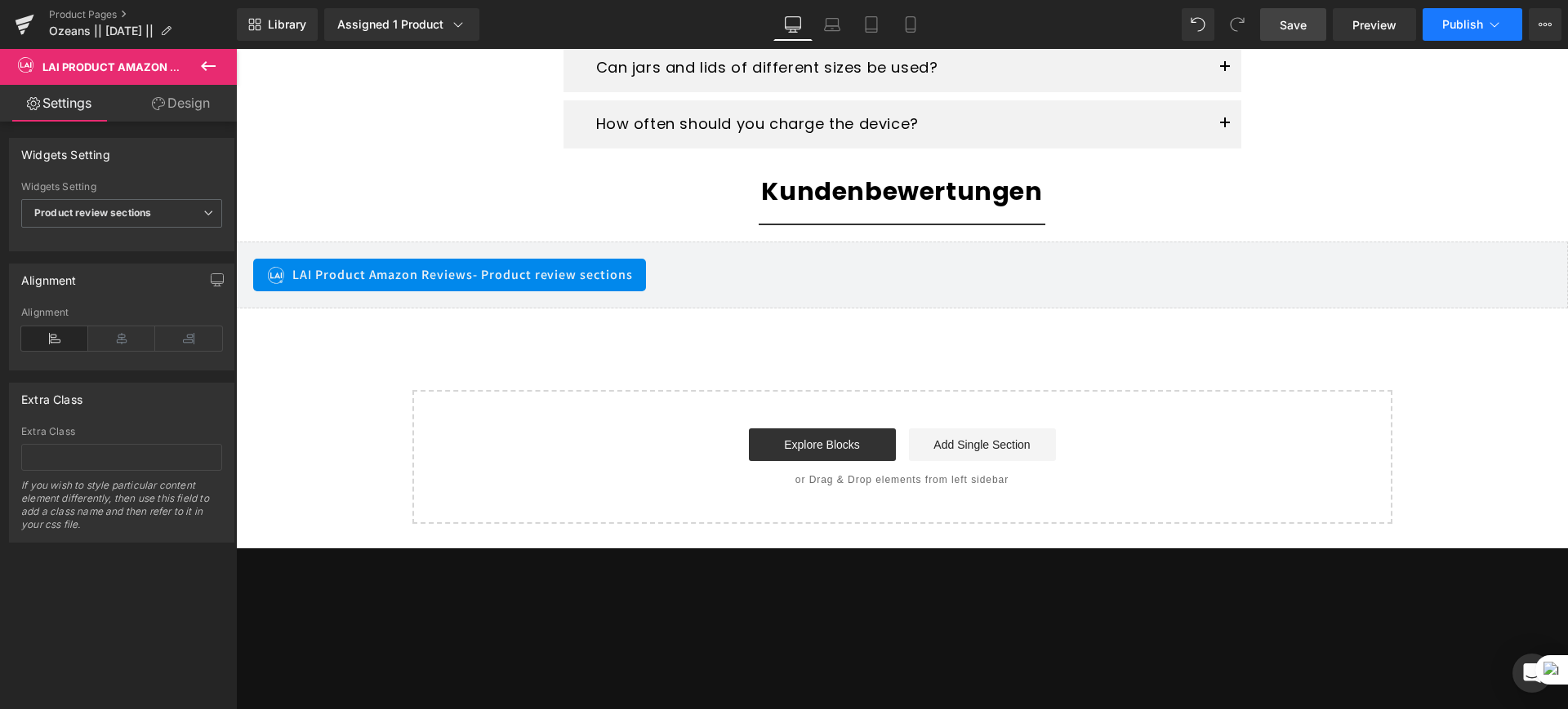
click at [1465, 34] on button "Publish" at bounding box center [1472, 24] width 99 height 32
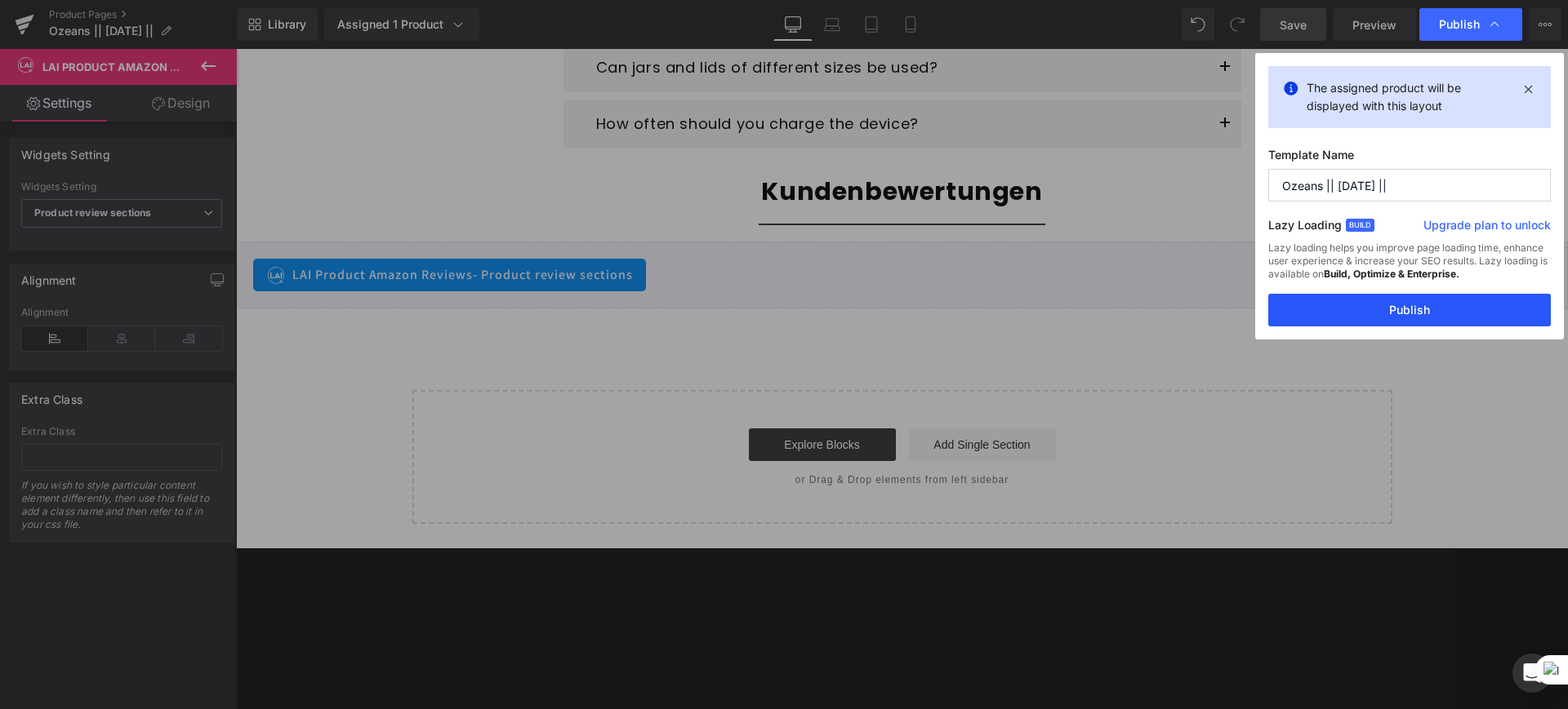
click at [1425, 305] on button "Publish" at bounding box center [1409, 310] width 283 height 32
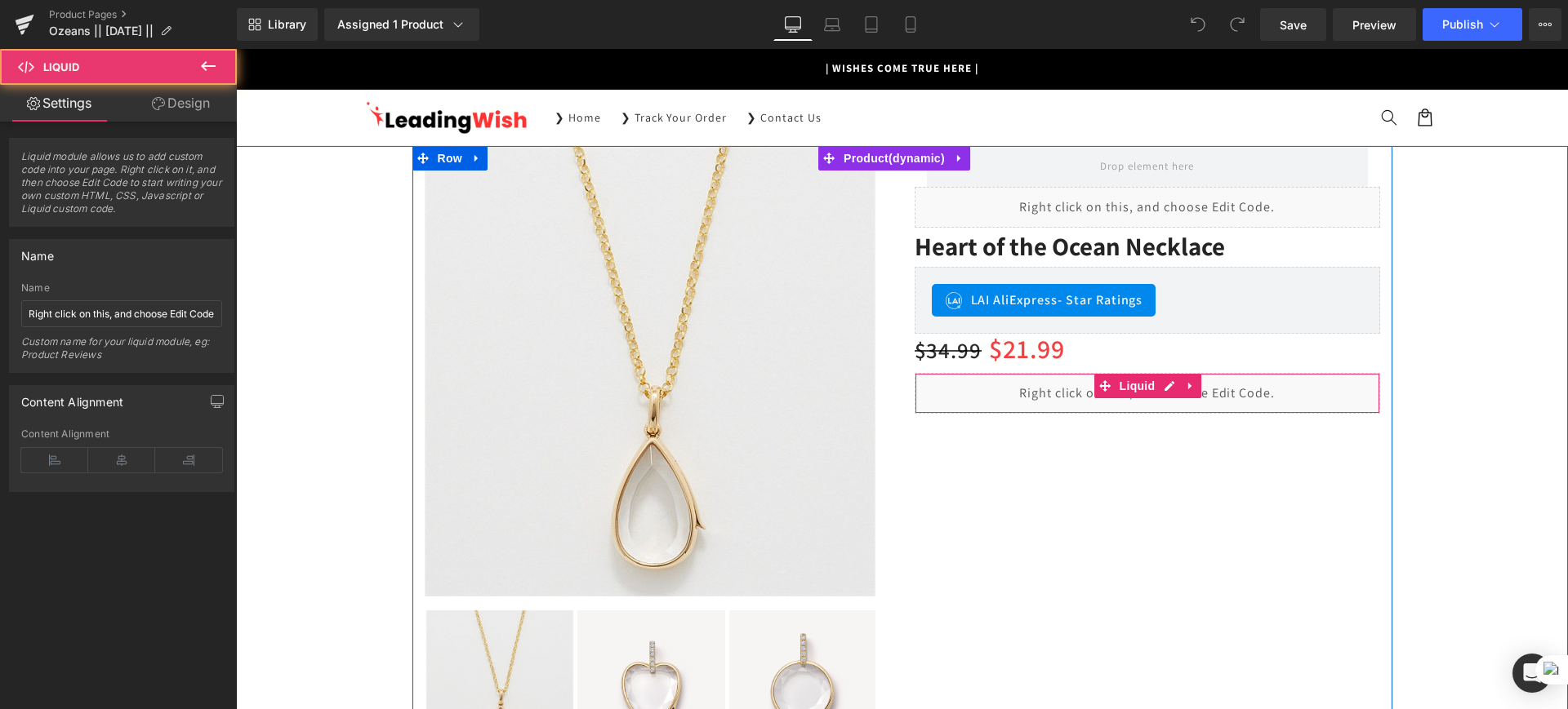
click at [990, 407] on div "Liquid" at bounding box center [1147, 393] width 465 height 41
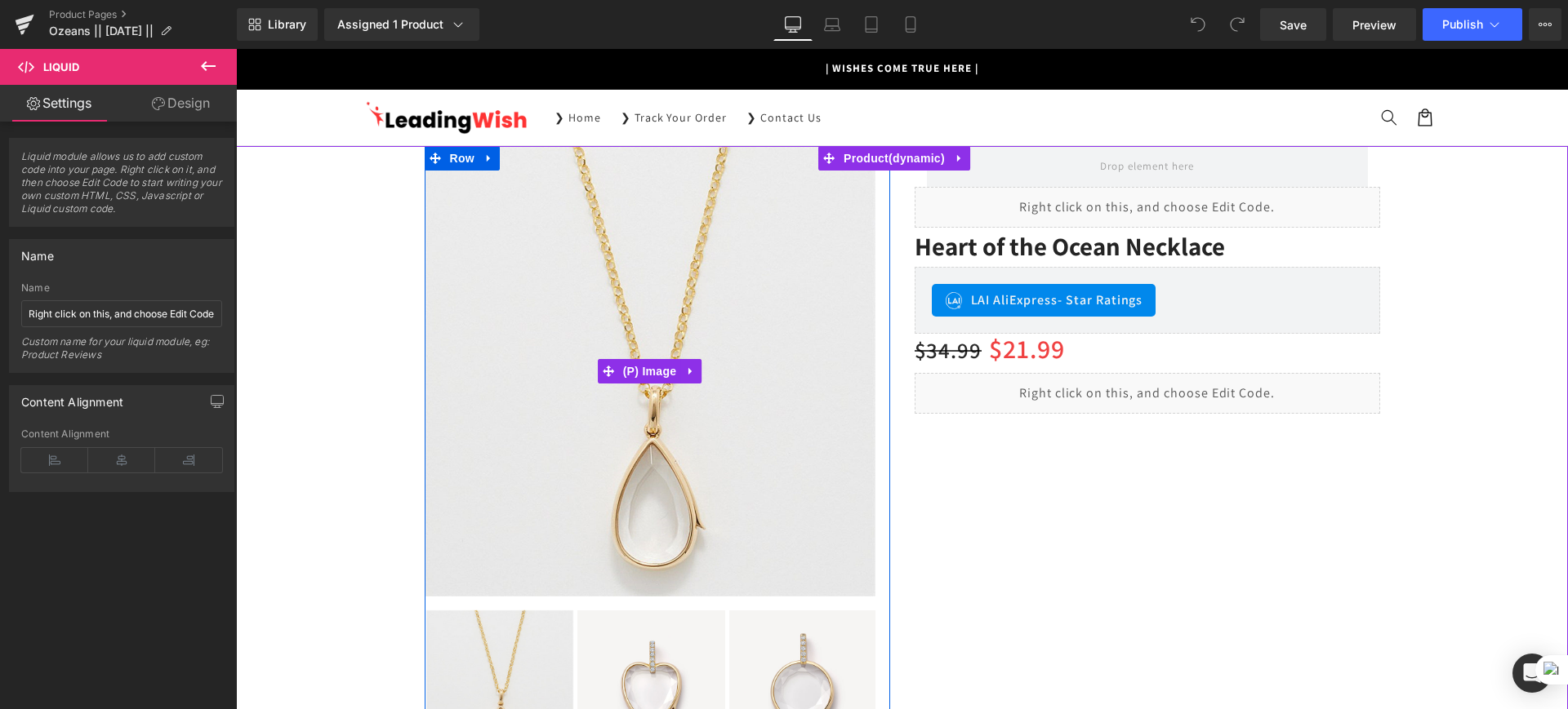
click at [745, 341] on img at bounding box center [650, 372] width 451 height 450
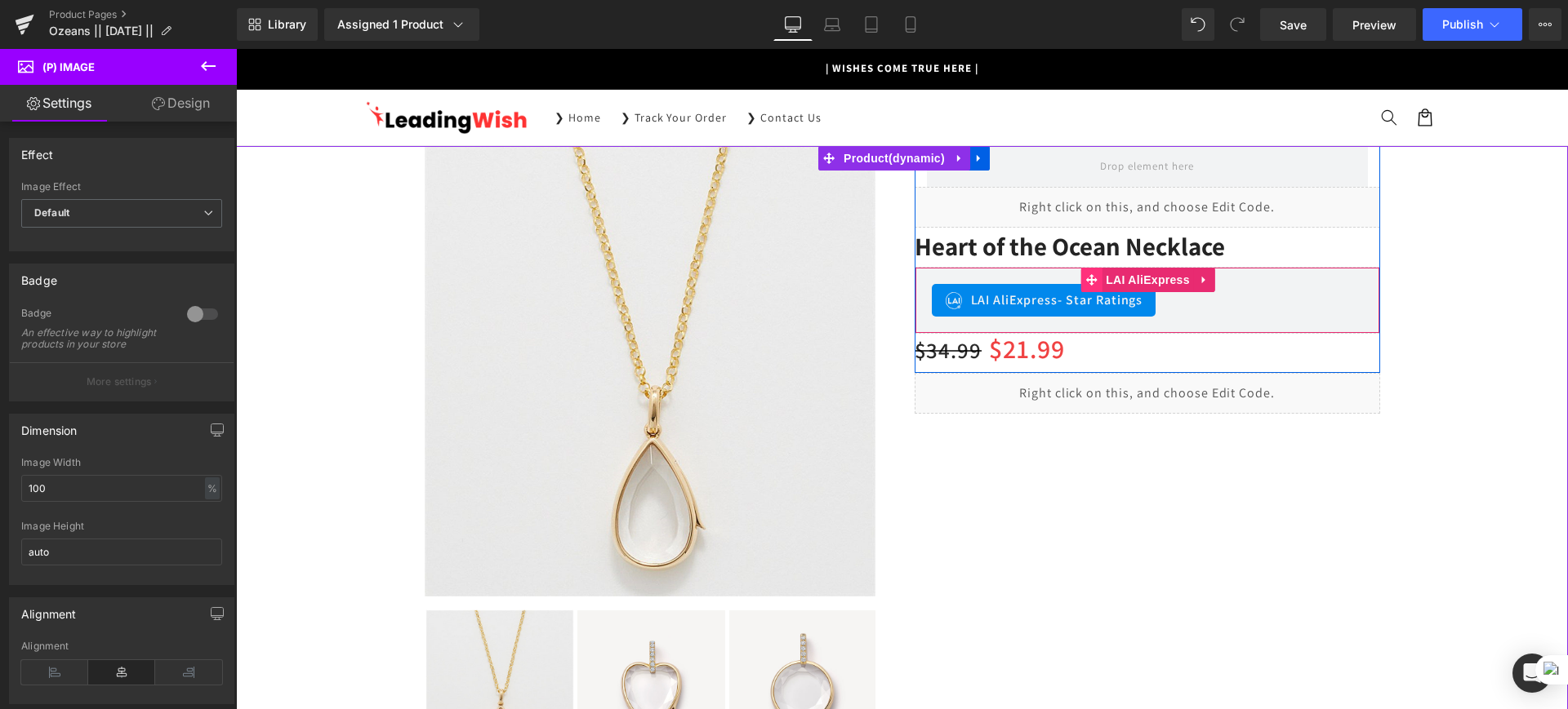
click at [1080, 290] on span at bounding box center [1090, 280] width 21 height 24
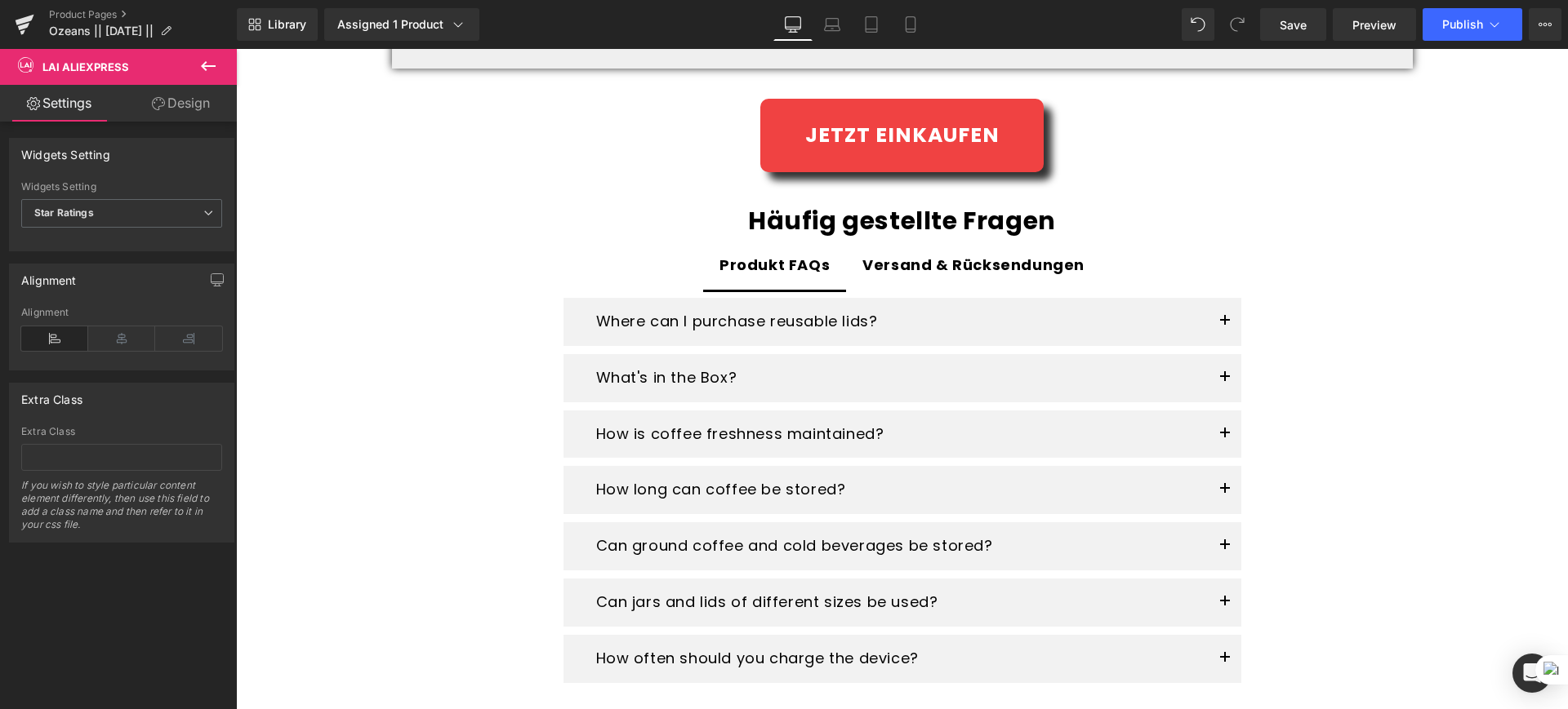
scroll to position [2554, 0]
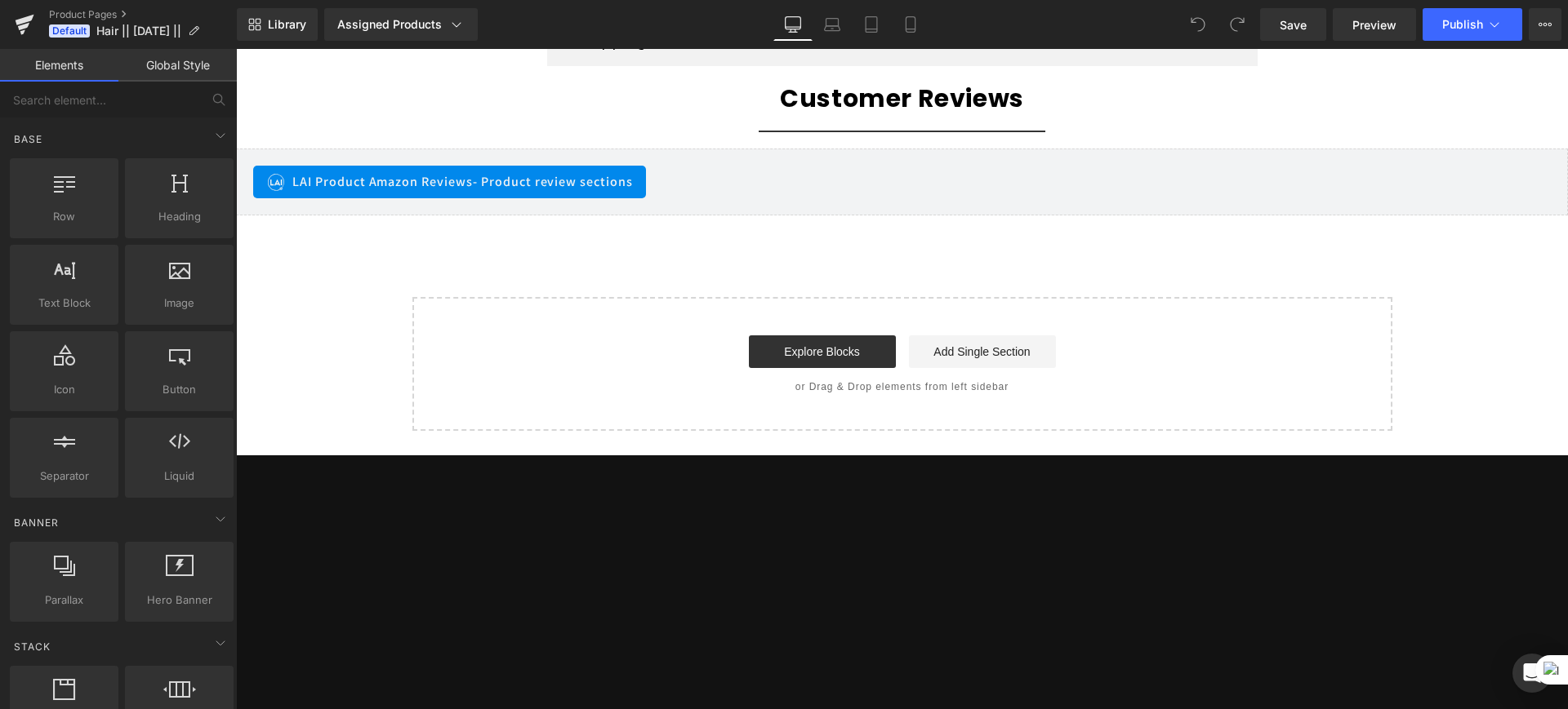
scroll to position [3118, 0]
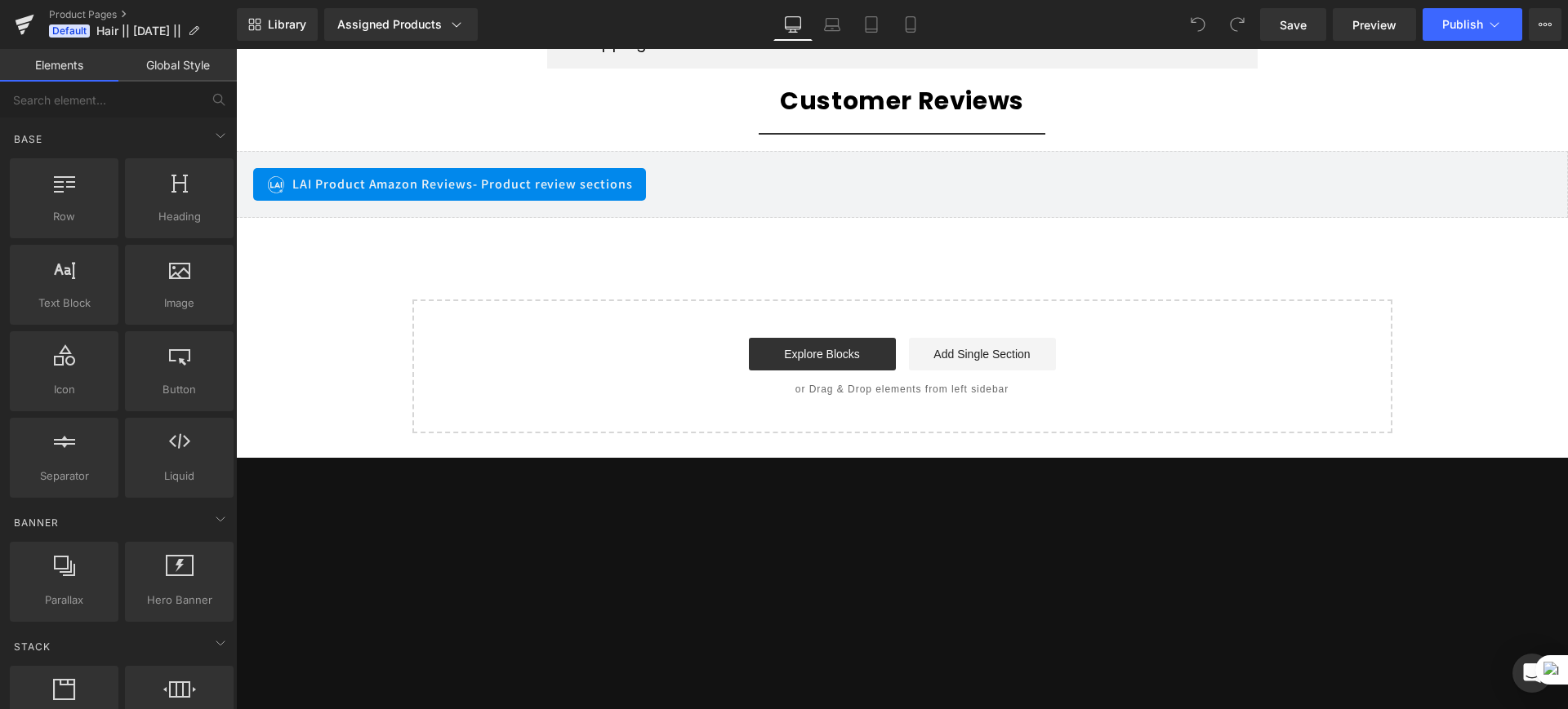
click at [793, 414] on div "Start building your page Explore Blocks Add Single Section or Drag & Drop eleme…" at bounding box center [902, 366] width 976 height 131
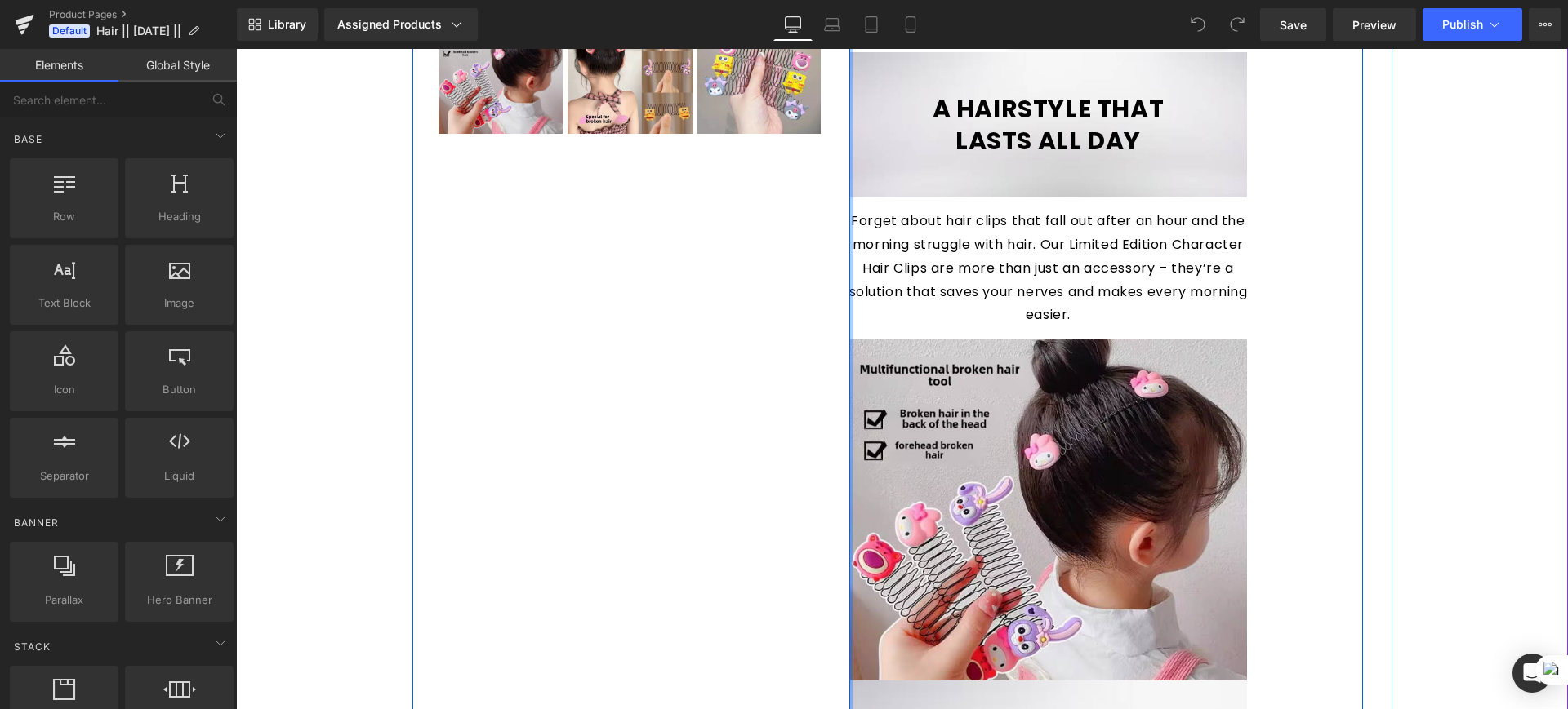
scroll to position [889, 0]
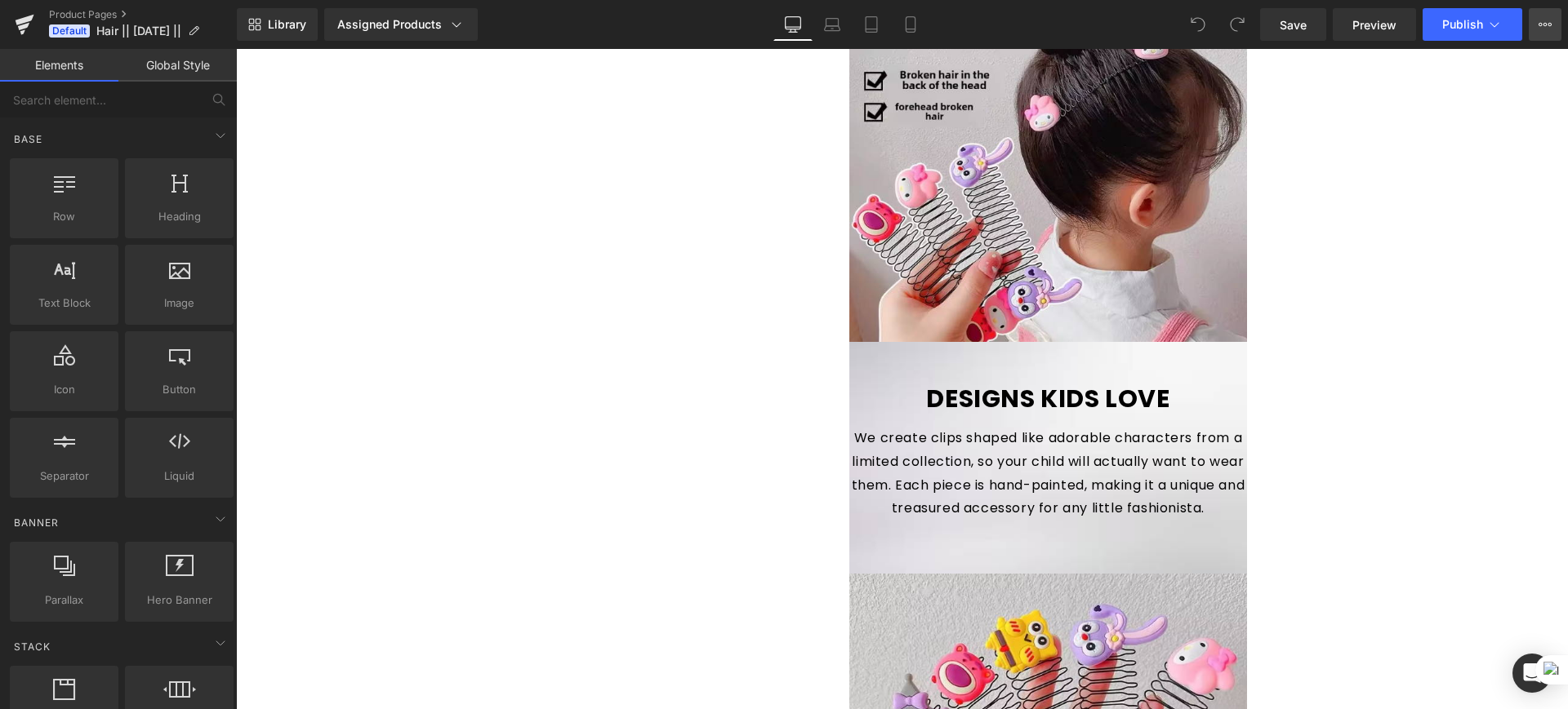
click at [1558, 24] on button "Upgrade Plan View Live Page View with current Template Save Template to Library…" at bounding box center [1545, 24] width 32 height 32
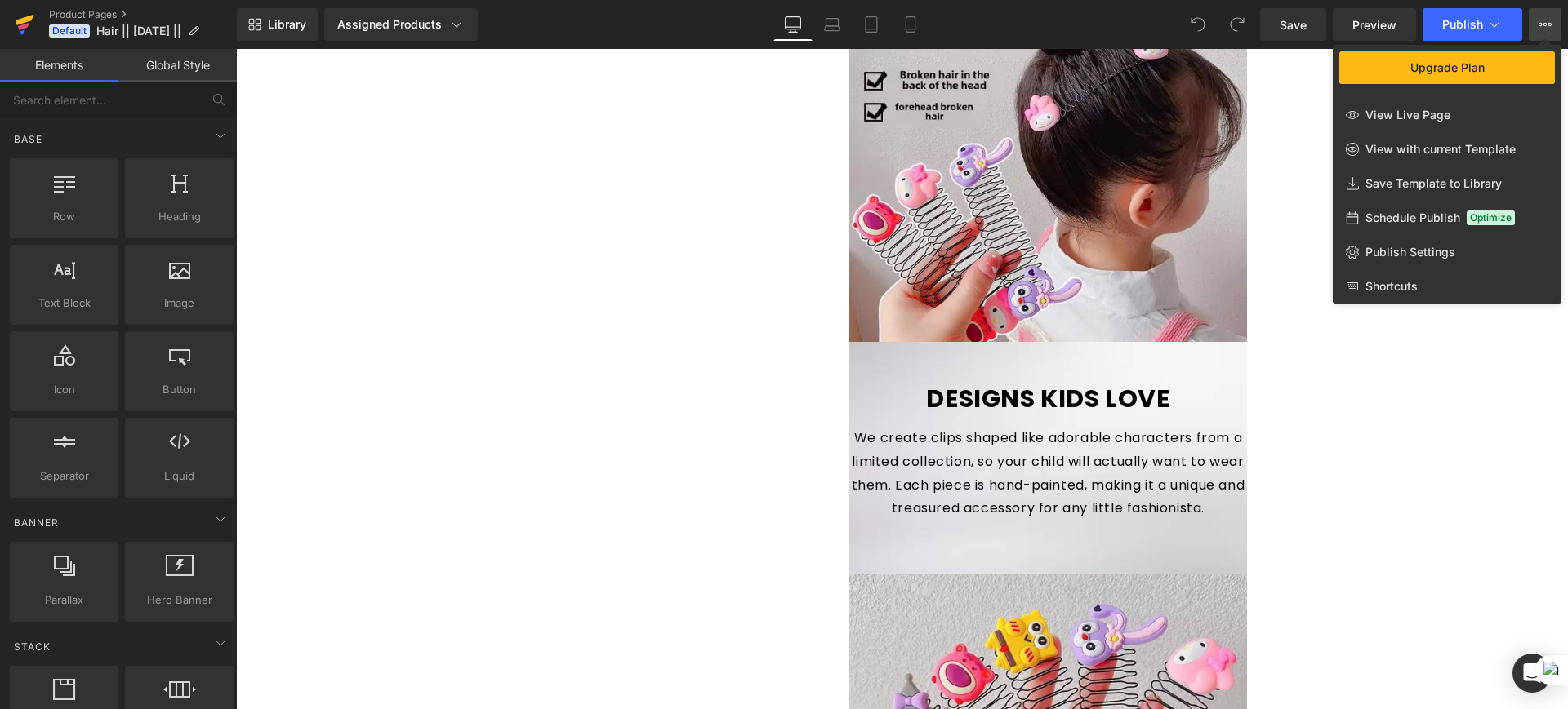
click at [27, 12] on icon at bounding box center [24, 24] width 19 height 41
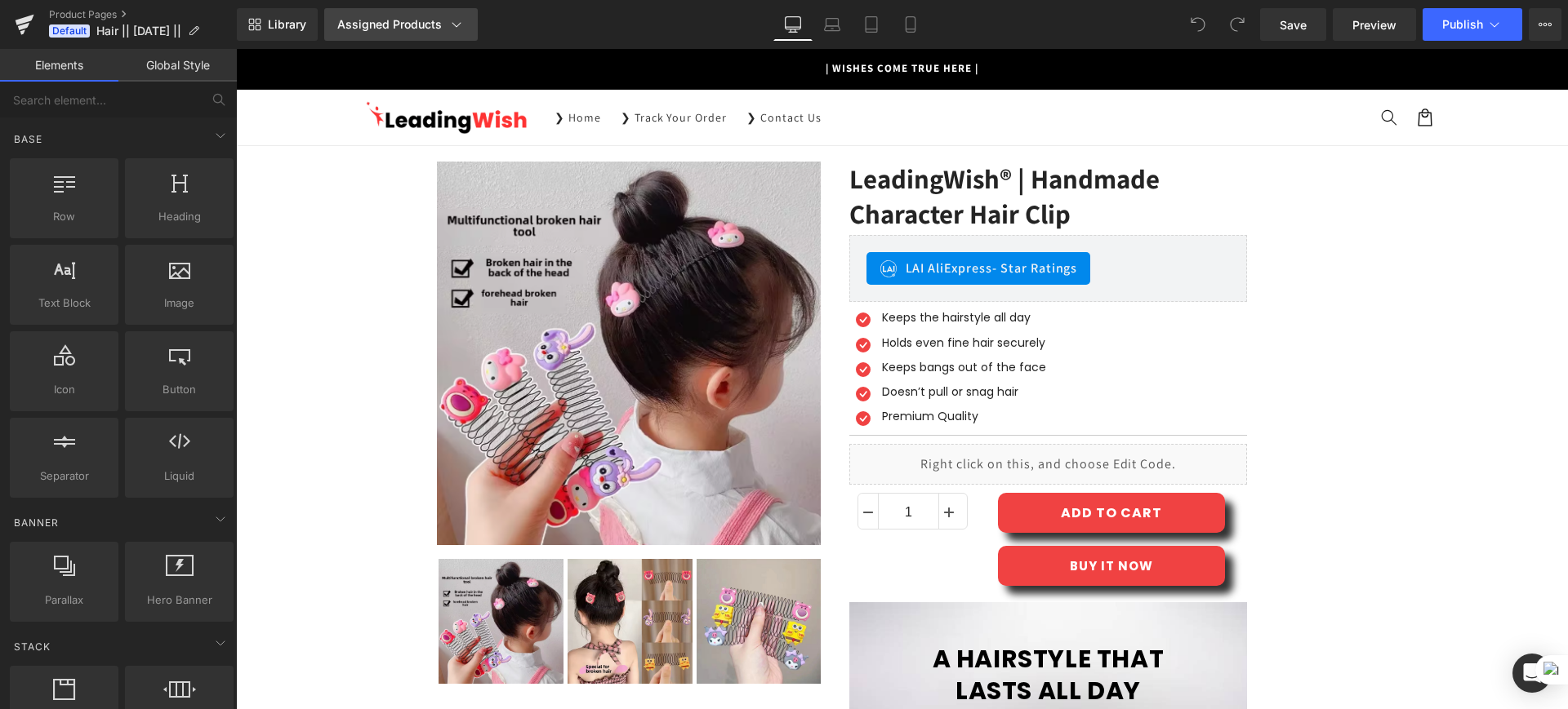
click at [392, 28] on div "Assigned Products" at bounding box center [401, 25] width 127 height 17
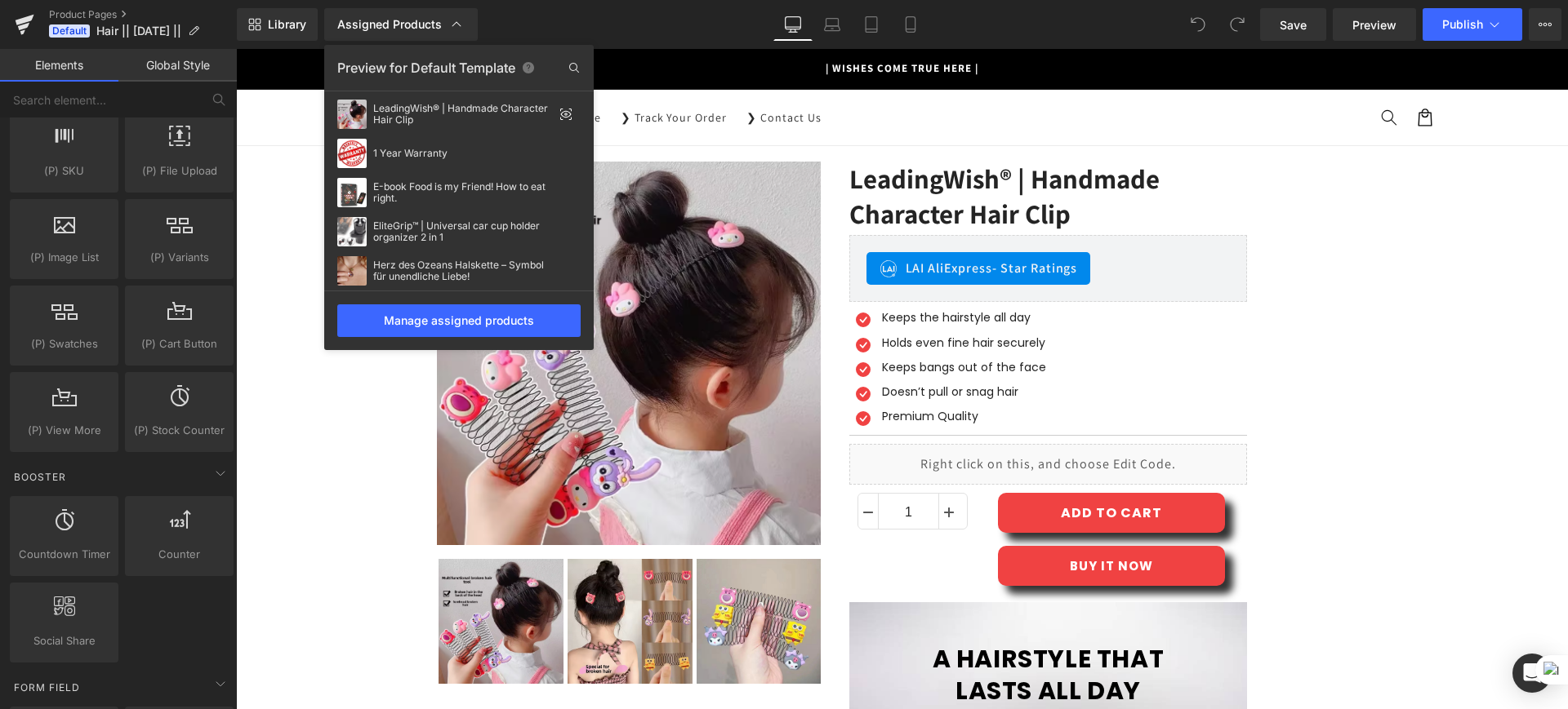
scroll to position [2286, 0]
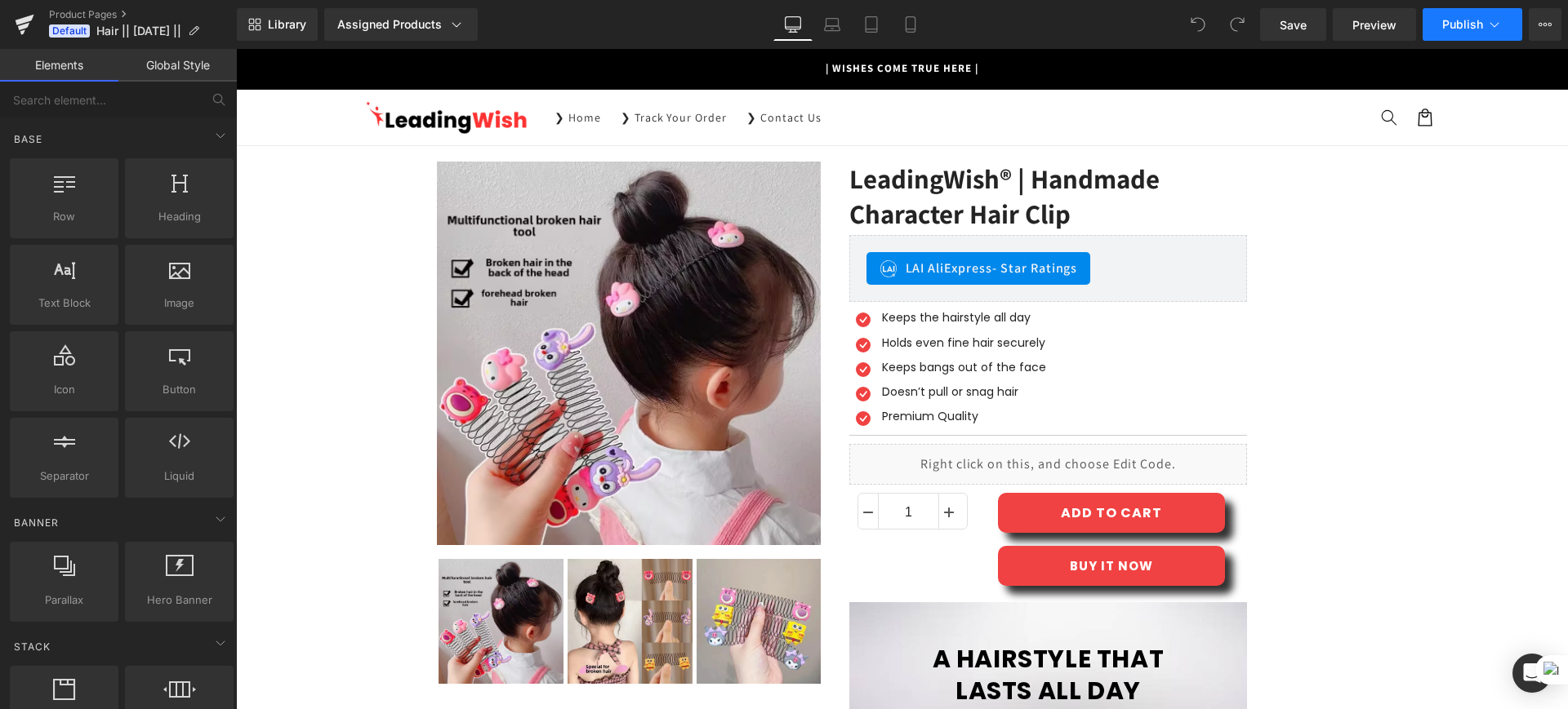
click at [1512, 24] on button "Publish" at bounding box center [1472, 24] width 99 height 32
click at [23, 28] on icon at bounding box center [23, 27] width 11 height 7
